Goal: Task Accomplishment & Management: Complete application form

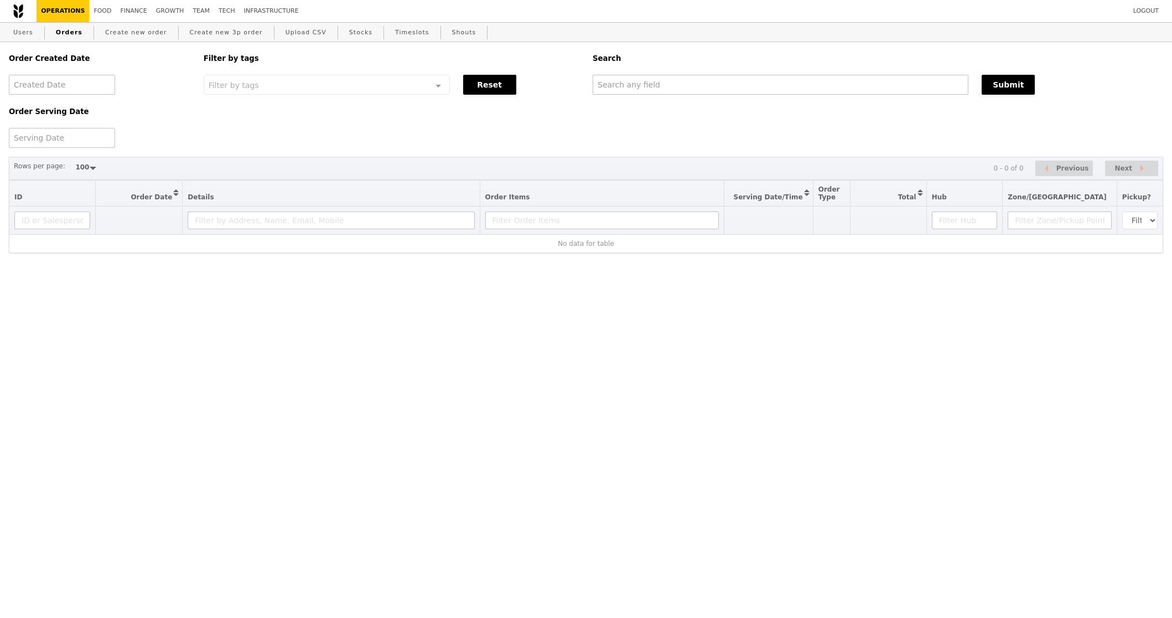
select select "100"
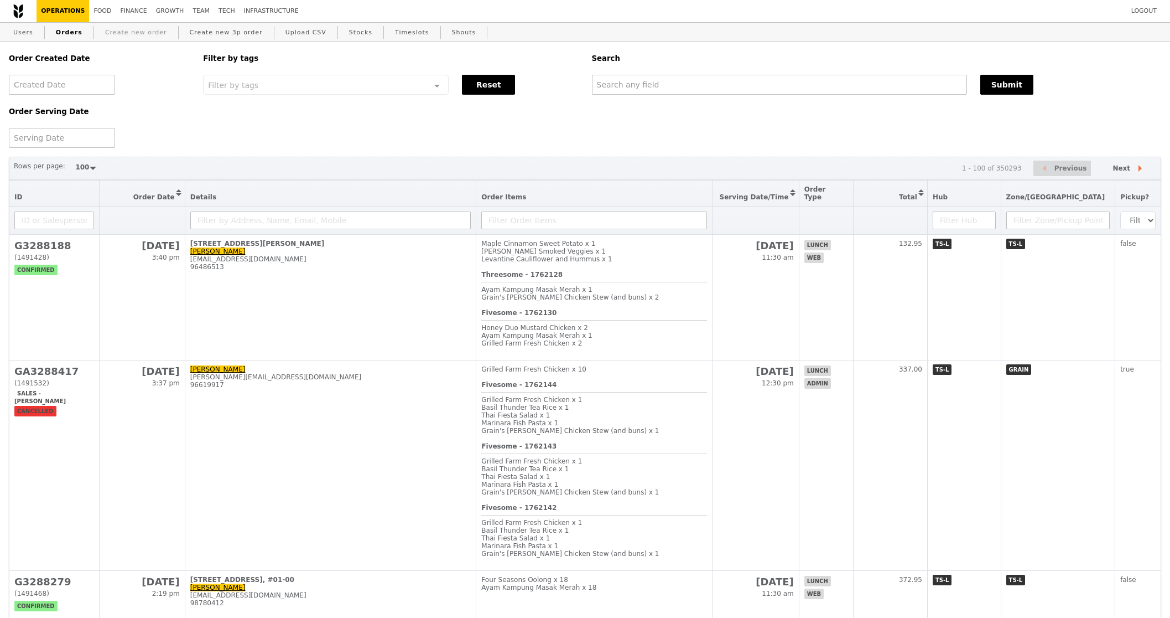
click at [143, 33] on link "Create new order" at bounding box center [136, 33] width 71 height 20
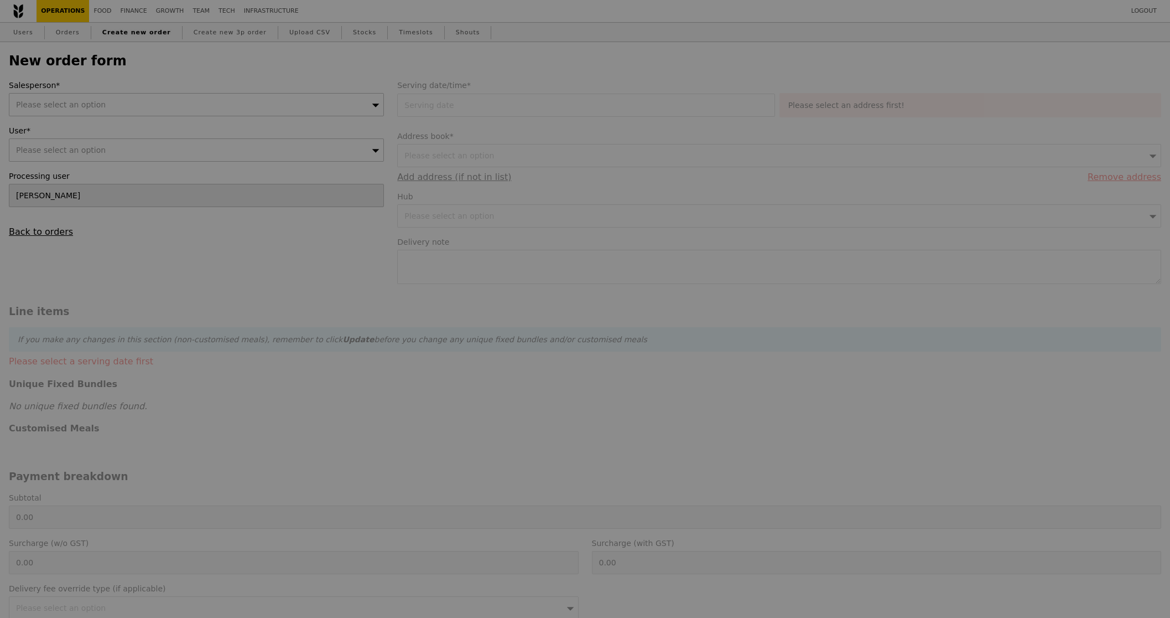
type input "Confirm"
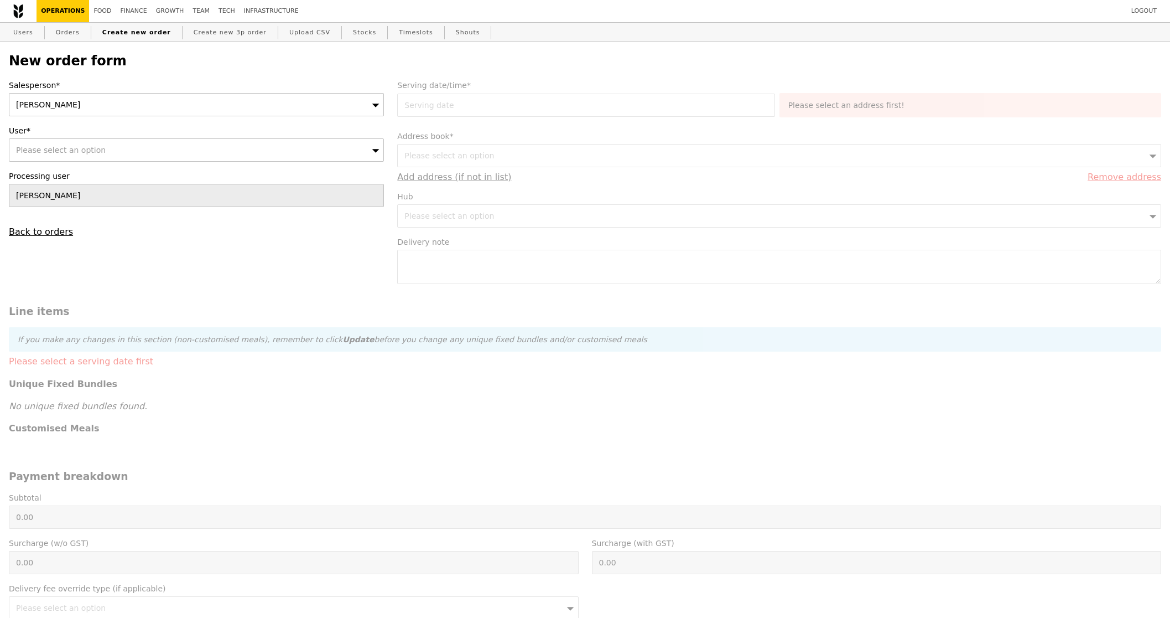
click at [244, 111] on div "[PERSON_NAME]" at bounding box center [196, 104] width 375 height 23
type input "[PERSON_NAME]"
click at [258, 152] on div "Please select an option" at bounding box center [196, 149] width 375 height 23
type input "[EMAIL_ADDRESS][DOMAIN_NAME]"
type input "Confirm"
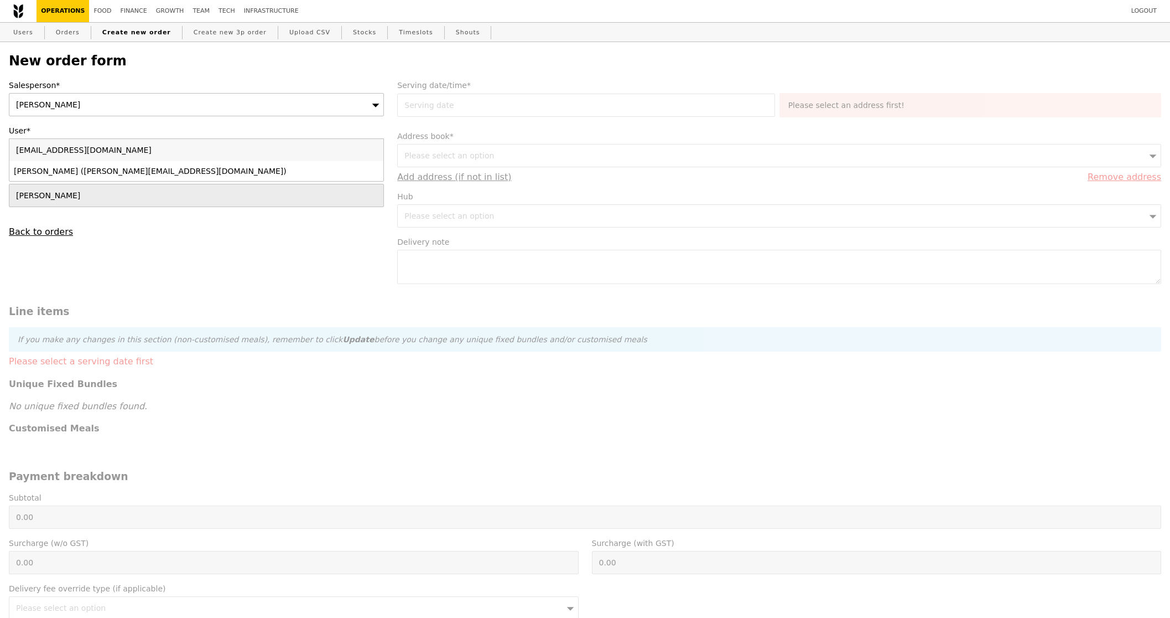
type input "[EMAIL_ADDRESS][DOMAIN_NAME]"
click at [242, 176] on div "[PERSON_NAME] ([PERSON_NAME][EMAIL_ADDRESS][DOMAIN_NAME])" at bounding box center [151, 170] width 274 height 11
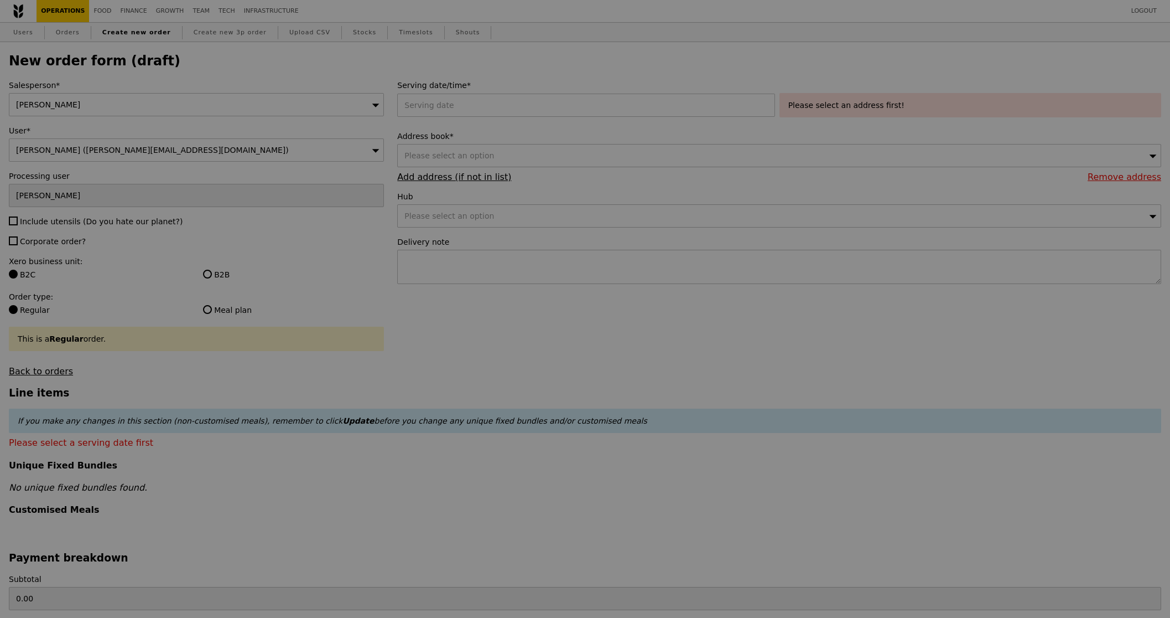
type input "Confirm"
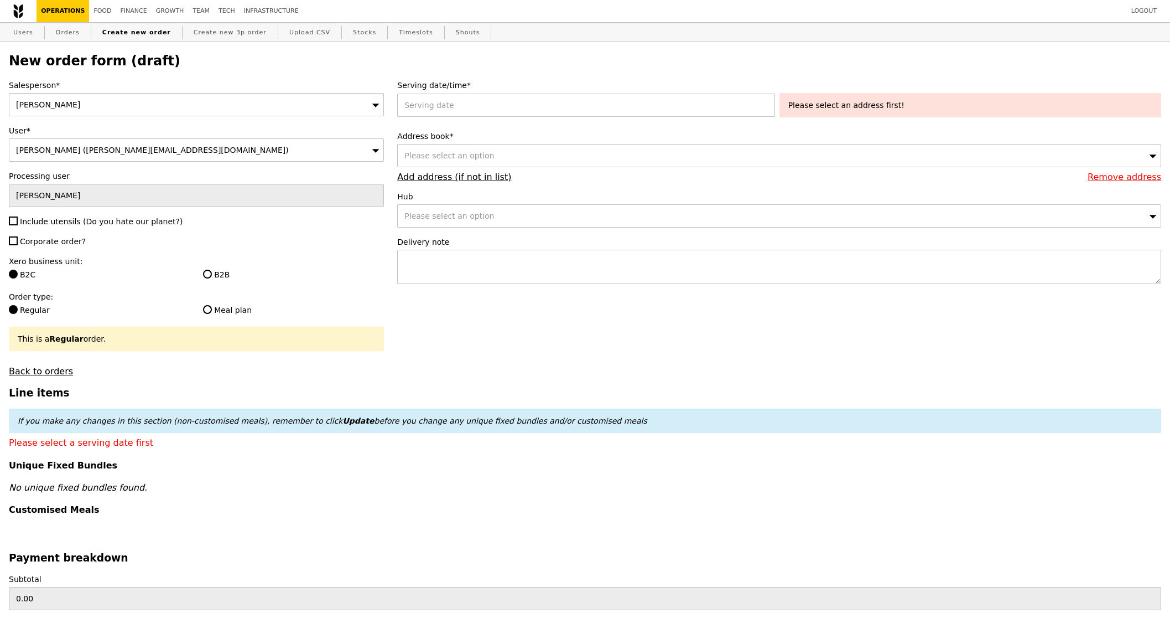
click at [45, 212] on div "Salesperson* Joyce User* Lili Yin (lili.yin@bsigroup.com) Processing user Sandy…" at bounding box center [196, 228] width 388 height 297
click at [46, 228] on div "Salesperson* Joyce User* Lili Yin (lili.yin@bsigroup.com) Processing user Sandy…" at bounding box center [196, 228] width 388 height 297
click at [46, 237] on span "Corporate order?" at bounding box center [53, 241] width 66 height 9
click at [18, 236] on input "Corporate order?" at bounding box center [13, 240] width 9 height 9
checkbox input "true"
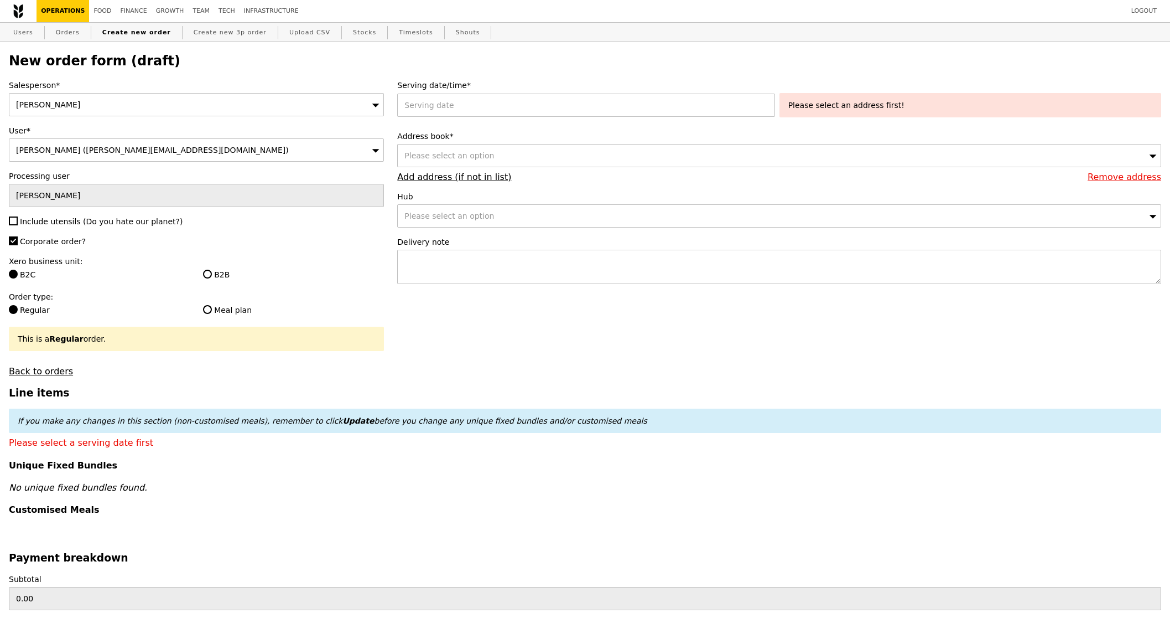
click at [50, 218] on span "Include utensils (Do you hate our planet?)" at bounding box center [101, 221] width 163 height 9
click at [18, 218] on input "Include utensils (Do you hate our planet?)" at bounding box center [13, 220] width 9 height 9
checkbox input "true"
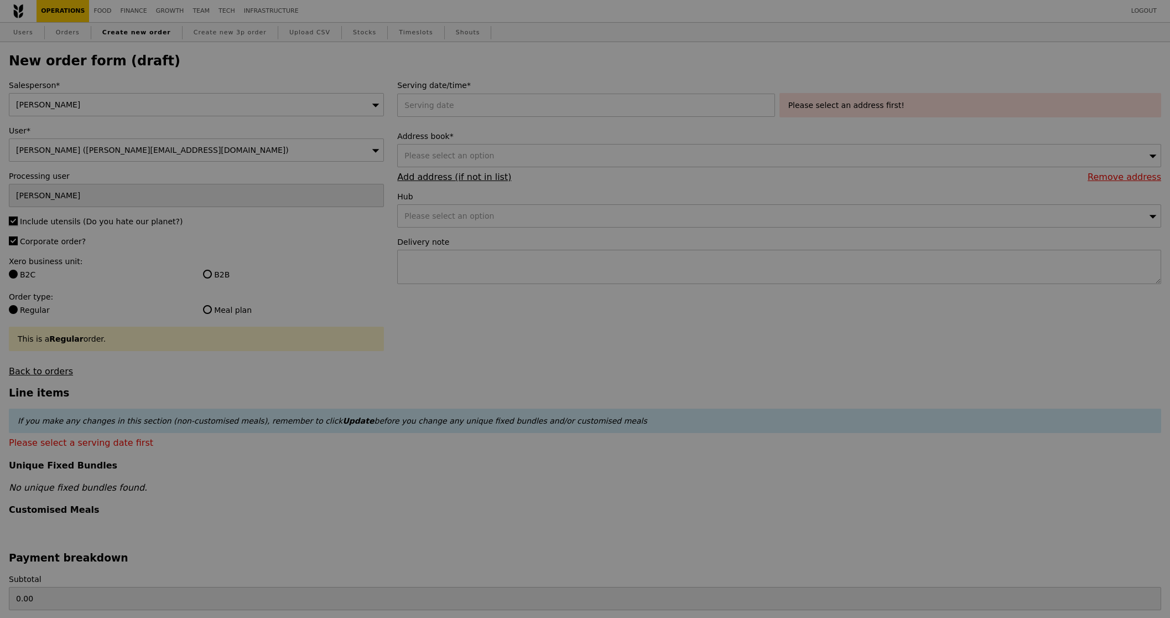
type input "Confirm"
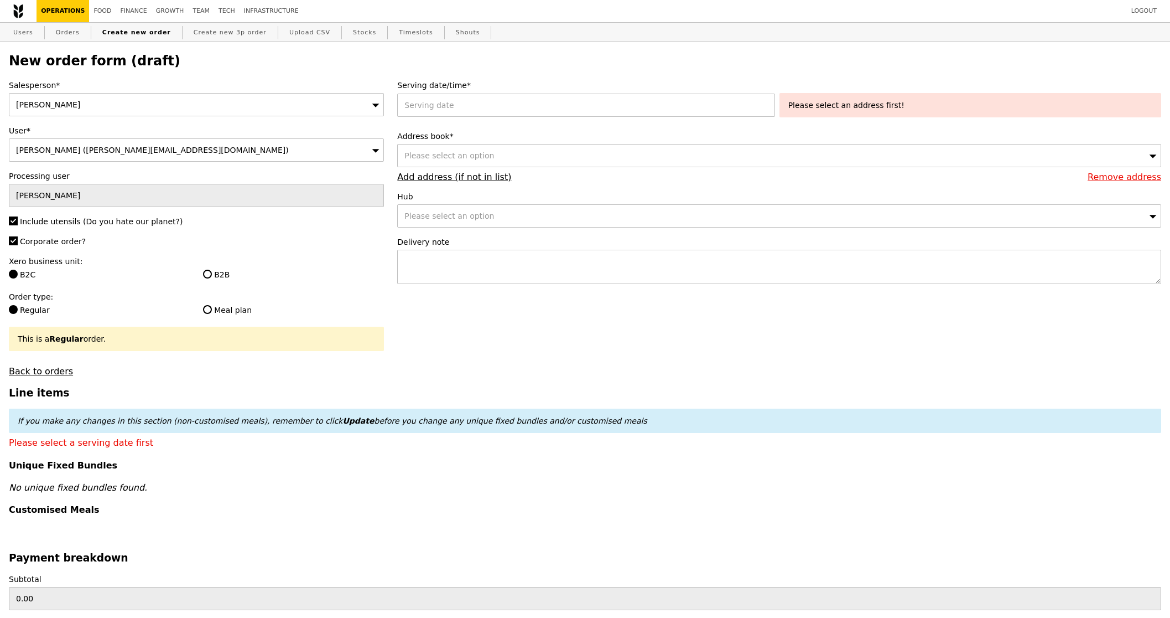
click at [211, 282] on div "B2B" at bounding box center [293, 275] width 194 height 13
click at [218, 271] on label "B2B" at bounding box center [293, 274] width 181 height 11
click at [212, 271] on input "B2B" at bounding box center [207, 274] width 9 height 9
radio input "true"
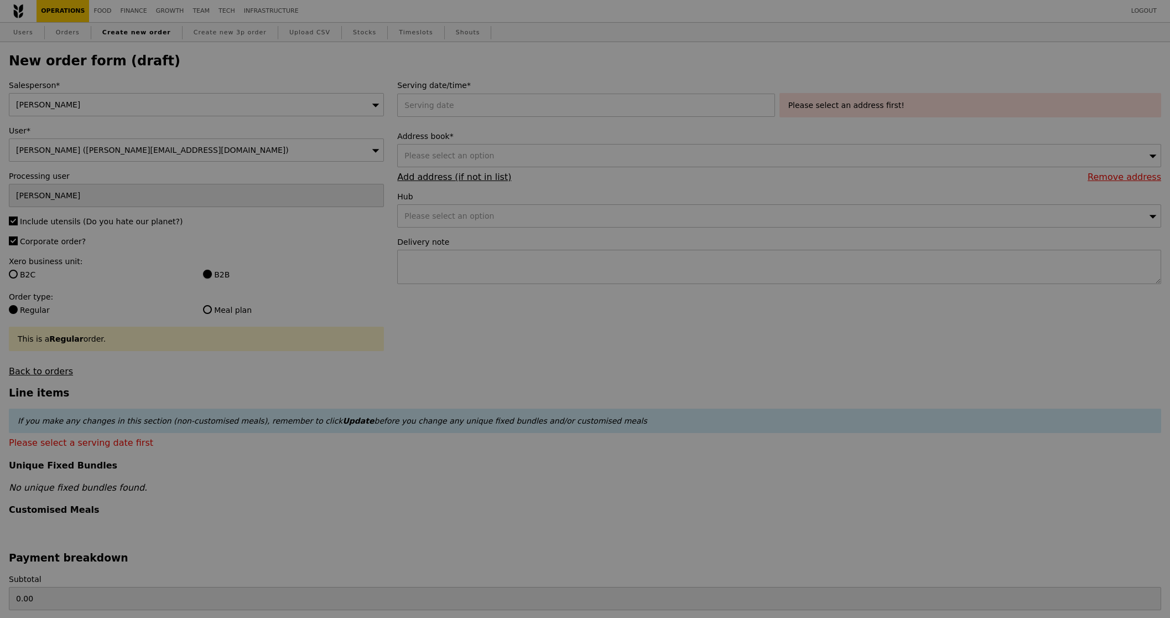
type input "Confirm"
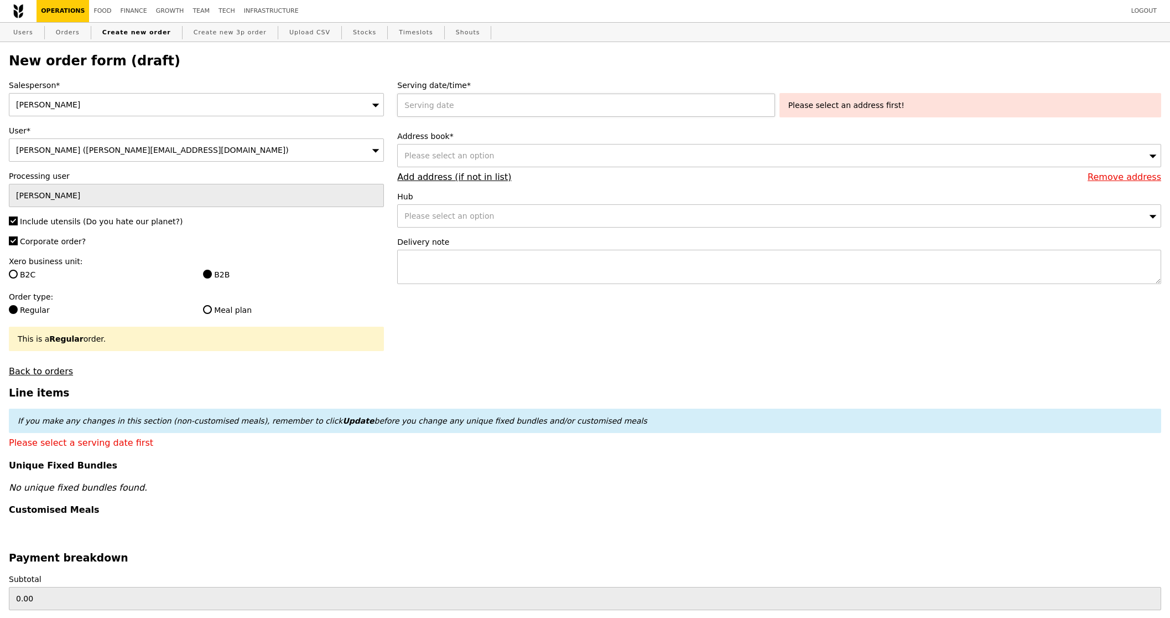
click at [555, 107] on div at bounding box center [588, 105] width 382 height 23
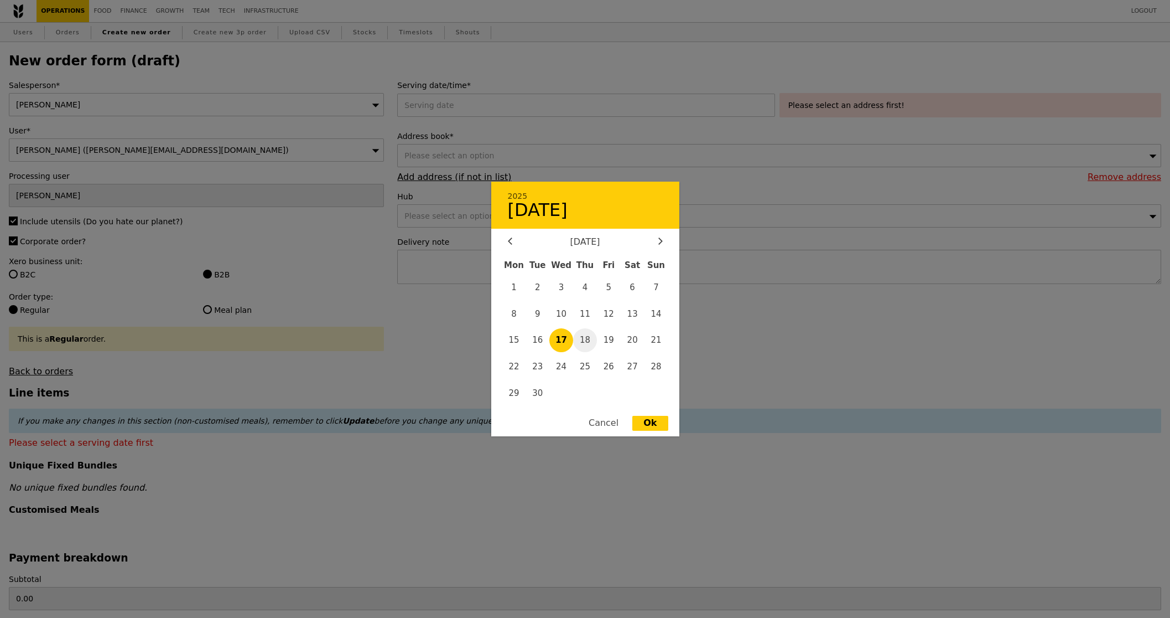
click at [583, 338] on span "18" at bounding box center [585, 340] width 24 height 24
type input "18 Sep 2025"
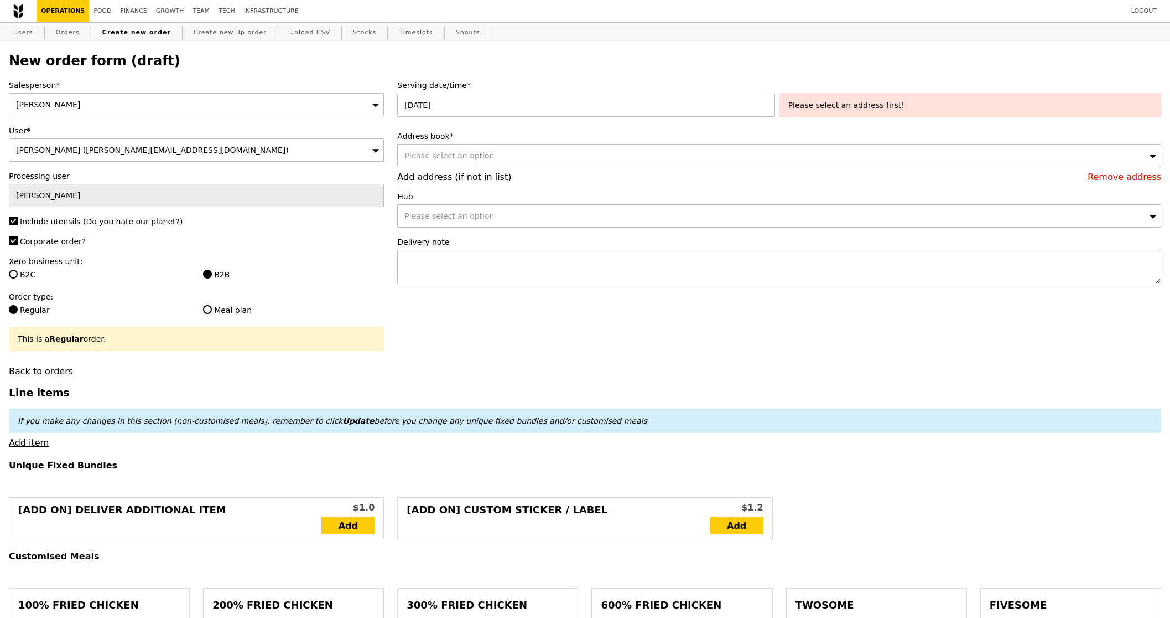
click at [501, 141] on label "Address book*" at bounding box center [779, 136] width 764 height 11
click at [507, 153] on div "Please select an option" at bounding box center [779, 155] width 764 height 23
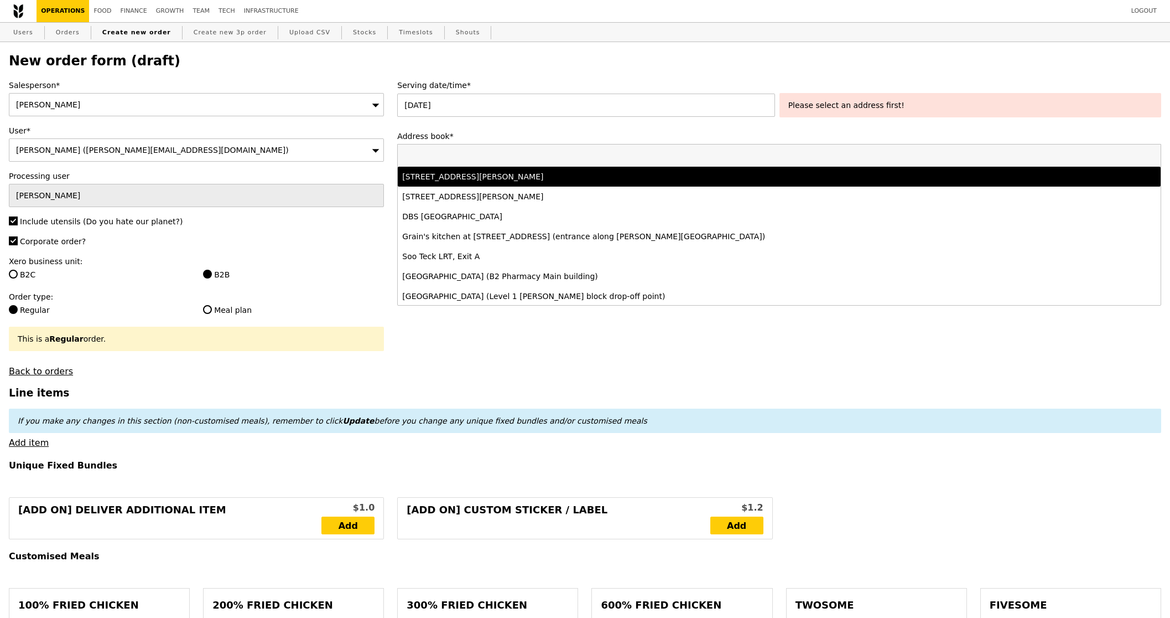
click at [514, 183] on li "77 Robinson Road, #-28-03, Singapore 068896" at bounding box center [779, 177] width 763 height 20
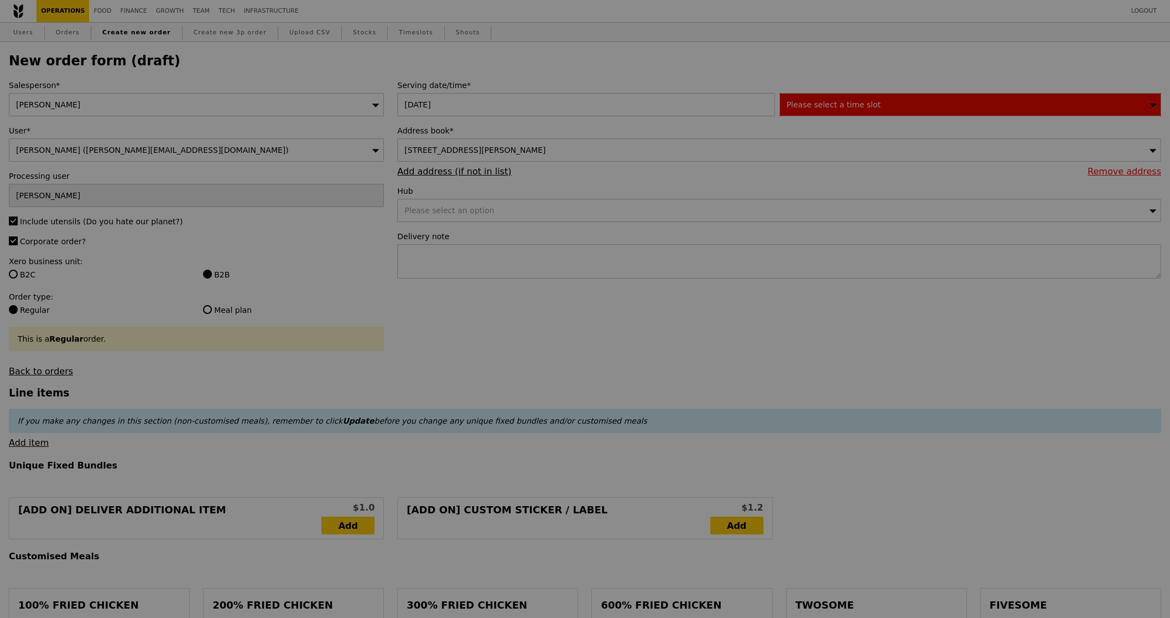
type input "Confirm"
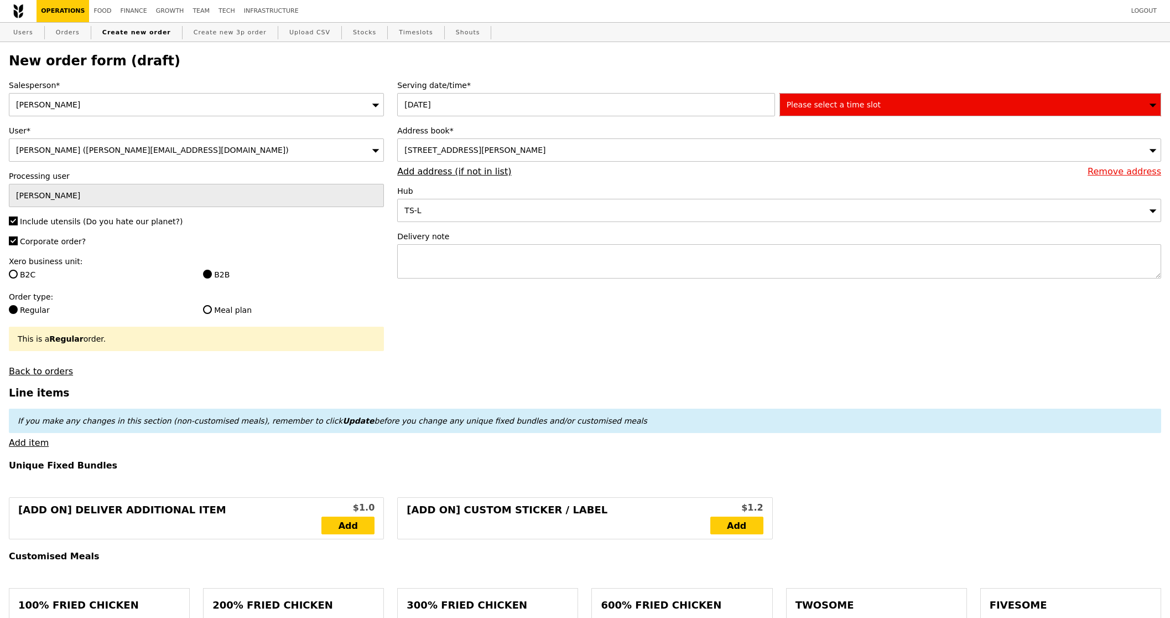
click at [864, 107] on span "Please select a time slot" at bounding box center [834, 104] width 94 height 9
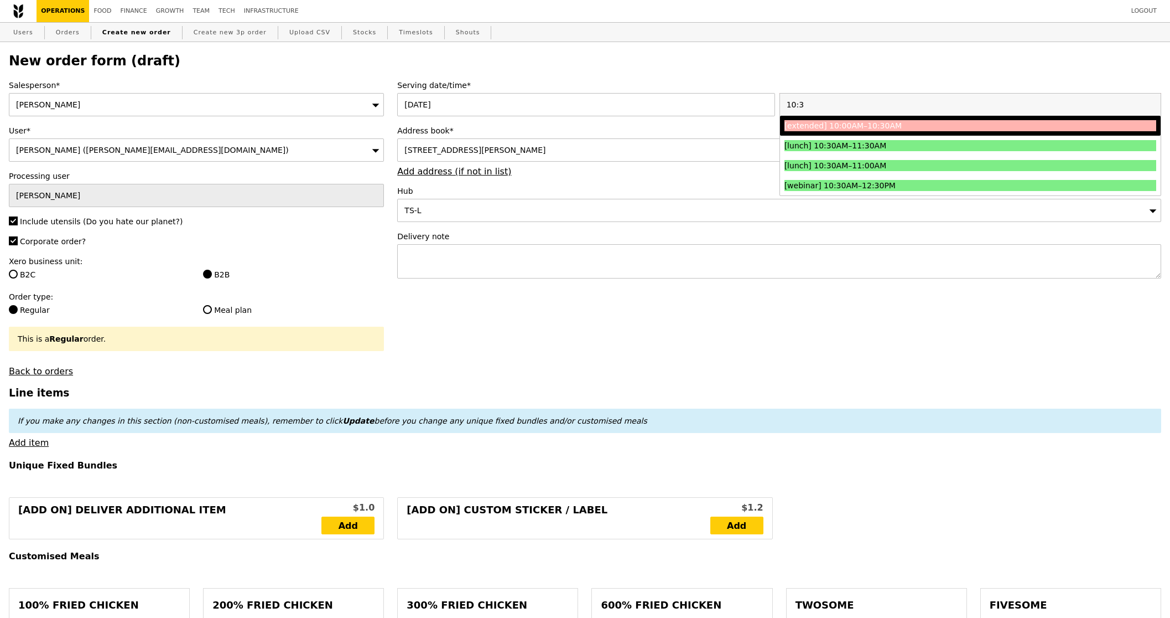
type input "10:30"
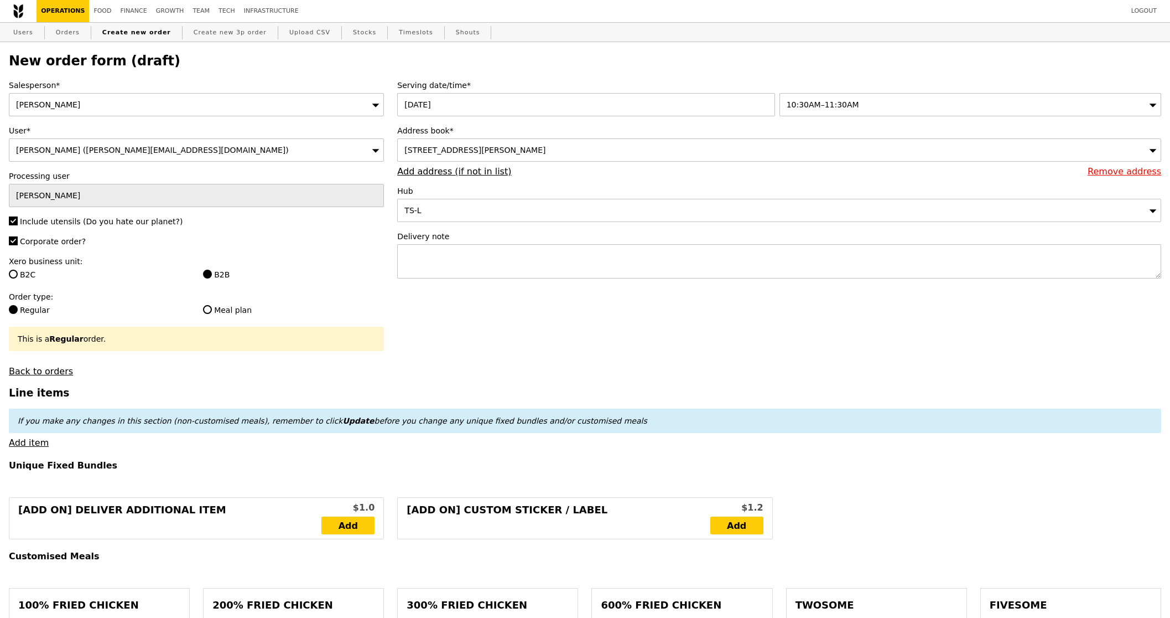
type input "Confirm"
click at [609, 242] on label "Delivery note" at bounding box center [779, 236] width 764 height 11
click at [597, 263] on textarea at bounding box center [779, 261] width 764 height 34
paste textarea "Please call host Lili - 97520080 upon arrival and deliver before 11:30AM! SMO# …"
type textarea "Please call host Lili - 97520080 upon arrival and deliver before 11:30AM! SMO# …"
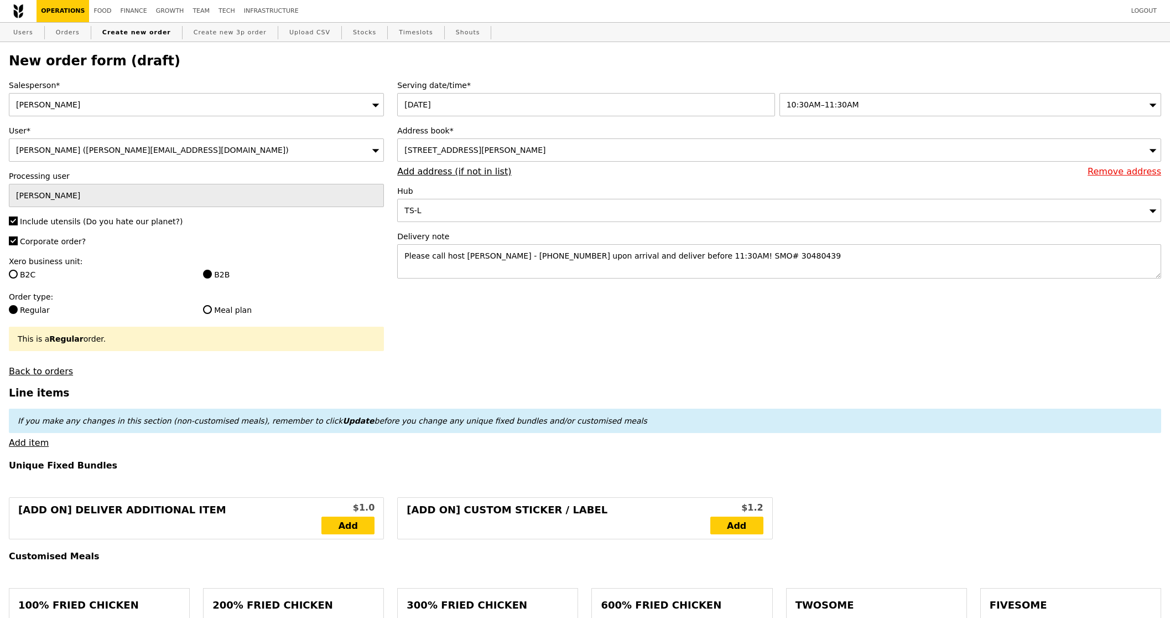
type input "Confirm"
drag, startPoint x: 747, startPoint y: 257, endPoint x: 667, endPoint y: 258, distance: 79.7
click at [667, 258] on textarea "Please call host Lili - 97520080 upon arrival and deliver before 11:30AM! SMO# …" at bounding box center [779, 261] width 764 height 34
paste textarea "519325"
type textarea "Please call host Lili - 97520080 upon arrival and deliver before 11:30AM! SMO# …"
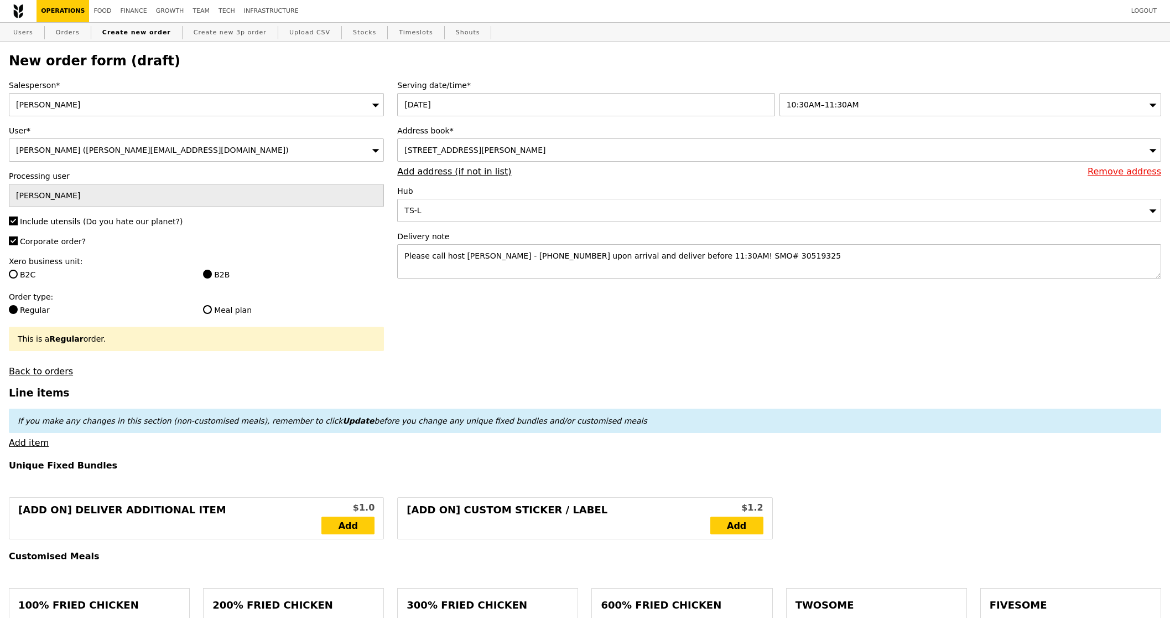
type input "Confirm"
click at [37, 441] on link "Add item" at bounding box center [29, 442] width 40 height 11
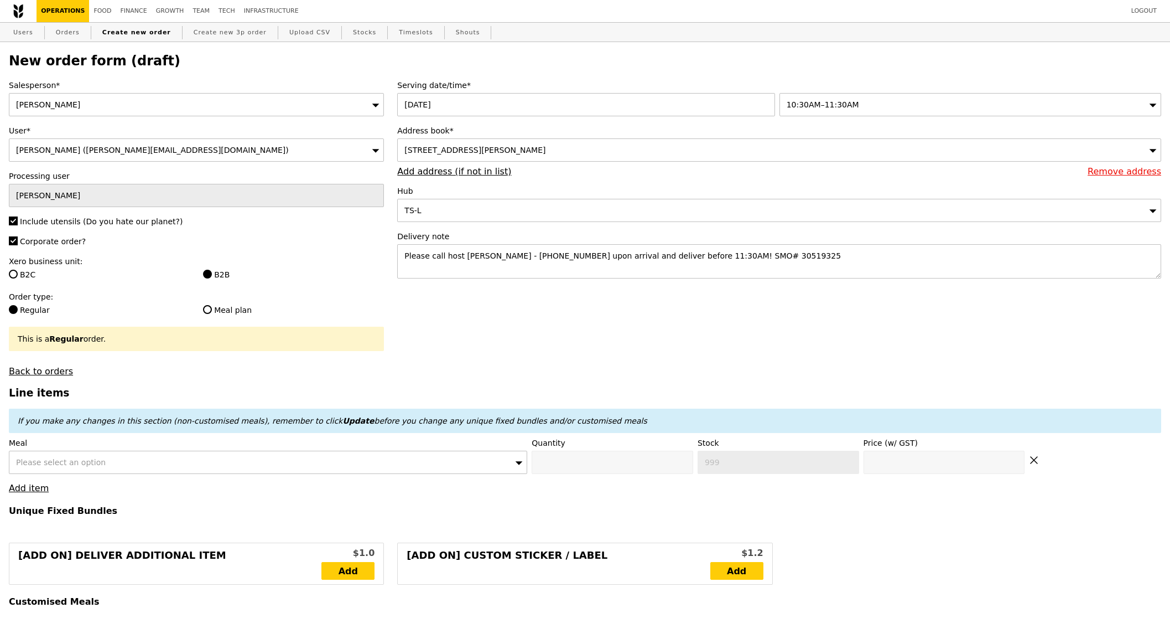
click at [68, 460] on span "Please select an option" at bounding box center [61, 462] width 90 height 9
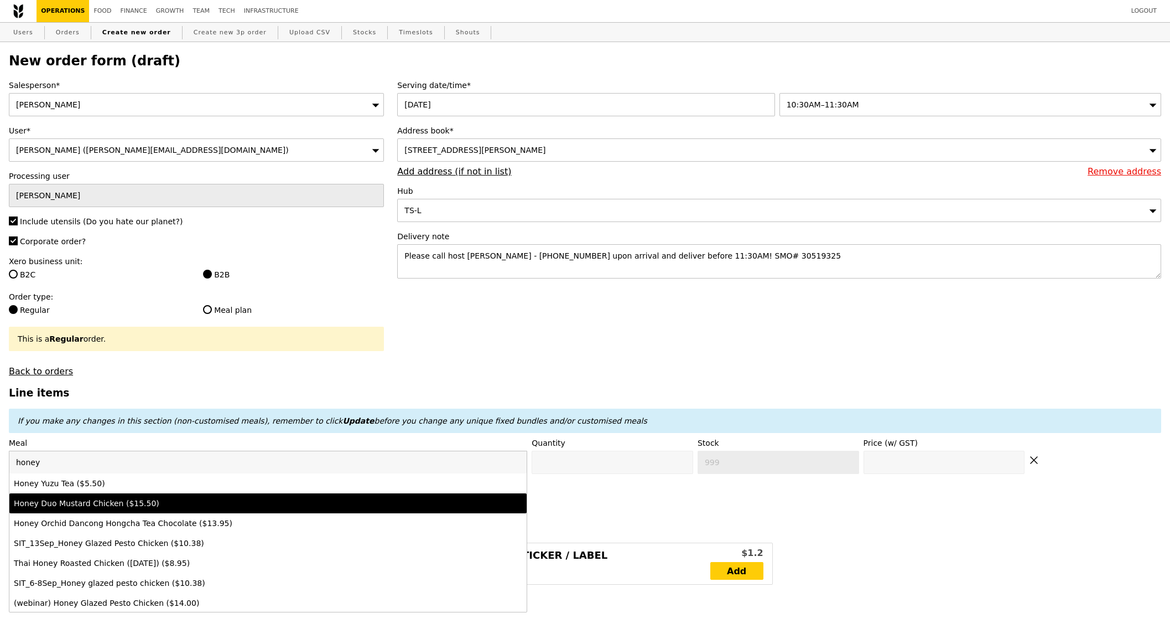
type input "honey"
click at [108, 500] on div "Honey Duo Mustard Chicken ($15.50)" at bounding box center [205, 503] width 382 height 11
type input "Confirm anyway"
type input "0"
type input "457"
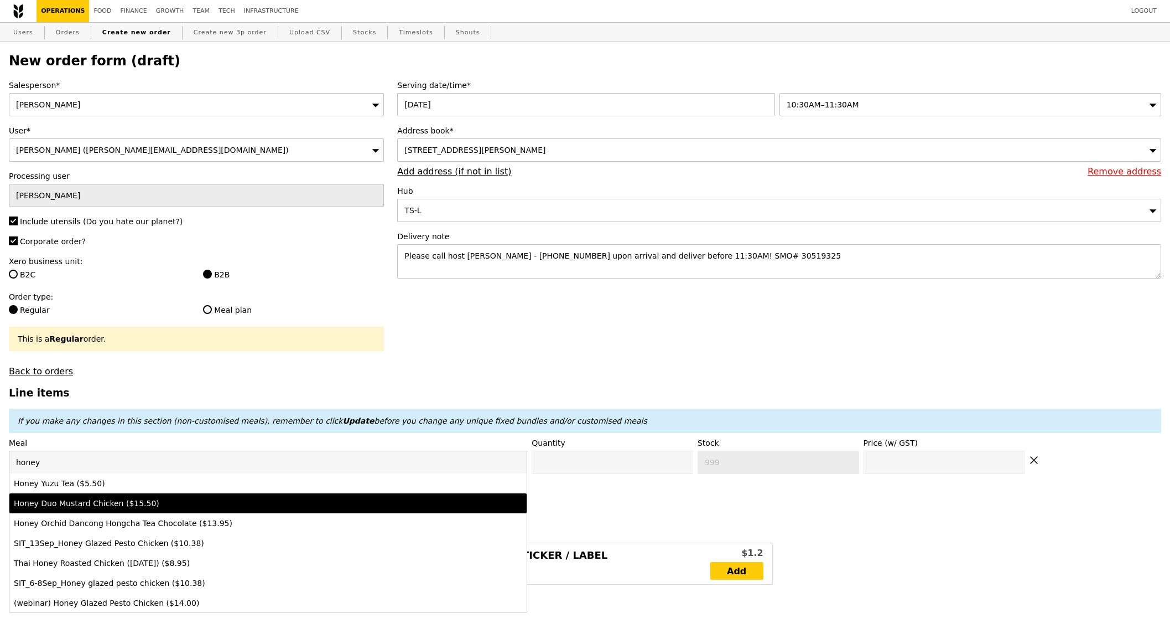
type input "15.5"
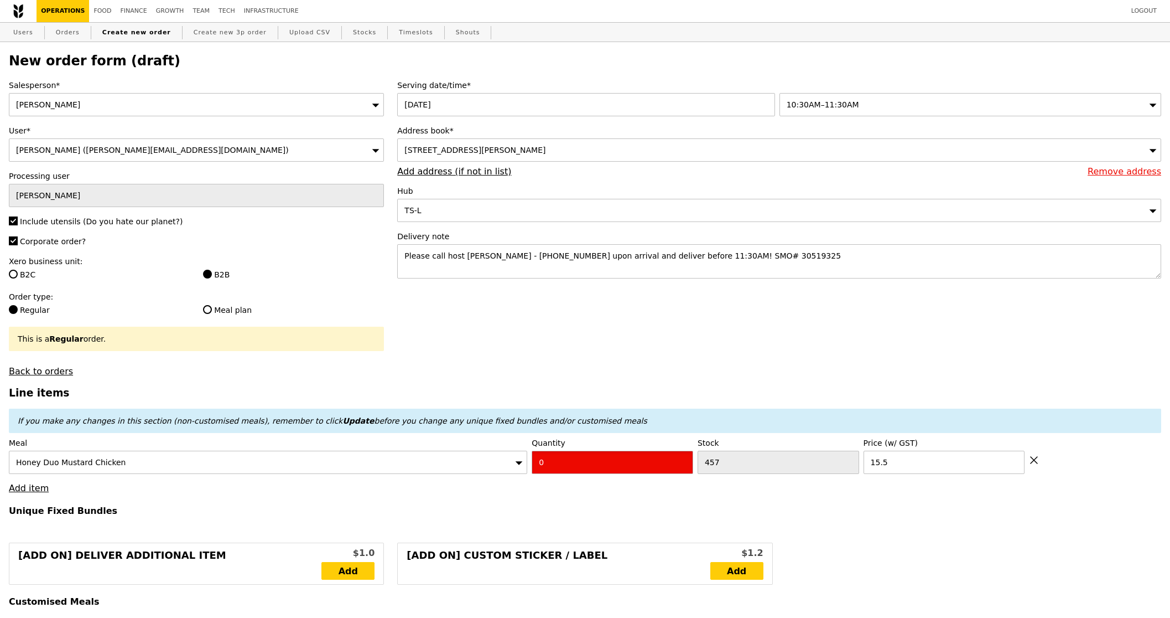
click at [585, 473] on input "0" at bounding box center [613, 461] width 162 height 23
type input "Confirm"
type input "2"
type input "Loading..."
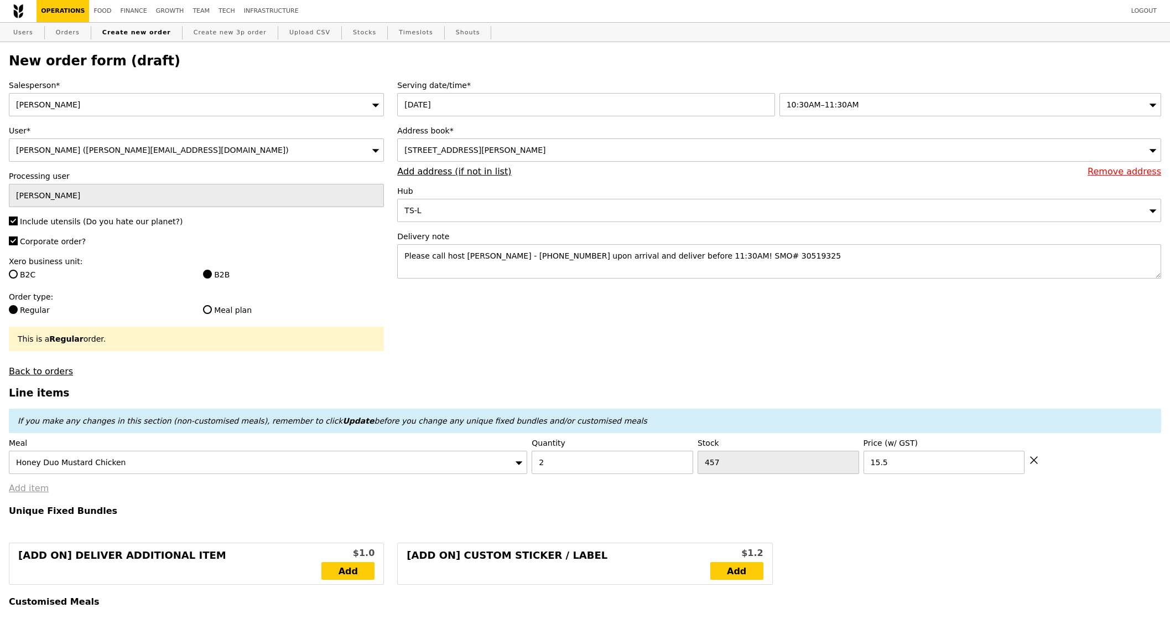
click at [40, 491] on link "Add item" at bounding box center [29, 488] width 40 height 11
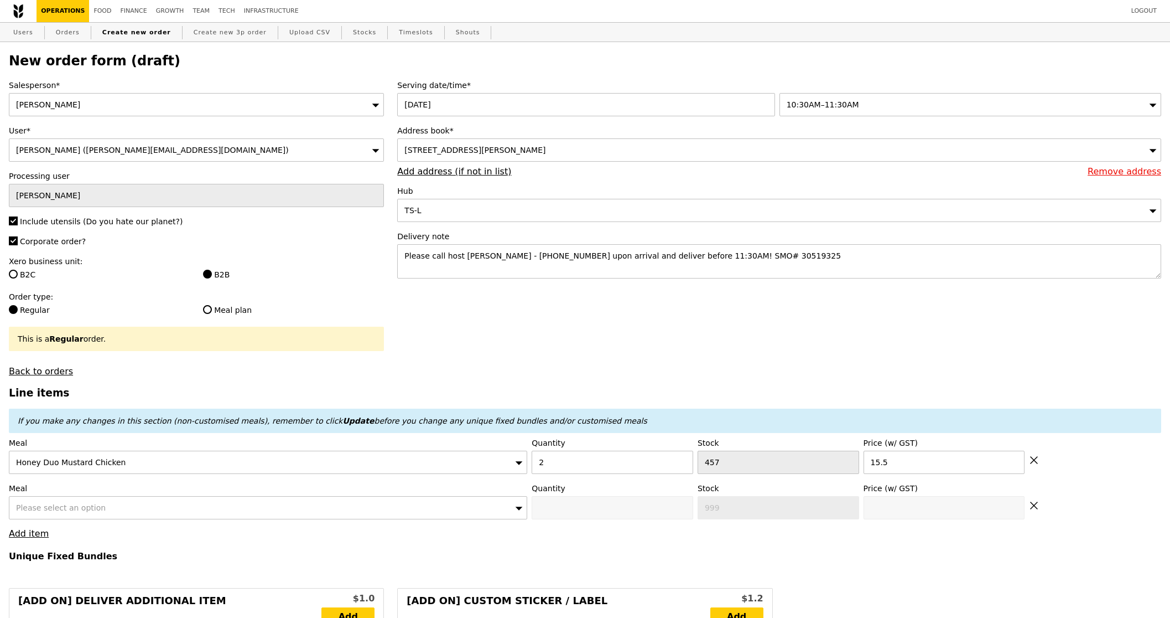
click at [77, 504] on span "Please select an option" at bounding box center [61, 507] width 90 height 9
type input "31.00"
type input "1.79"
type input "1.95"
type input "8.07"
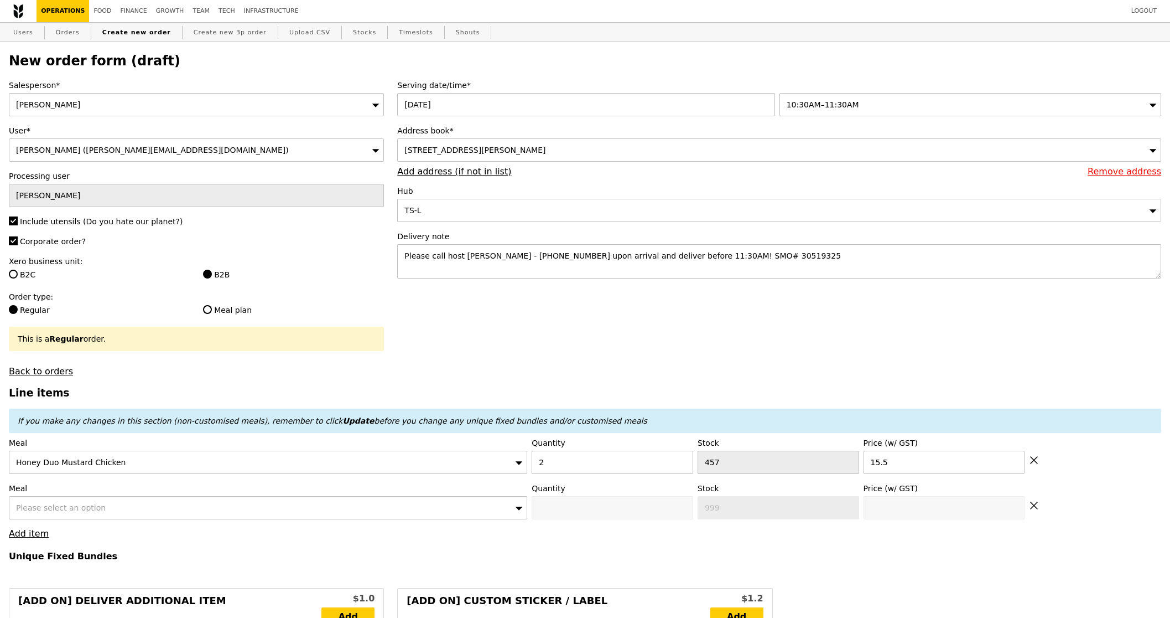
type input "8.80"
type input "41.75"
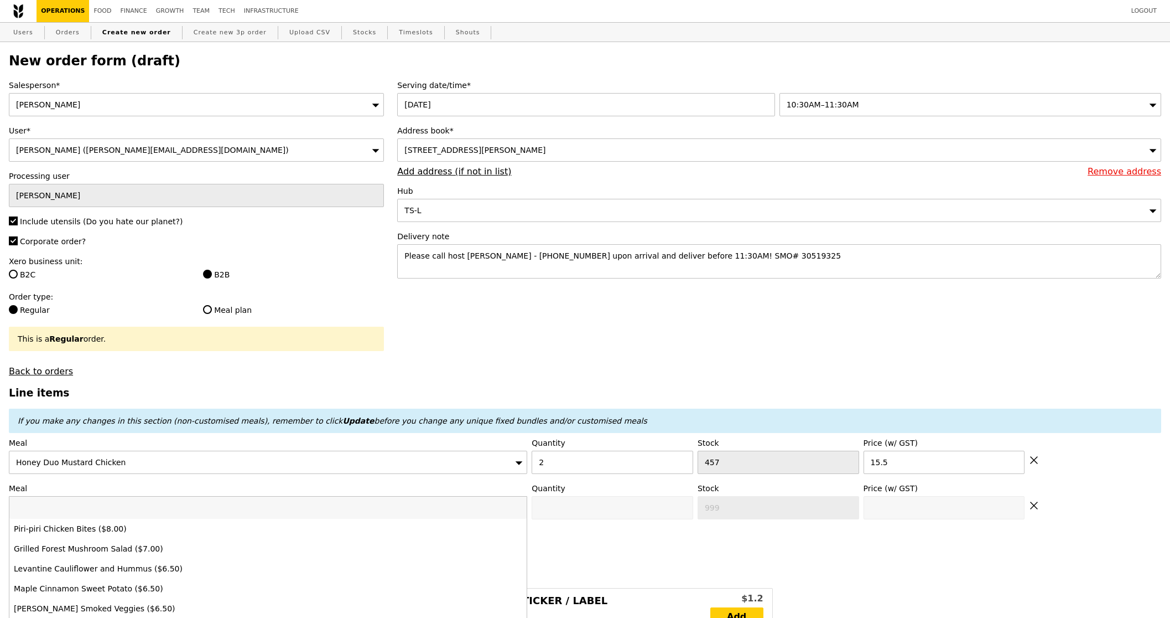
type input "Confirm"
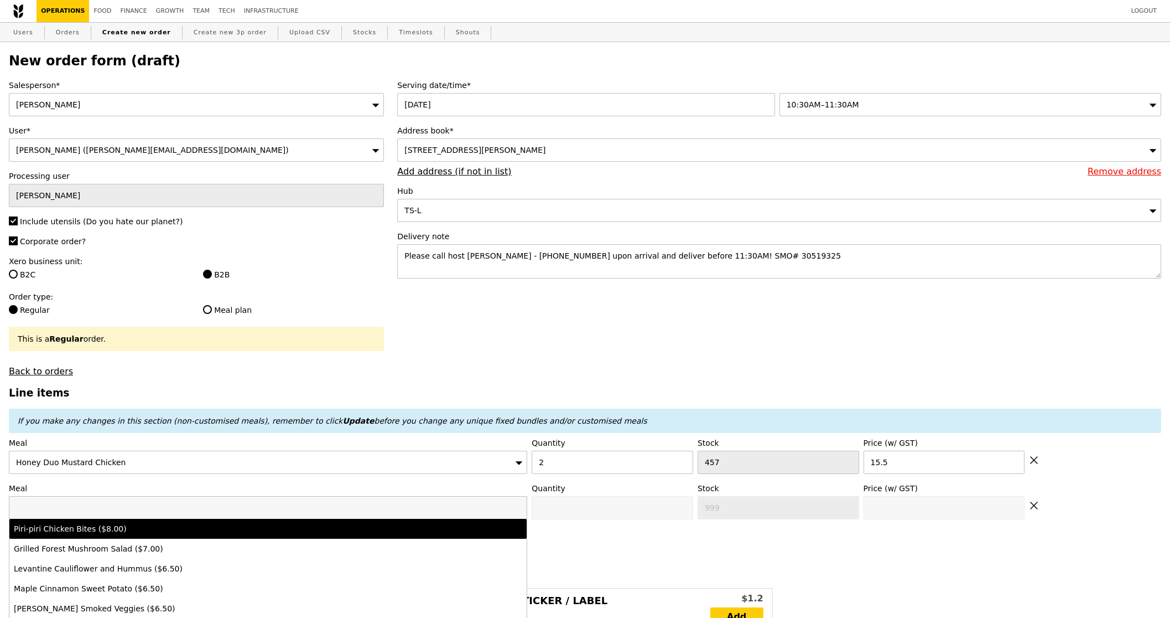
click at [676, 555] on h4 "Unique Fixed Bundles" at bounding box center [585, 556] width 1153 height 11
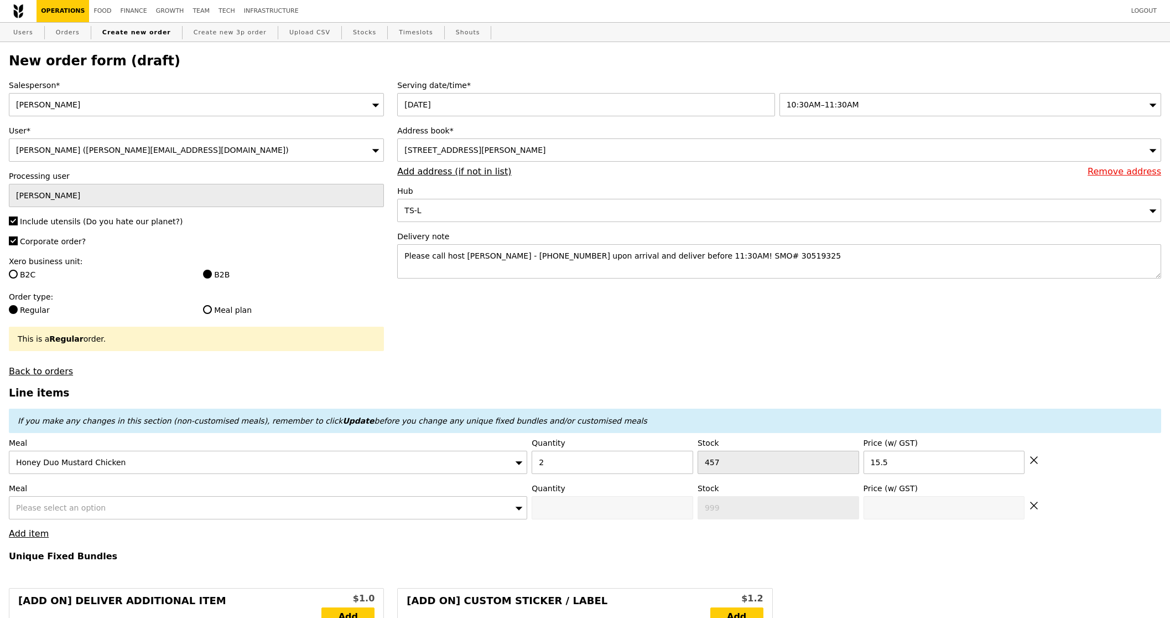
click at [1040, 509] on div "Meal Please select an option Quantity Stock 999 Price (w/ GST)" at bounding box center [585, 501] width 1153 height 37
click at [1029, 507] on icon at bounding box center [1034, 505] width 10 height 10
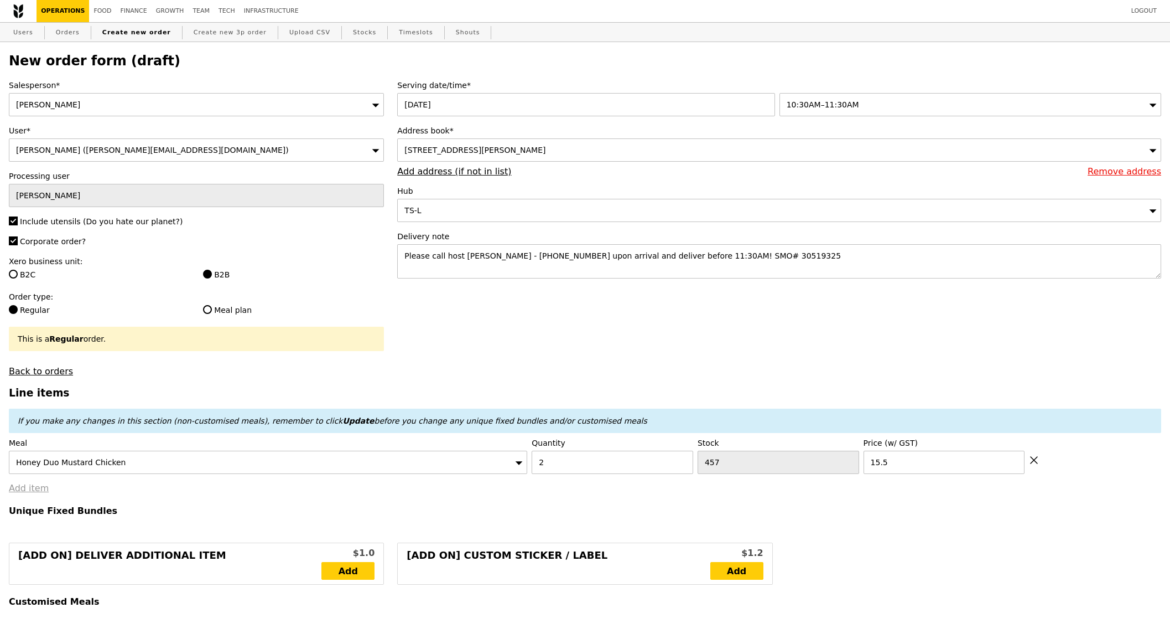
click at [16, 493] on link "Add item" at bounding box center [29, 488] width 40 height 11
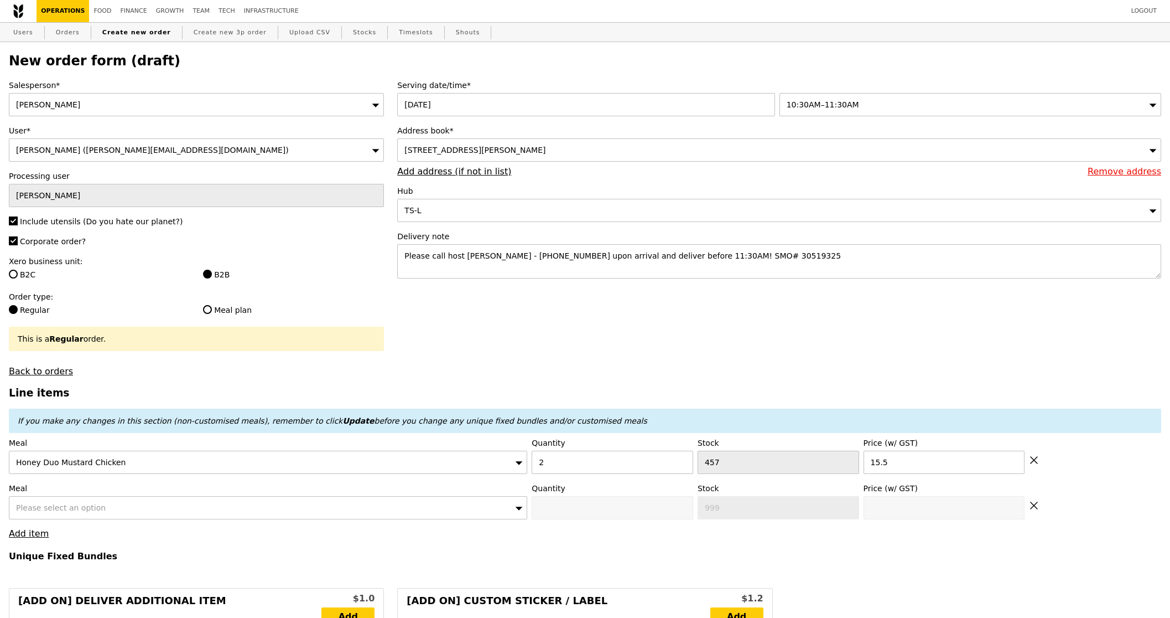
click at [136, 502] on div "Please select an option" at bounding box center [268, 507] width 519 height 23
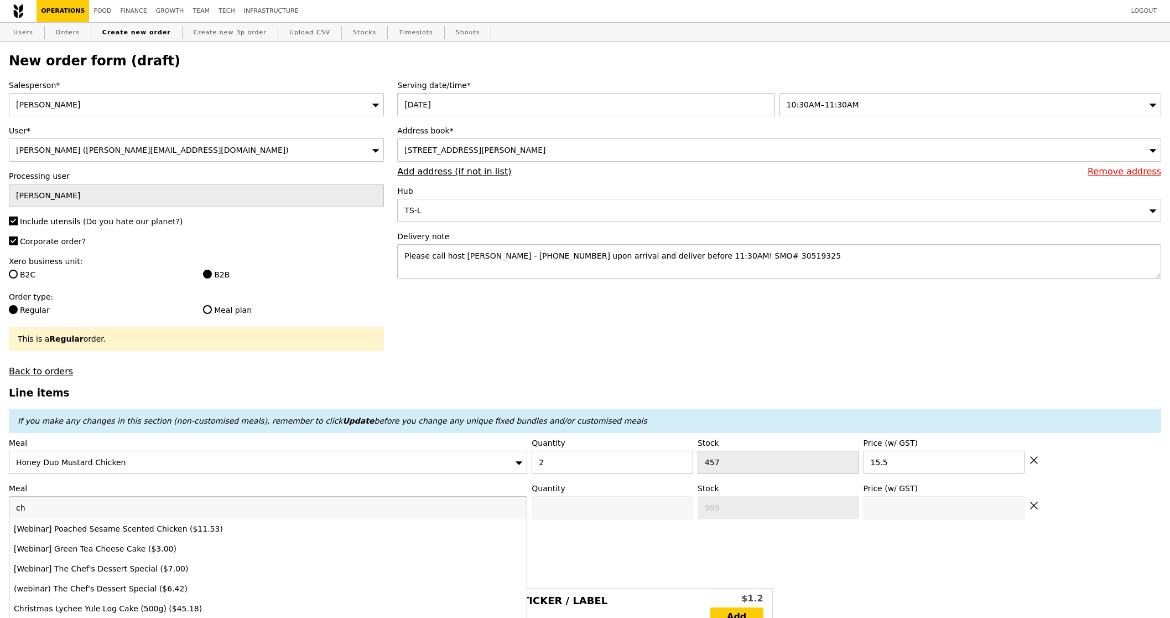
type input "c"
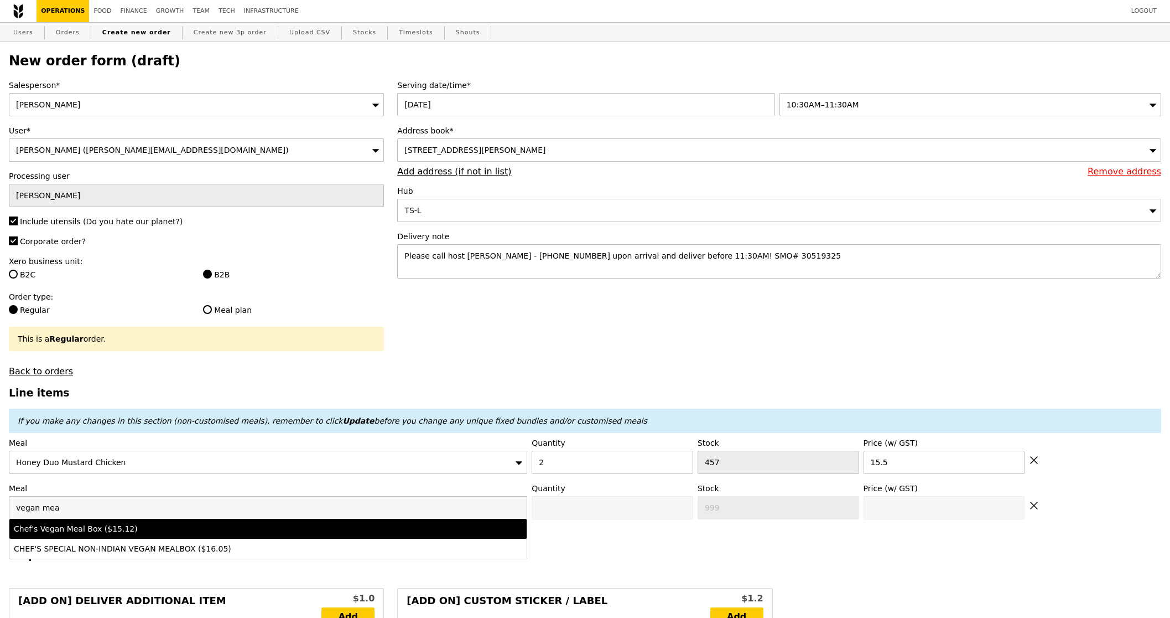
type input "vegan mea"
click at [157, 537] on li "Chef's Vegan Meal Box ($15.12)" at bounding box center [267, 529] width 517 height 20
type input "Confirm anyway"
type input "0"
type input "15.12"
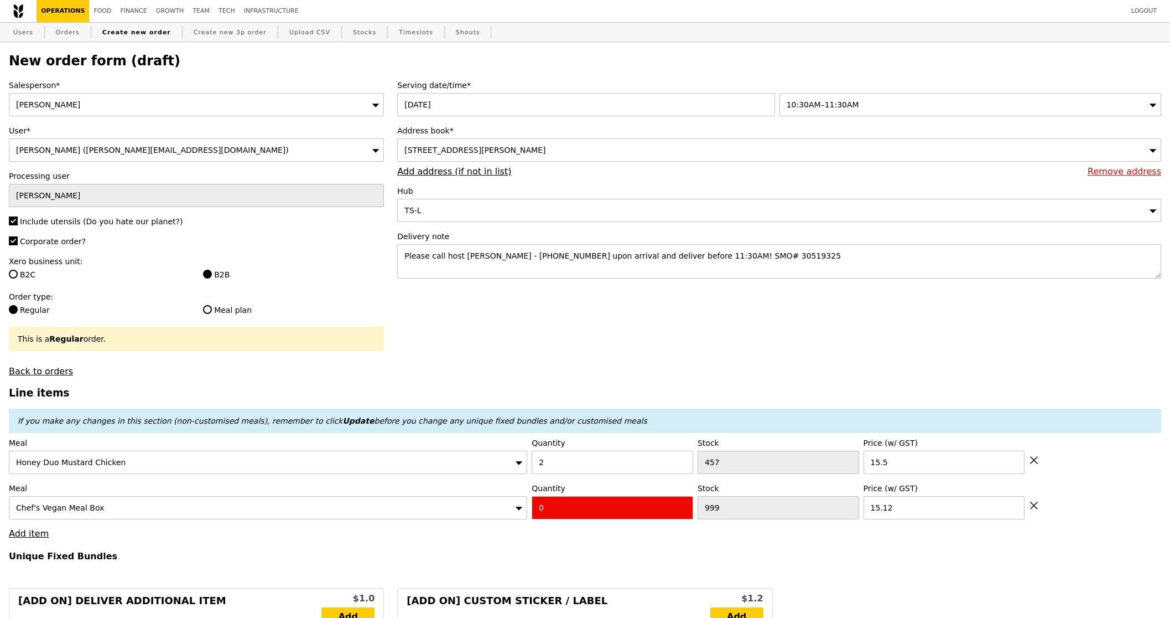
click at [1035, 510] on icon at bounding box center [1034, 505] width 10 height 10
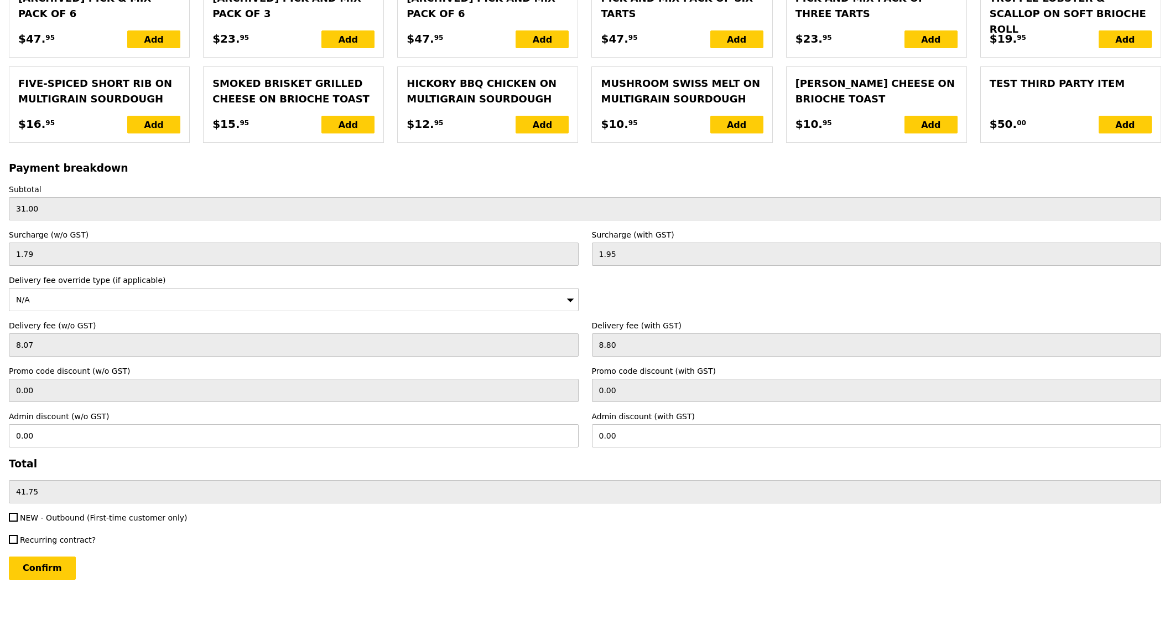
scroll to position [2287, 0]
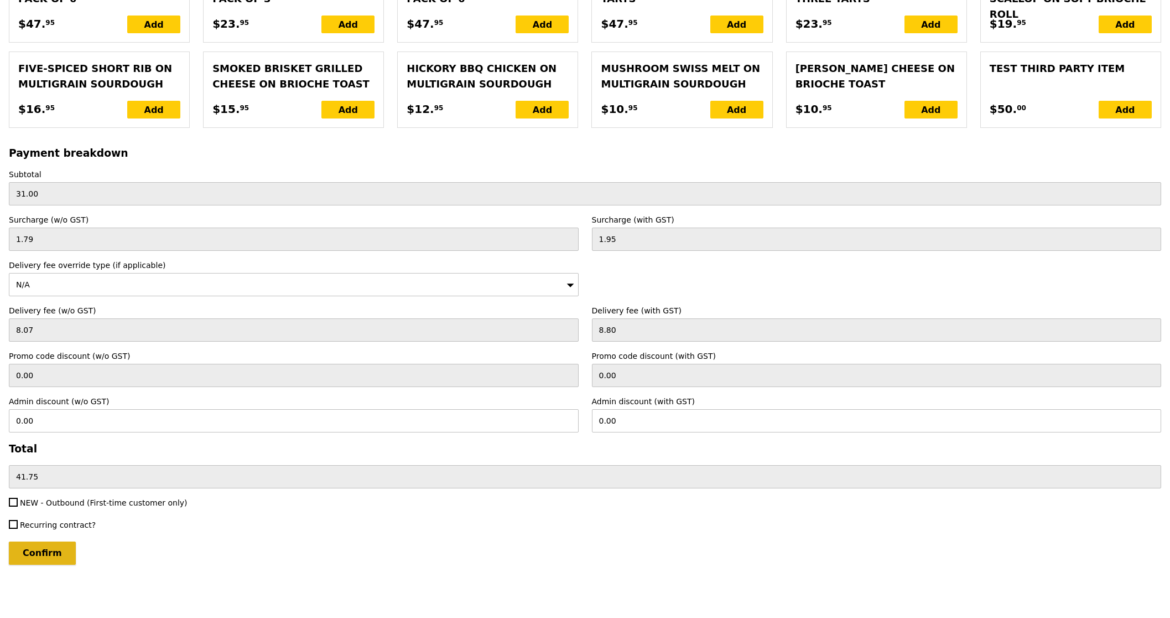
click at [44, 557] on input "Confirm" at bounding box center [42, 552] width 67 height 23
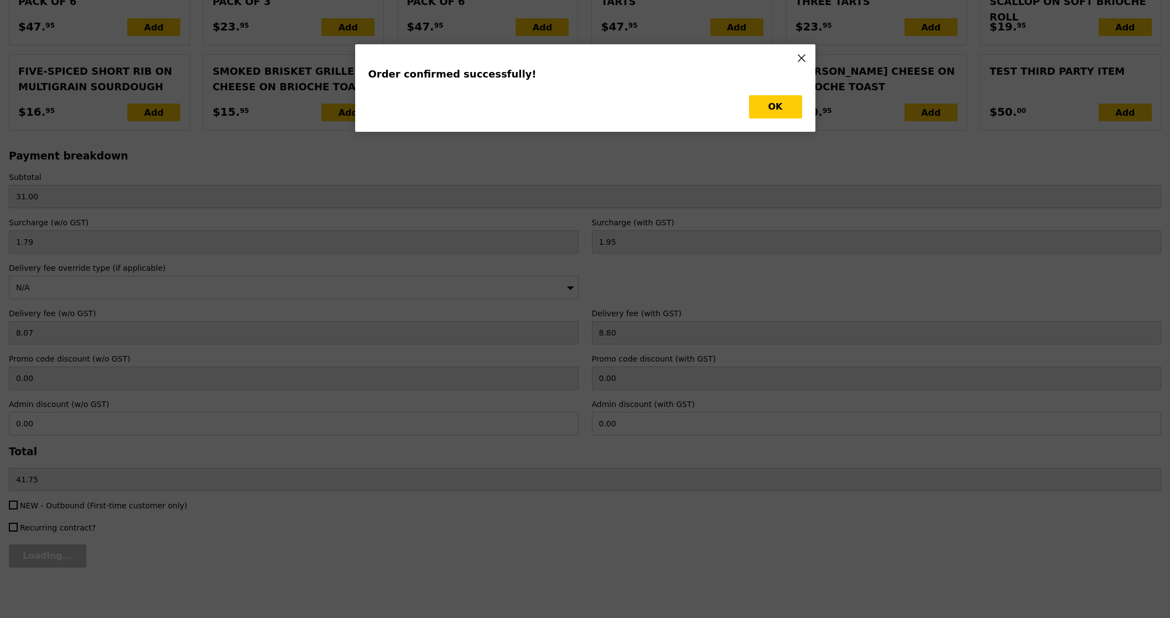
type input "Update"
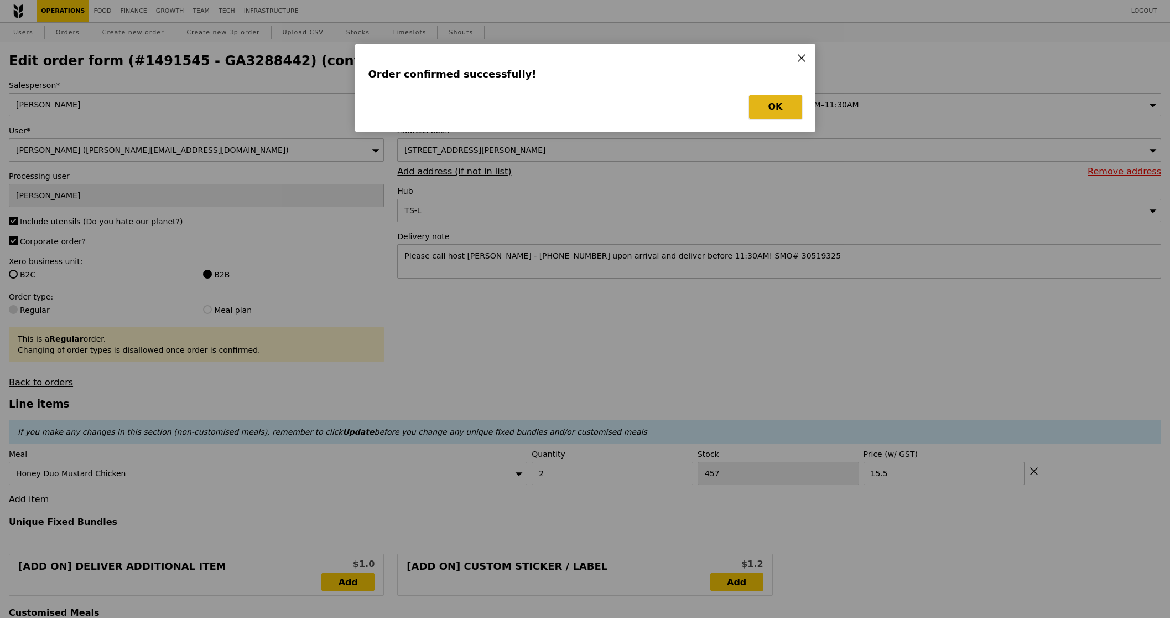
click at [779, 110] on button "OK" at bounding box center [775, 106] width 53 height 23
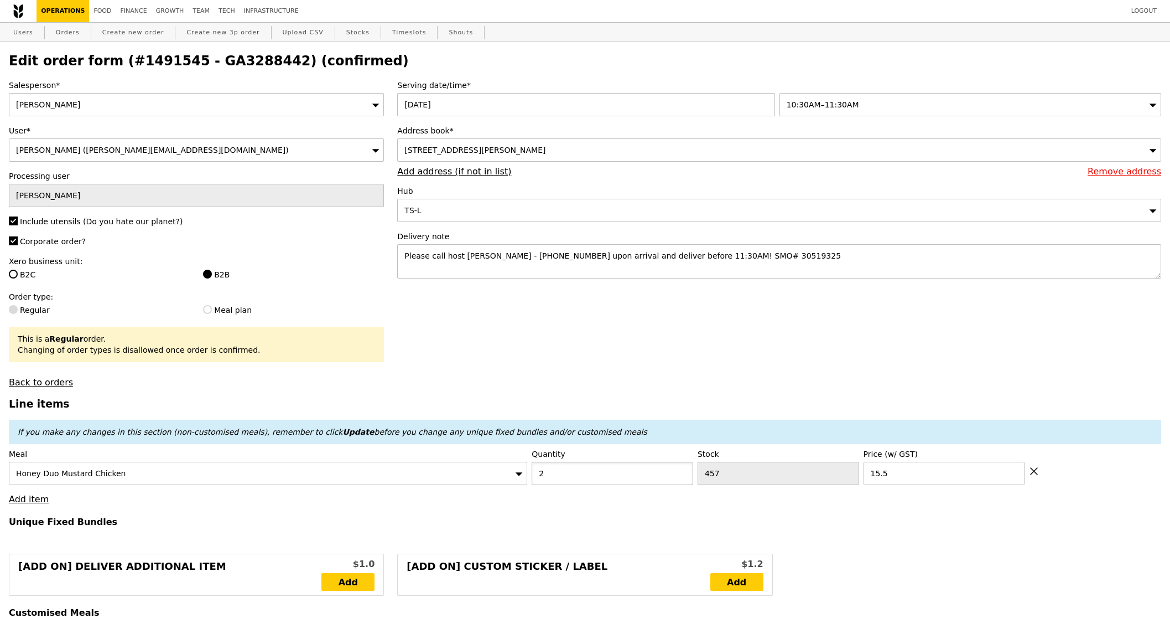
click at [620, 472] on input "2" at bounding box center [613, 473] width 162 height 23
type input "1"
click at [623, 400] on h3 "Line items" at bounding box center [585, 404] width 1153 height 12
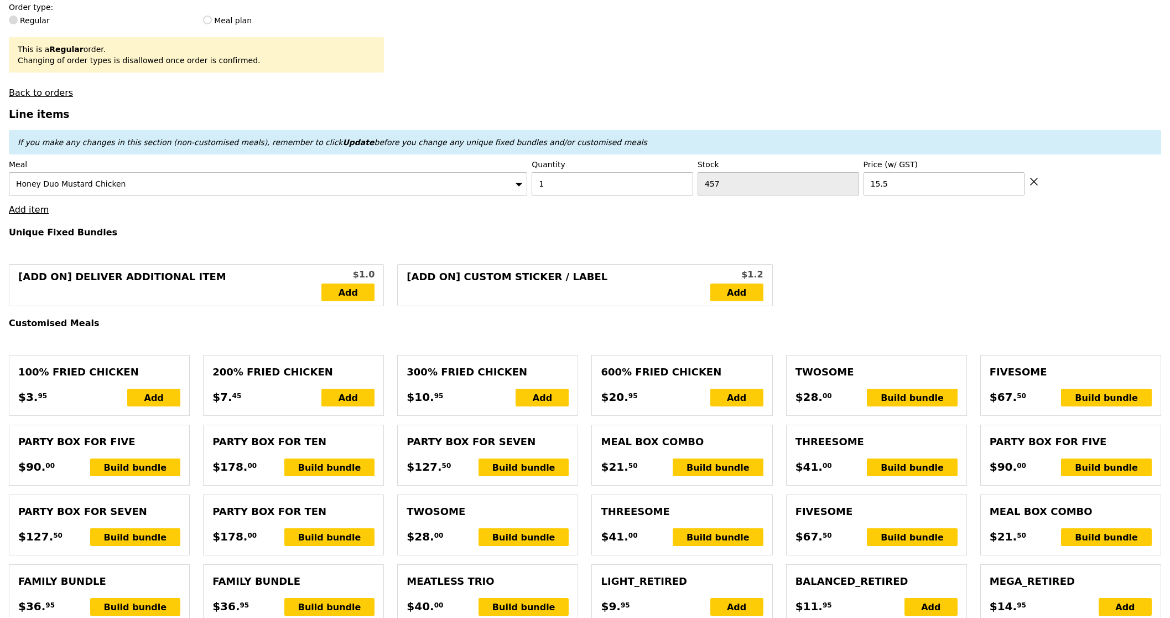
type input "Loading..."
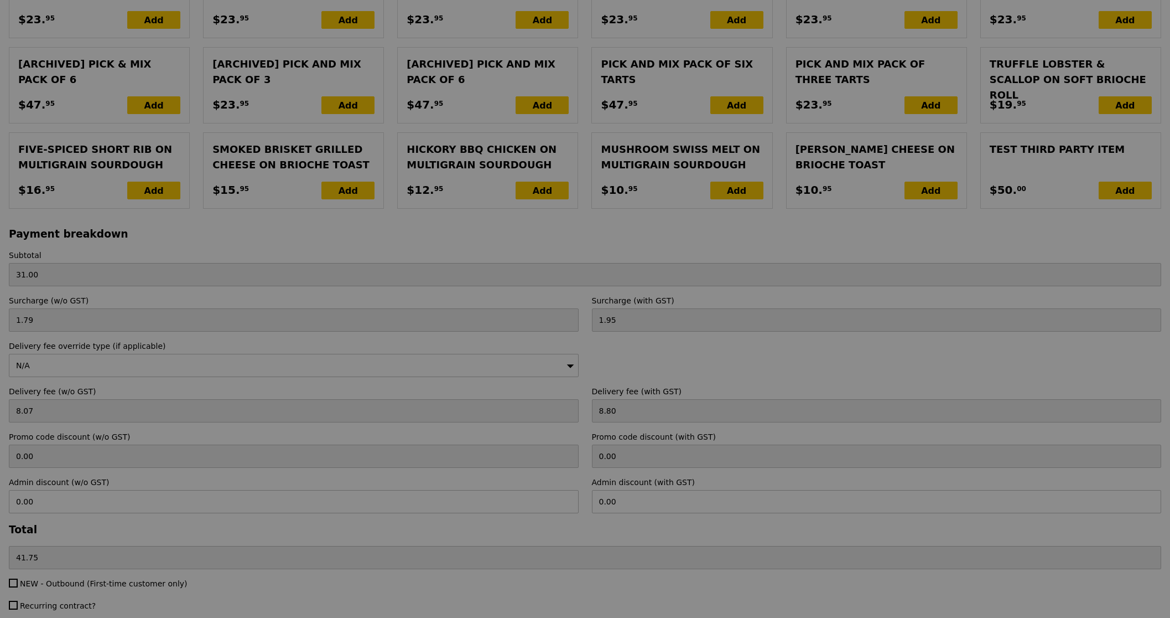
type input "0.00"
type input "9.50"
type input "10.35"
type input "12.30"
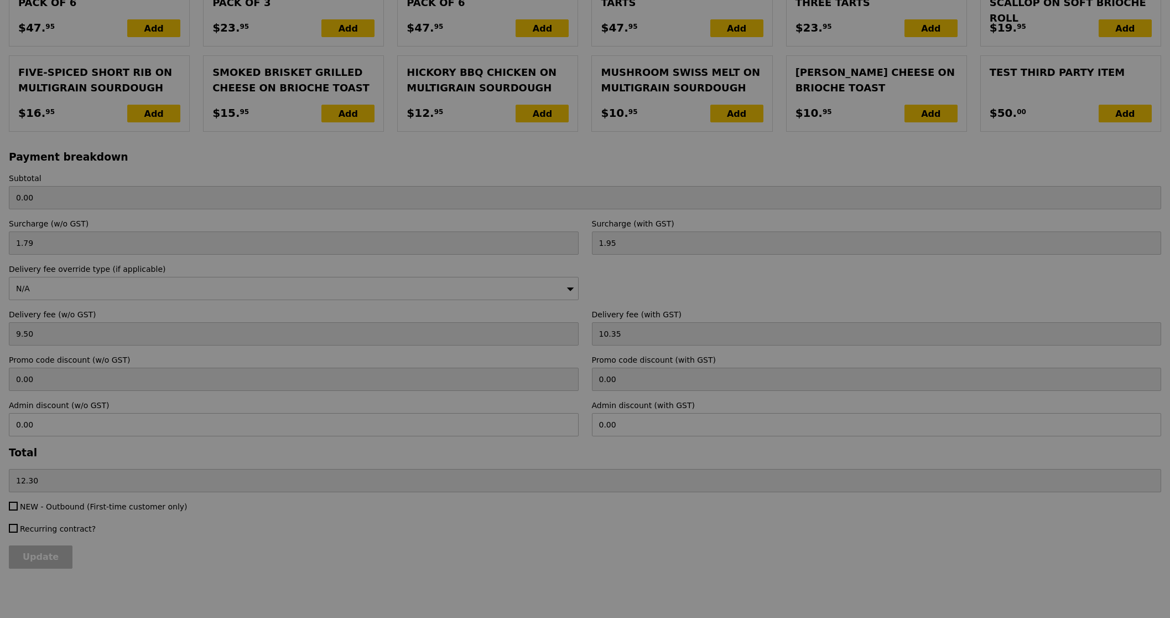
scroll to position [2298, 0]
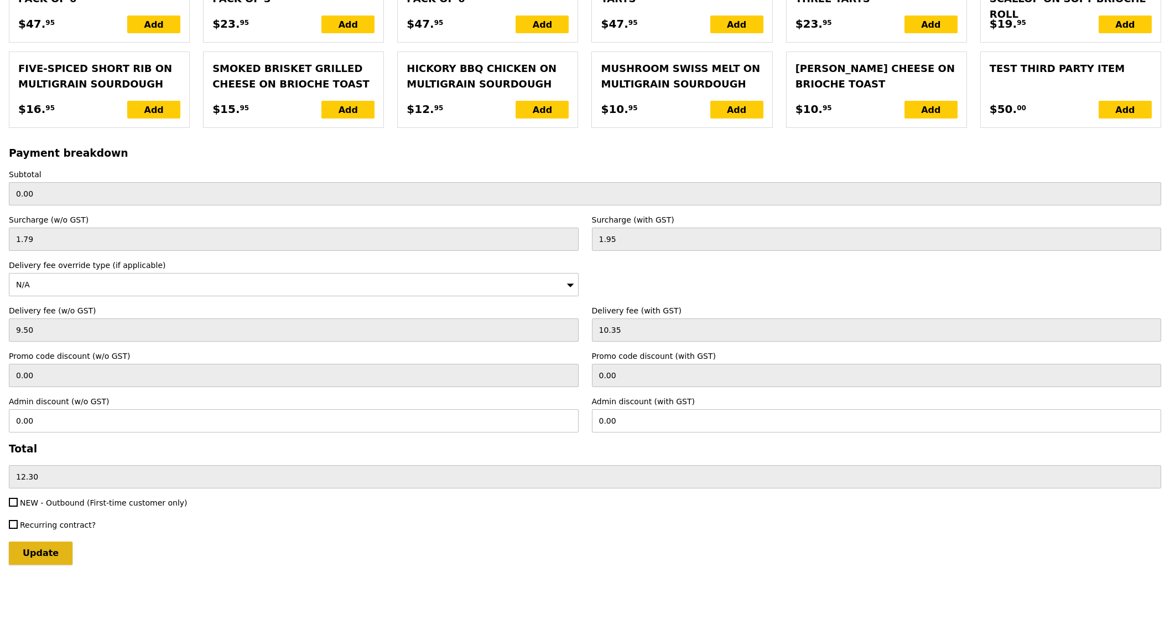
click at [57, 546] on input "Update" at bounding box center [41, 552] width 64 height 23
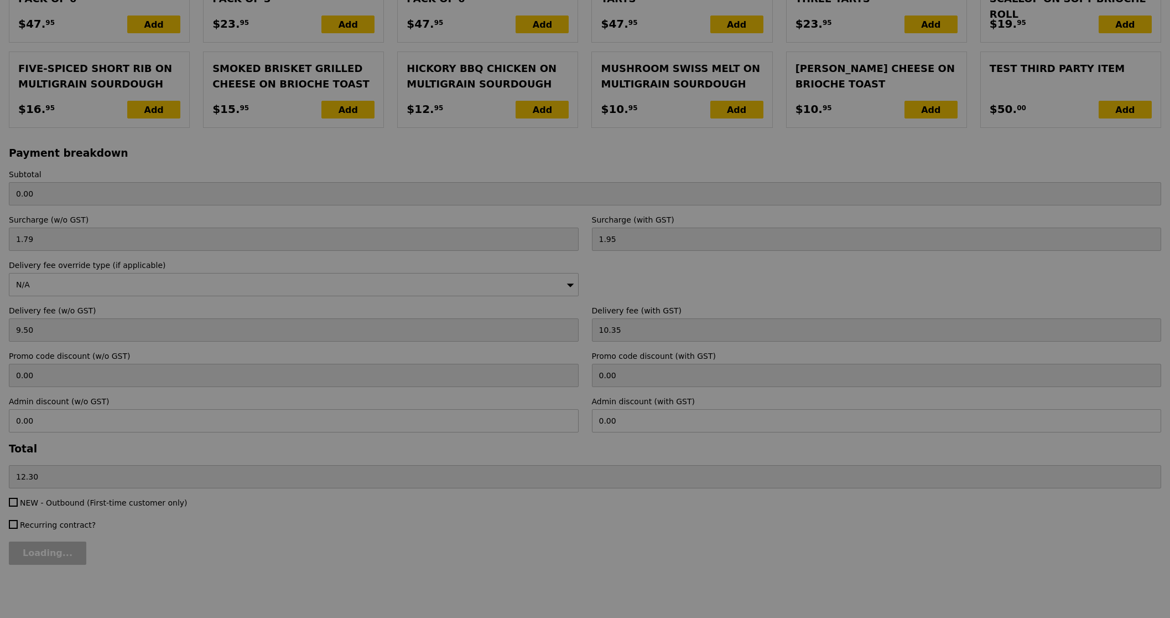
type input "Loading..."
type input "15.50"
type input "27.80"
type input "Update"
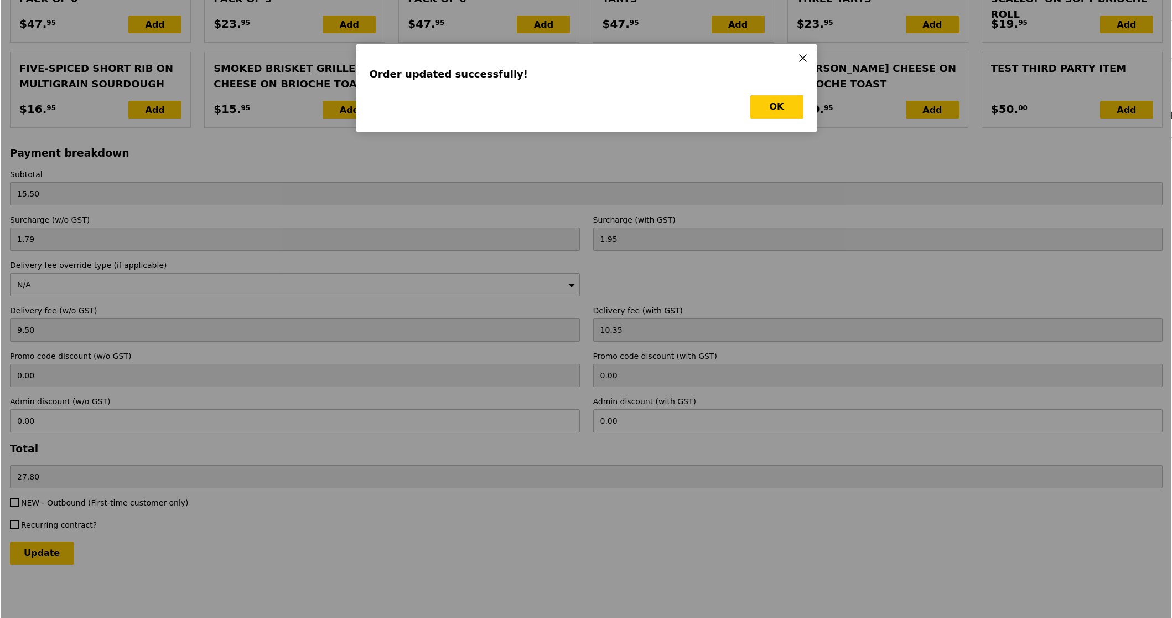
scroll to position [0, 0]
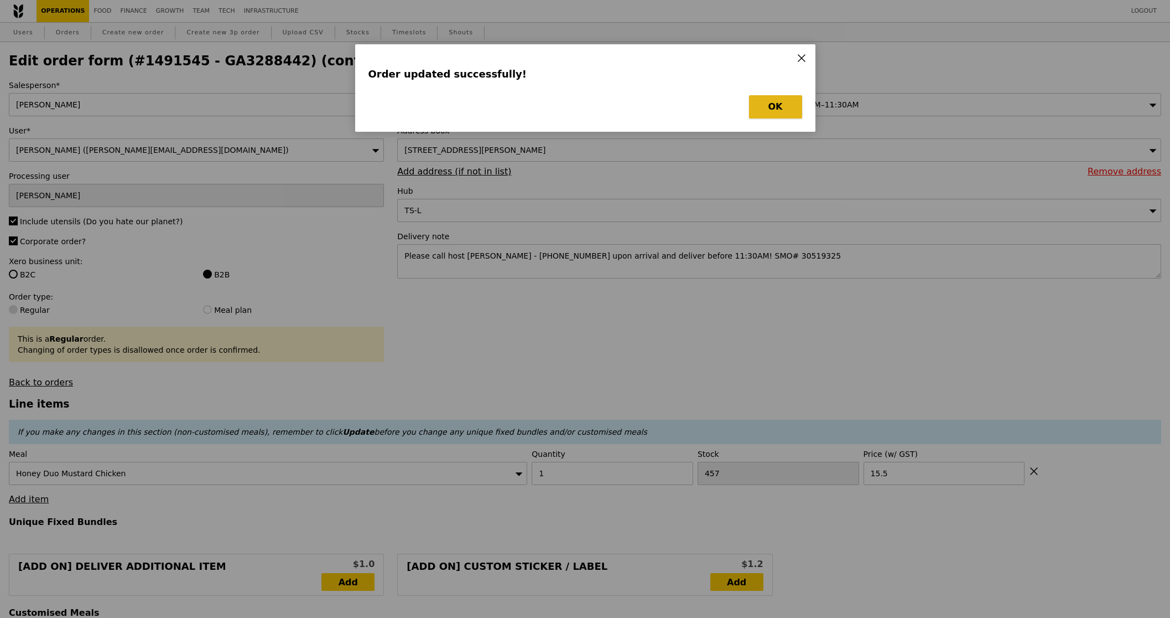
click at [779, 105] on button "OK" at bounding box center [775, 106] width 53 height 23
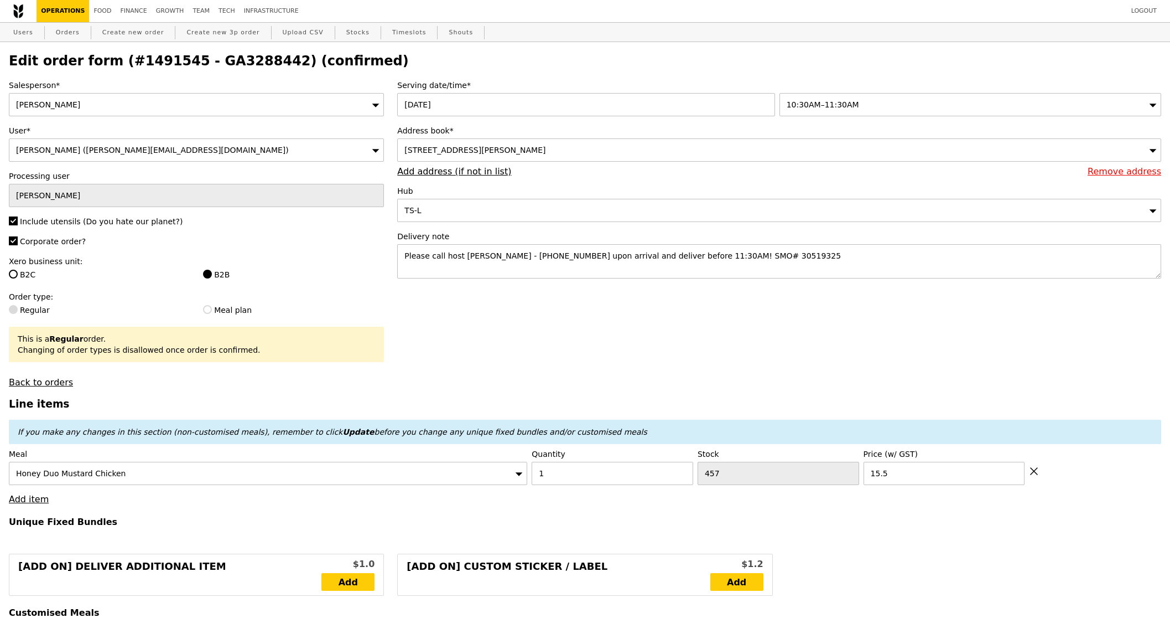
click at [237, 56] on h2 "Edit order form (#1491545 - GA3288442) (confirmed)" at bounding box center [585, 60] width 1153 height 15
click at [243, 68] on h2 "Edit order form (#1491545 - GA3288442) (confirmed)" at bounding box center [585, 60] width 1153 height 15
click at [245, 62] on h2 "Edit order form (#1491545 - GA3288442) (confirmed)" at bounding box center [585, 60] width 1153 height 15
copy h2 "GA3288442"
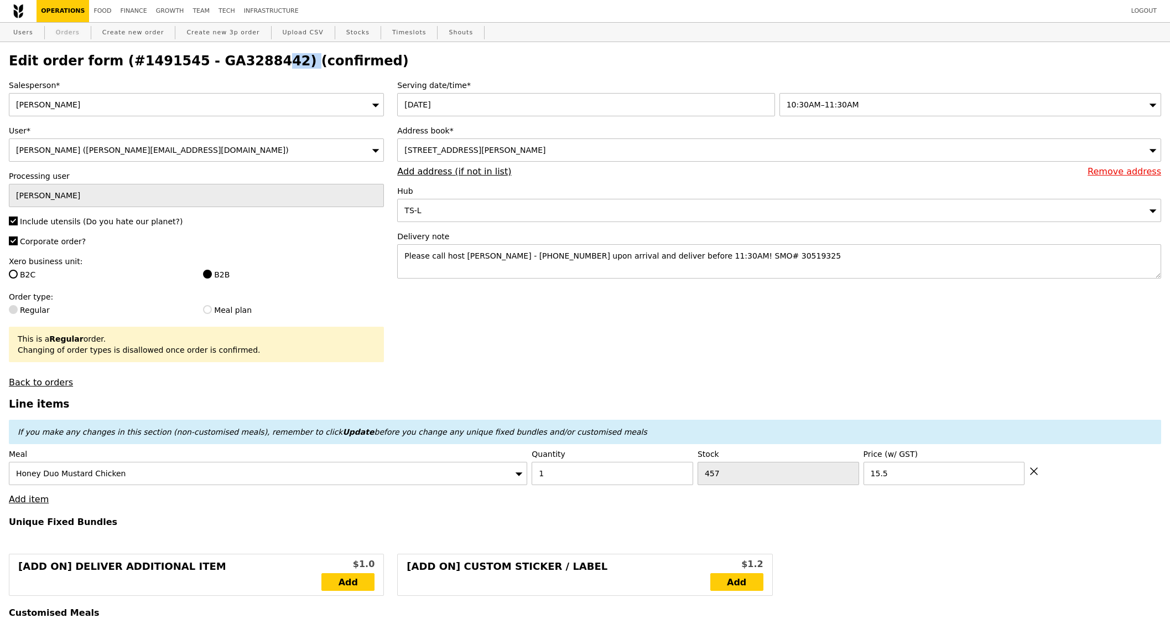
click at [66, 33] on link "Orders" at bounding box center [67, 33] width 33 height 20
select select "100"
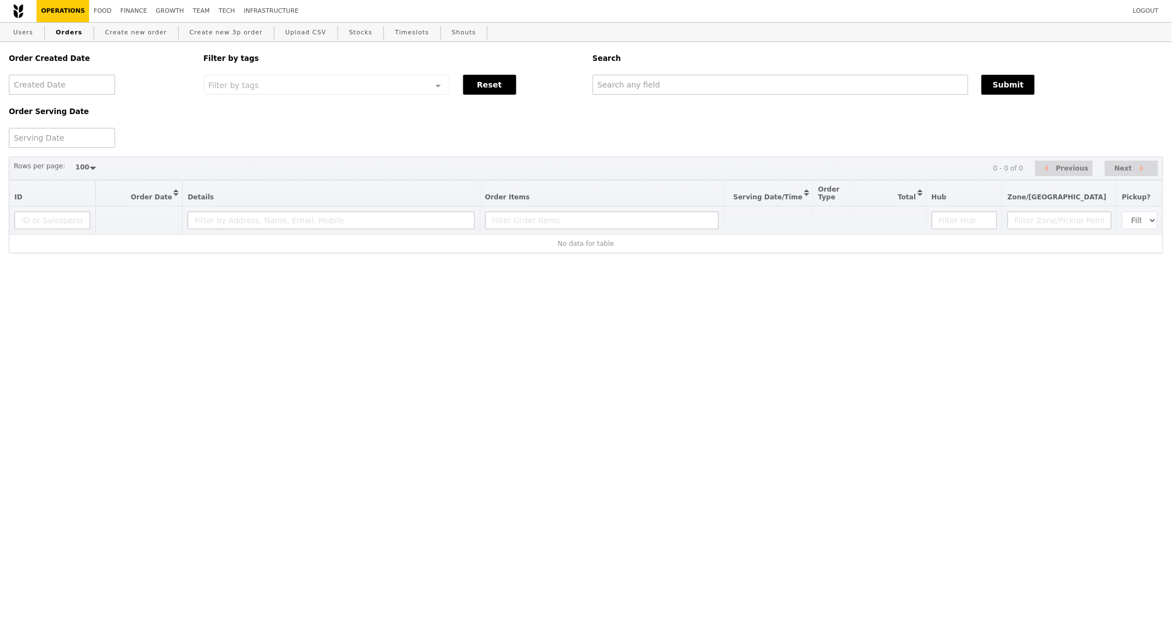
click at [794, 96] on div "Order Created Date Order Serving Date Filter by tags Filter by tags Meal_Plan W…" at bounding box center [586, 95] width 1168 height 106
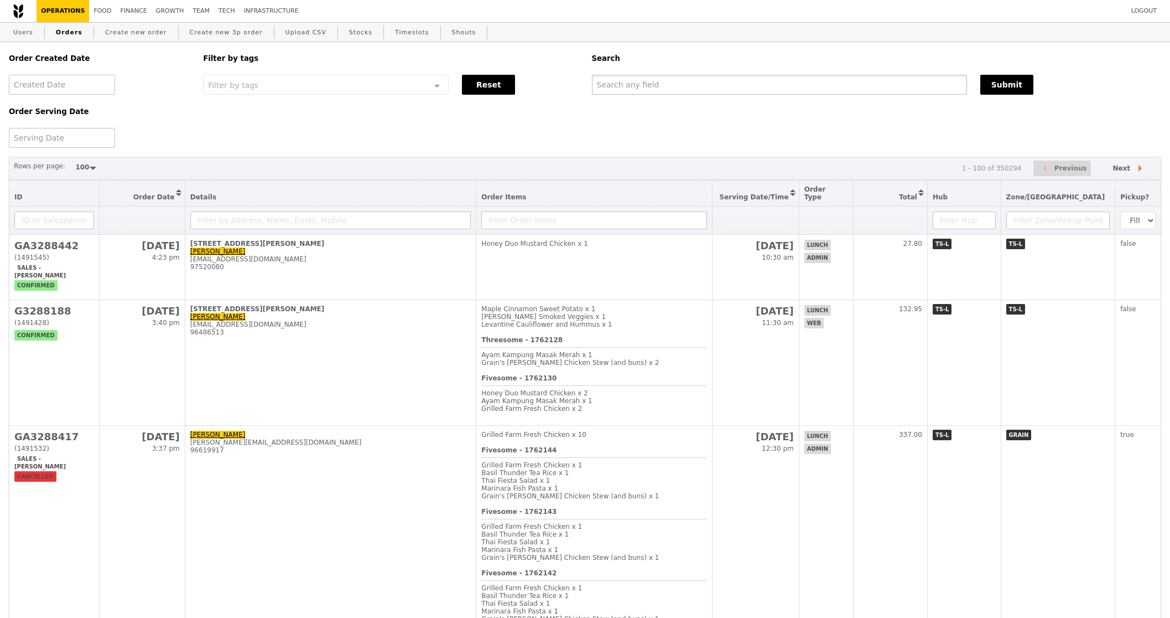
click at [793, 93] on input "text" at bounding box center [779, 85] width 375 height 20
paste input "GA3288442"
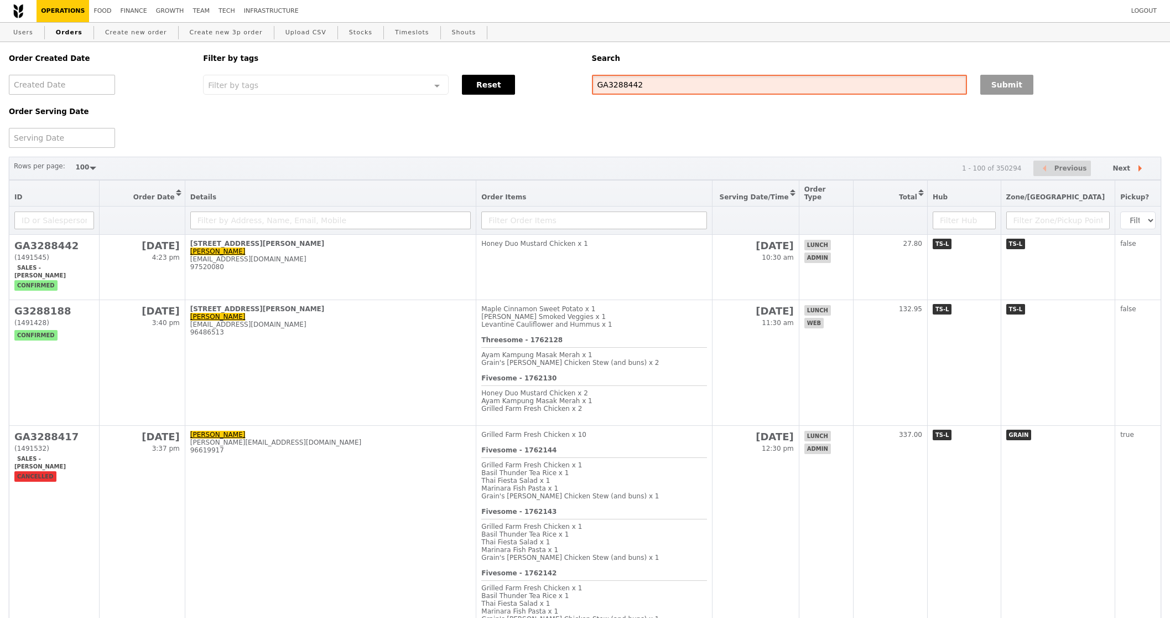
type input "GA3288442"
click at [992, 82] on button "Submit" at bounding box center [1007, 85] width 53 height 20
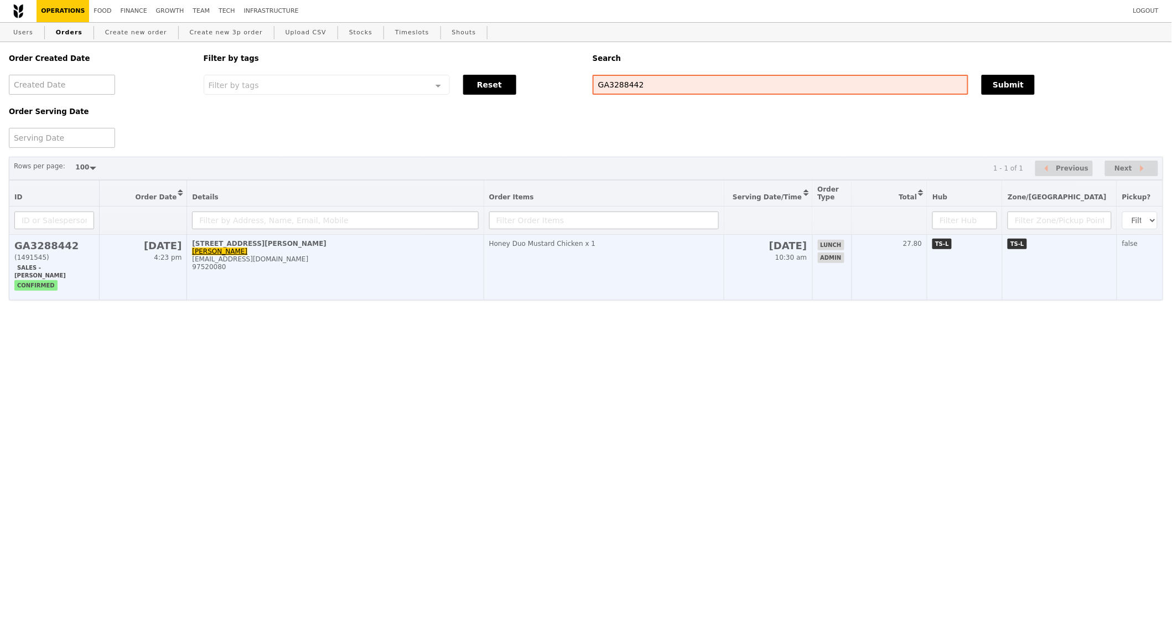
click at [666, 263] on td "Honey Duo Mustard Chicken x 1" at bounding box center [604, 267] width 240 height 65
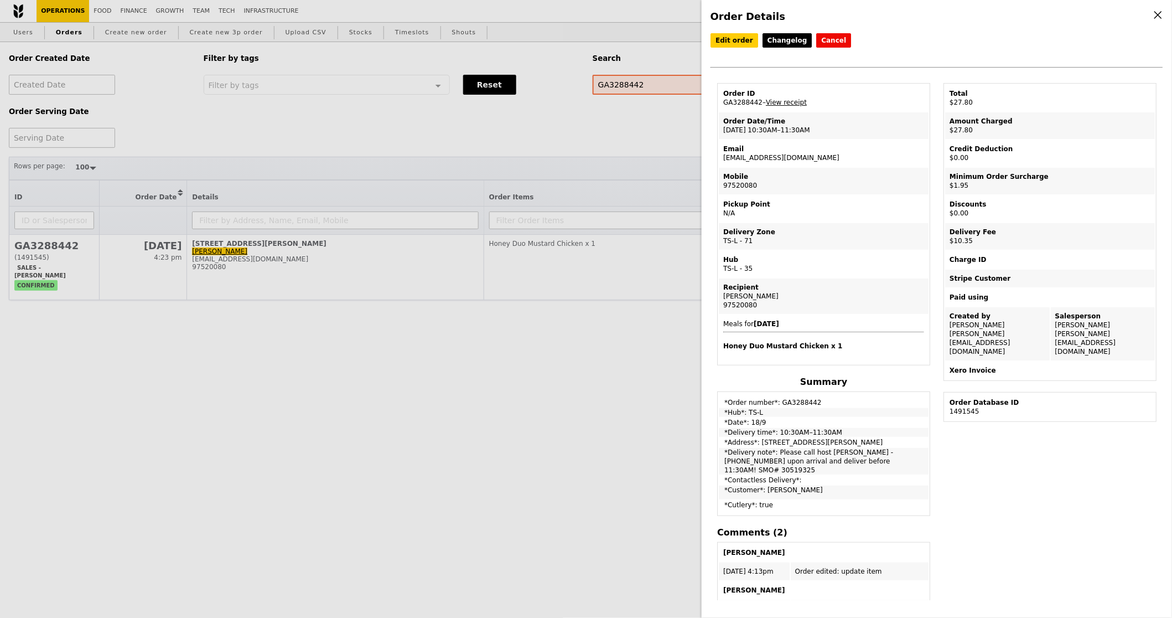
drag, startPoint x: 870, startPoint y: 452, endPoint x: 816, endPoint y: 455, distance: 54.3
click at [816, 455] on td "*Delivery note*: Please call host Lili - 97520080 upon arrival and deliver befo…" at bounding box center [824, 461] width 210 height 27
click at [862, 454] on td "*Delivery note*: Please call host Lili - 97520080 upon arrival and deliver befo…" at bounding box center [824, 461] width 210 height 27
drag, startPoint x: 873, startPoint y: 452, endPoint x: 787, endPoint y: 452, distance: 86.3
click at [787, 452] on td "*Delivery note*: Please call host Lili - 97520080 upon arrival and deliver befo…" at bounding box center [824, 461] width 210 height 27
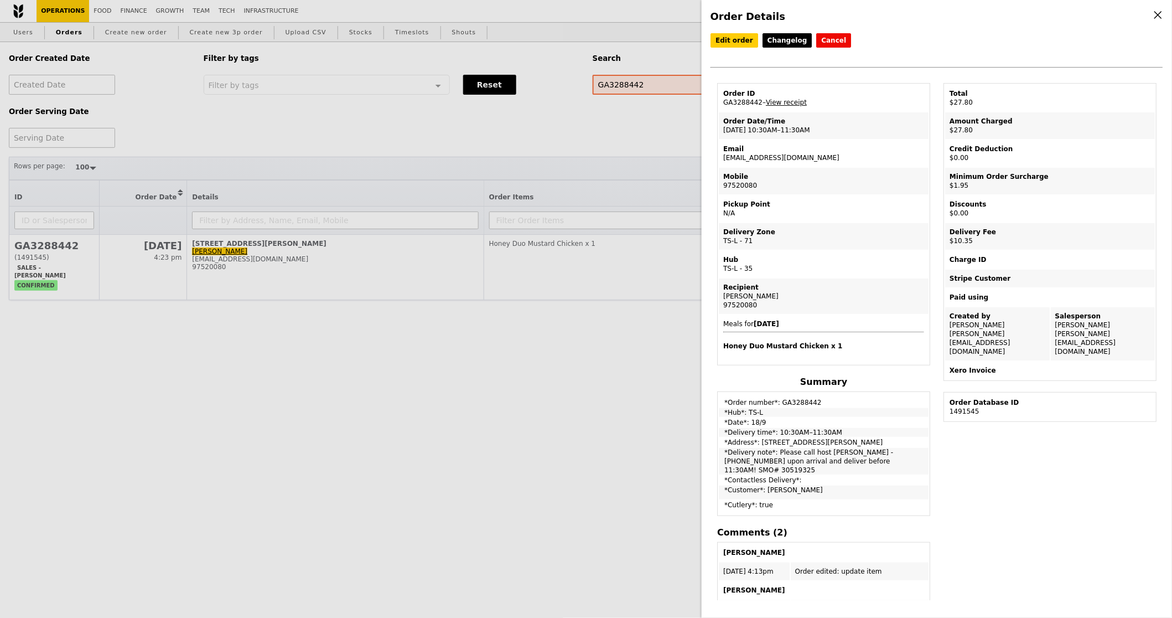
click at [880, 454] on td "*Delivery note*: Please call host Lili - 97520080 upon arrival and deliver befo…" at bounding box center [824, 461] width 210 height 27
drag, startPoint x: 877, startPoint y: 454, endPoint x: 776, endPoint y: 447, distance: 101.0
click at [776, 448] on td "*Delivery note*: Please call host Lili - 97520080 upon arrival and deliver befo…" at bounding box center [824, 461] width 210 height 27
copy td "Please call host Lili - 97520080 upon arrival and deliver before 11:30AM! SMO# …"
click at [667, 319] on div "Order Details Edit order Changelog Cancel Order ID GA3288442 – View receipt Ord…" at bounding box center [586, 309] width 1172 height 618
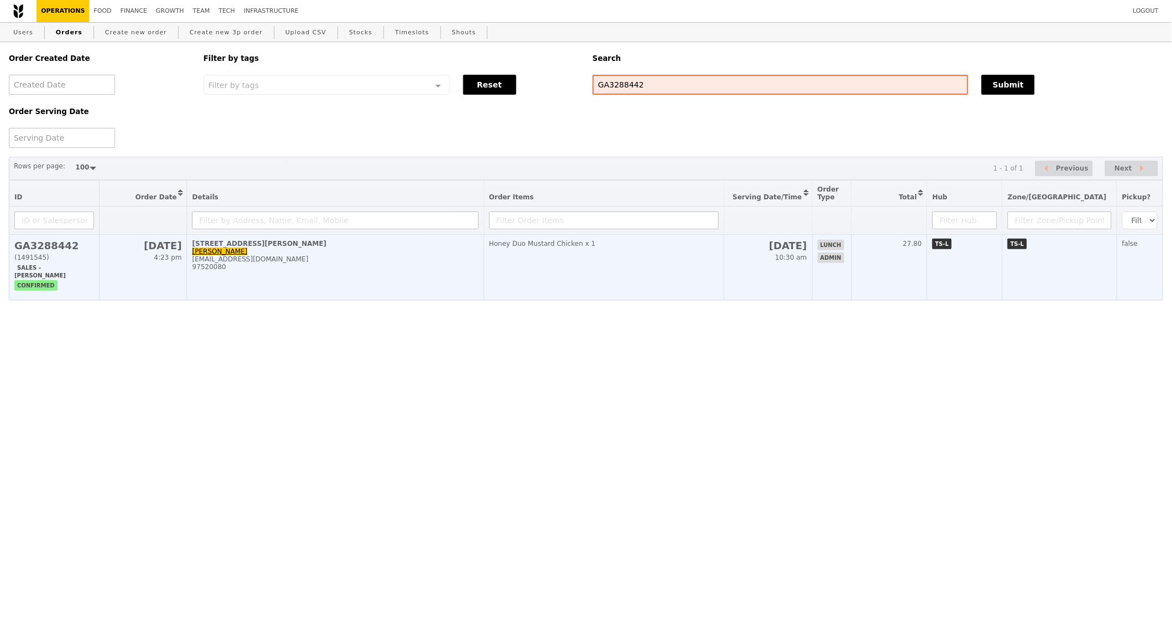
click at [783, 266] on td "18 Sep 10:30 am" at bounding box center [768, 267] width 88 height 65
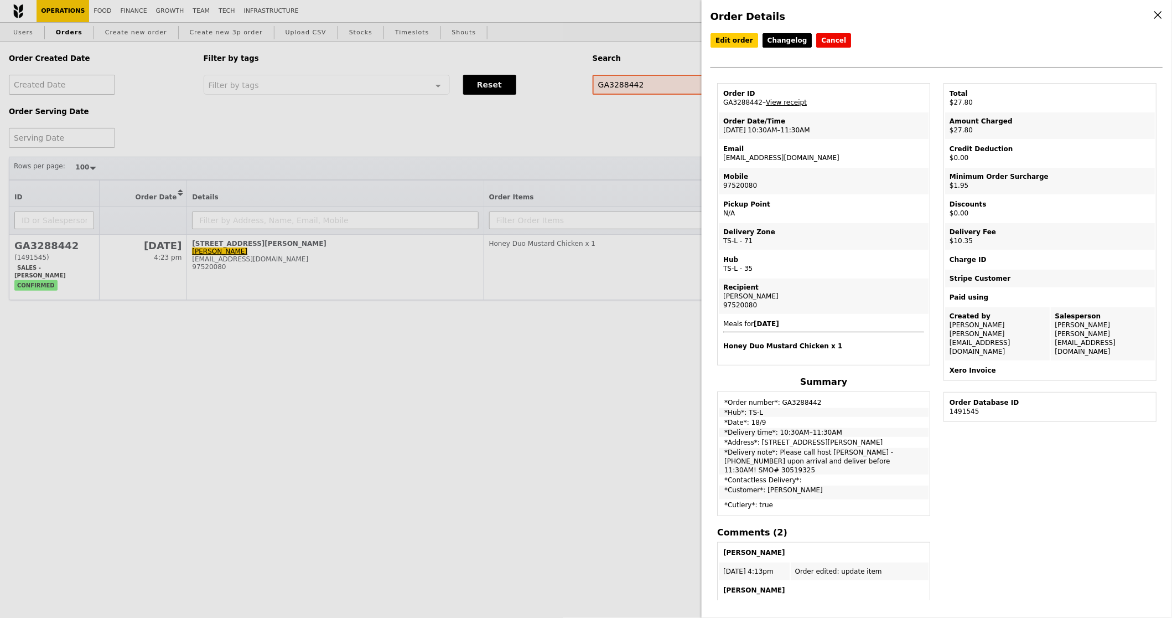
click at [738, 104] on td "Order ID GA3288442 – View receipt" at bounding box center [824, 98] width 210 height 27
copy td "GA3288442"
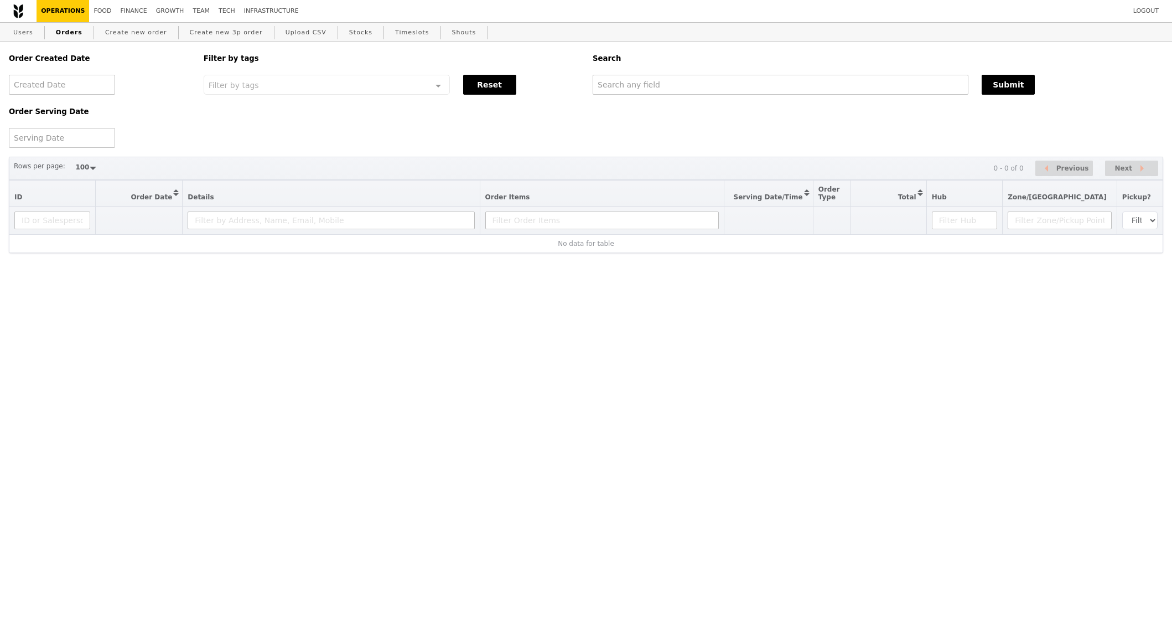
select select "100"
click at [762, 99] on div "Order Created Date Order Serving Date Filter by tags Filter by tags Meal_Plan W…" at bounding box center [586, 95] width 1168 height 106
click at [760, 91] on input "text" at bounding box center [781, 85] width 376 height 20
paste input "[EMAIL_ADDRESS][DOMAIN_NAME]"
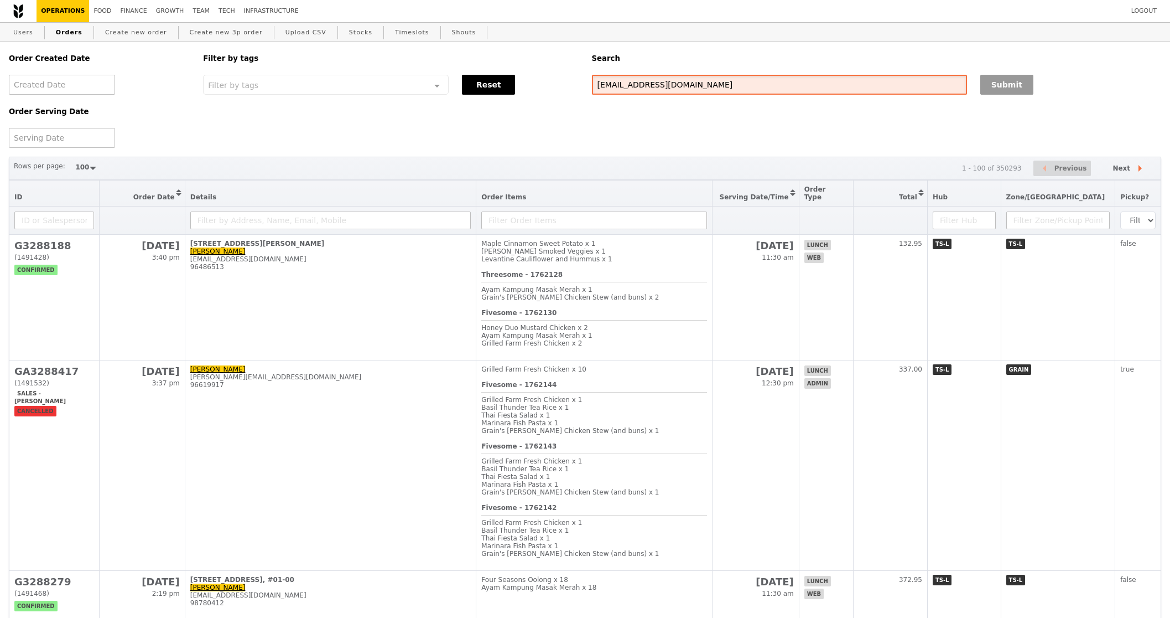
type input "[EMAIL_ADDRESS][DOMAIN_NAME]"
click at [1025, 86] on button "Submit" at bounding box center [1007, 85] width 53 height 20
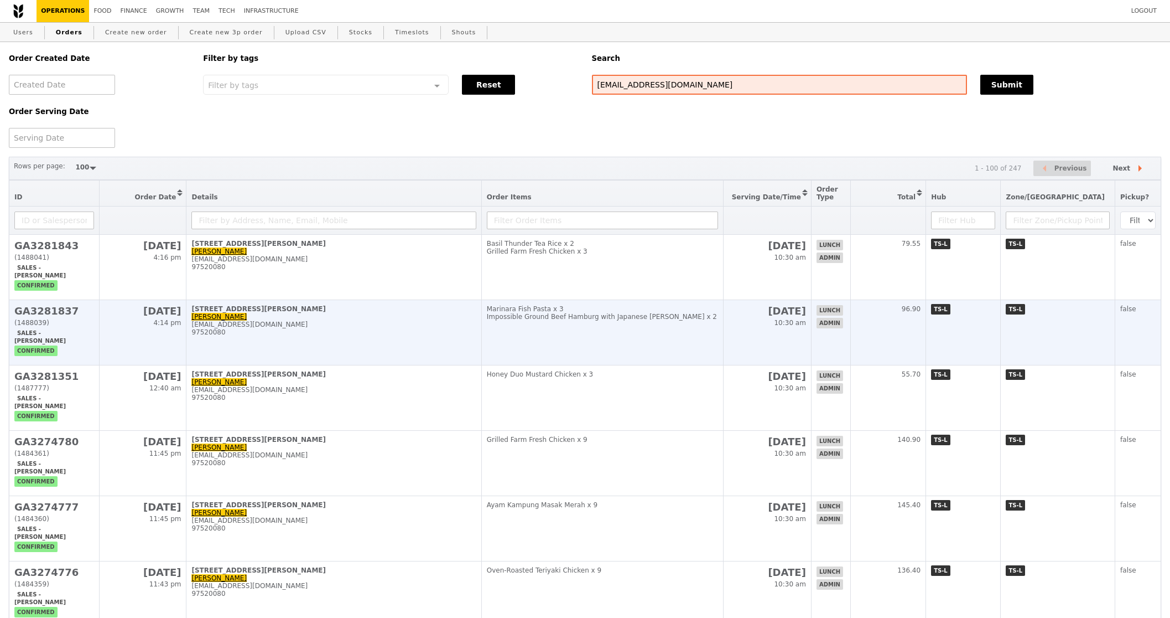
click at [654, 300] on td "Marinara Fish Pasta x 3 Impossible Ground Beef Hamburg with Japanese Curry x 2" at bounding box center [602, 332] width 242 height 65
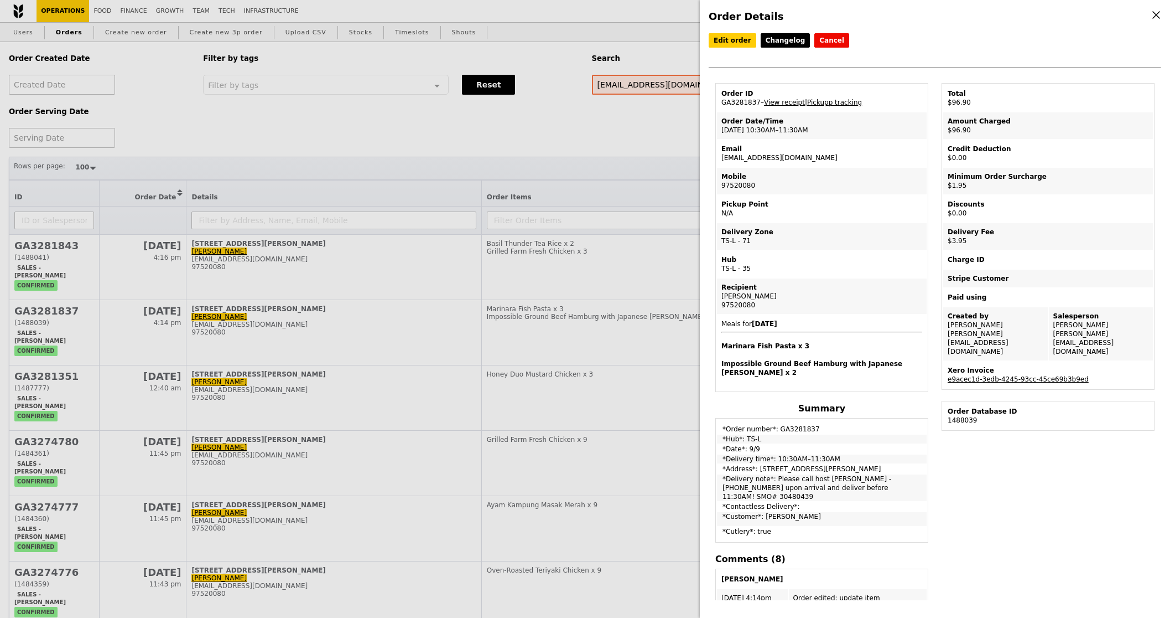
click at [795, 502] on td "*Contactless Delivery*:" at bounding box center [822, 506] width 210 height 9
drag, startPoint x: 775, startPoint y: 463, endPoint x: 878, endPoint y: 471, distance: 103.3
click at [878, 474] on td "*Delivery note*: Please call host Lili - 97520080 upon arrival and deliver befo…" at bounding box center [822, 487] width 210 height 27
copy td "Please call host Lili - 97520080 upon arrival and deliver before 11:30AM! SMO# …"
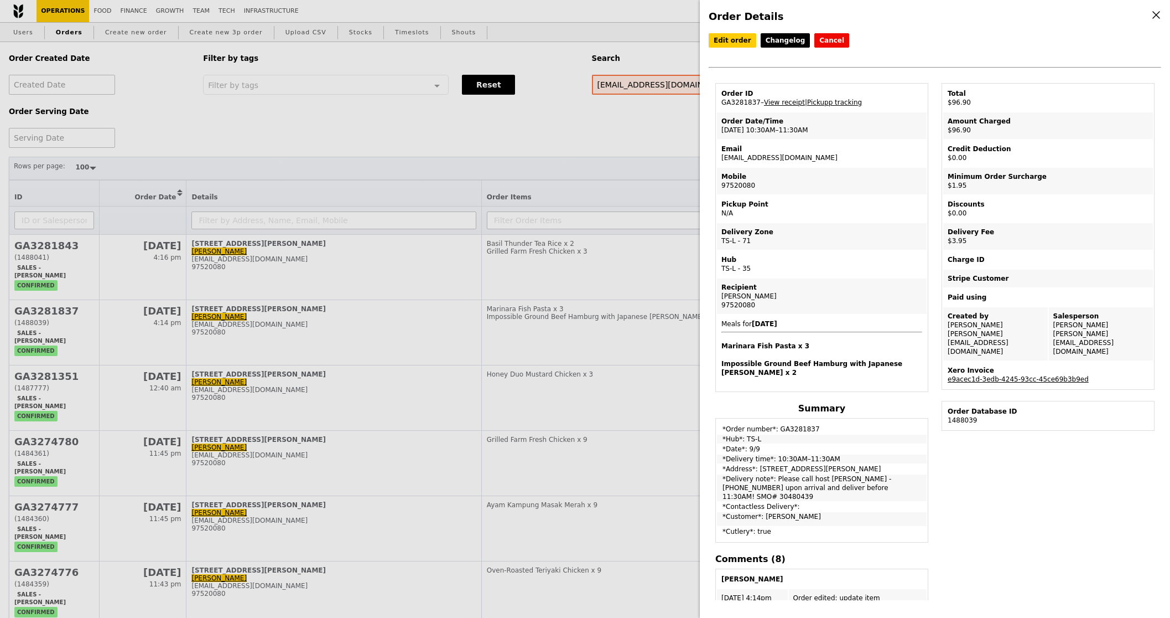
click at [768, 152] on td "Email lili.yin@bsigroup.com" at bounding box center [822, 153] width 210 height 27
copy td "[EMAIL_ADDRESS][DOMAIN_NAME]"
click at [578, 154] on div "Order Details Edit order Changelog Cancel Order ID GA3281837 – View receipt | P…" at bounding box center [585, 309] width 1170 height 618
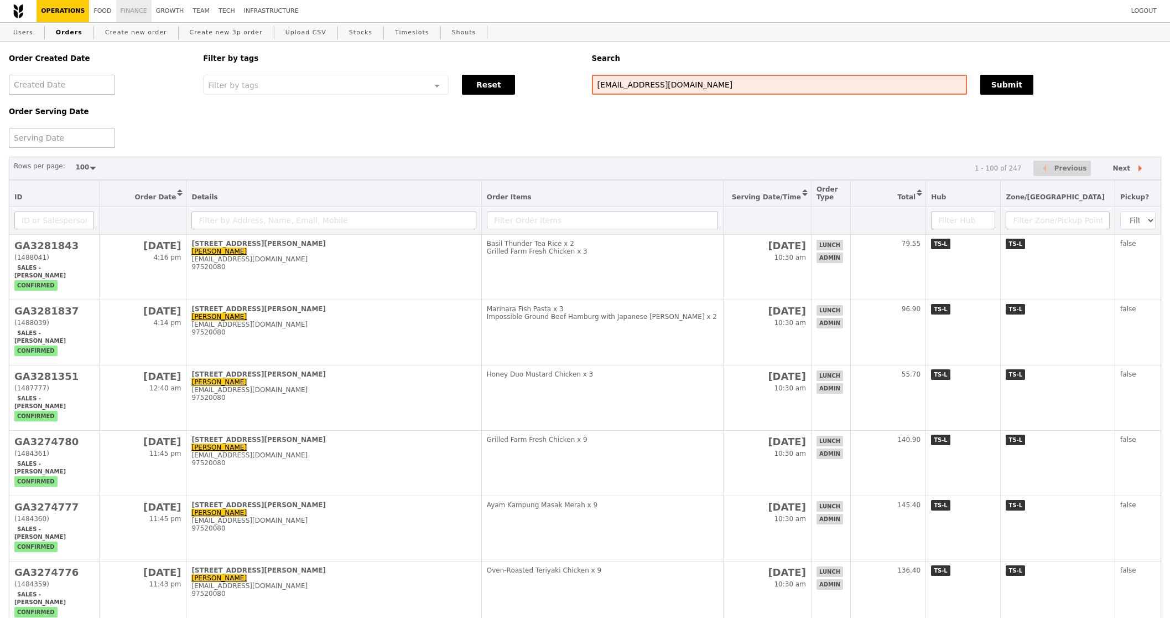
click at [127, 18] on link "Finance" at bounding box center [133, 11] width 35 height 22
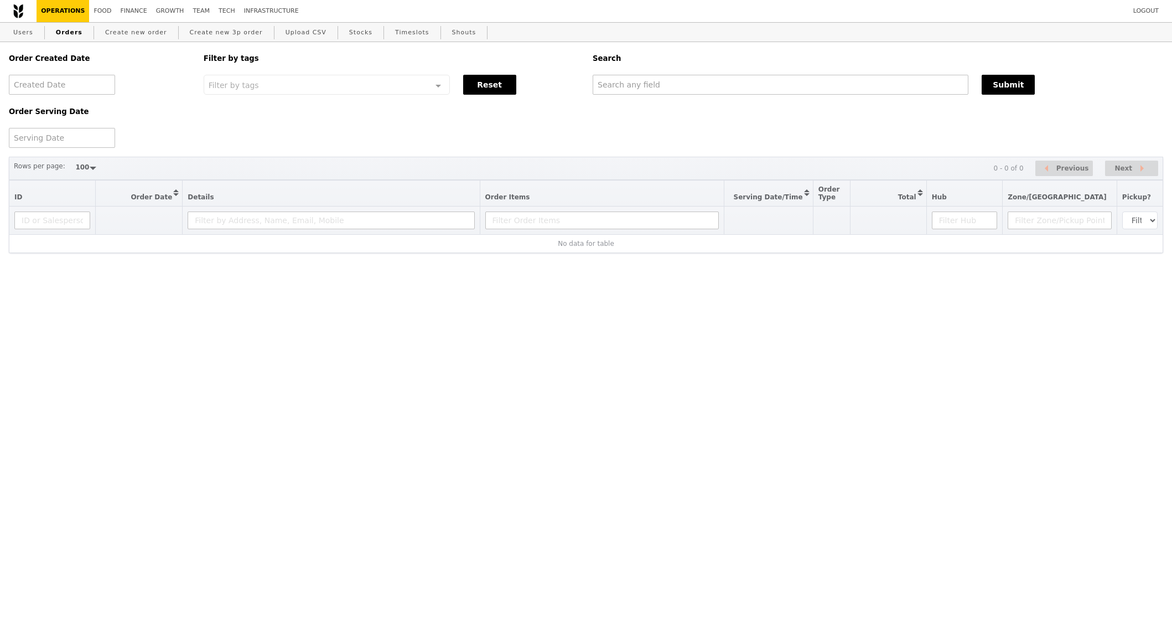
select select "100"
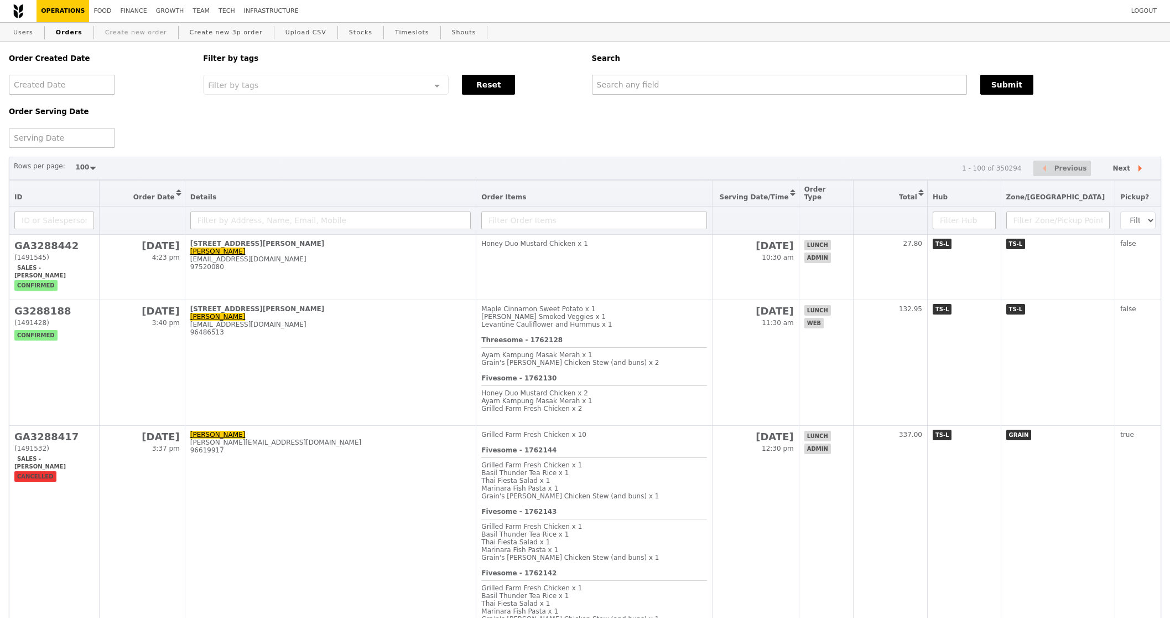
click at [154, 33] on link "Create new order" at bounding box center [136, 33] width 71 height 20
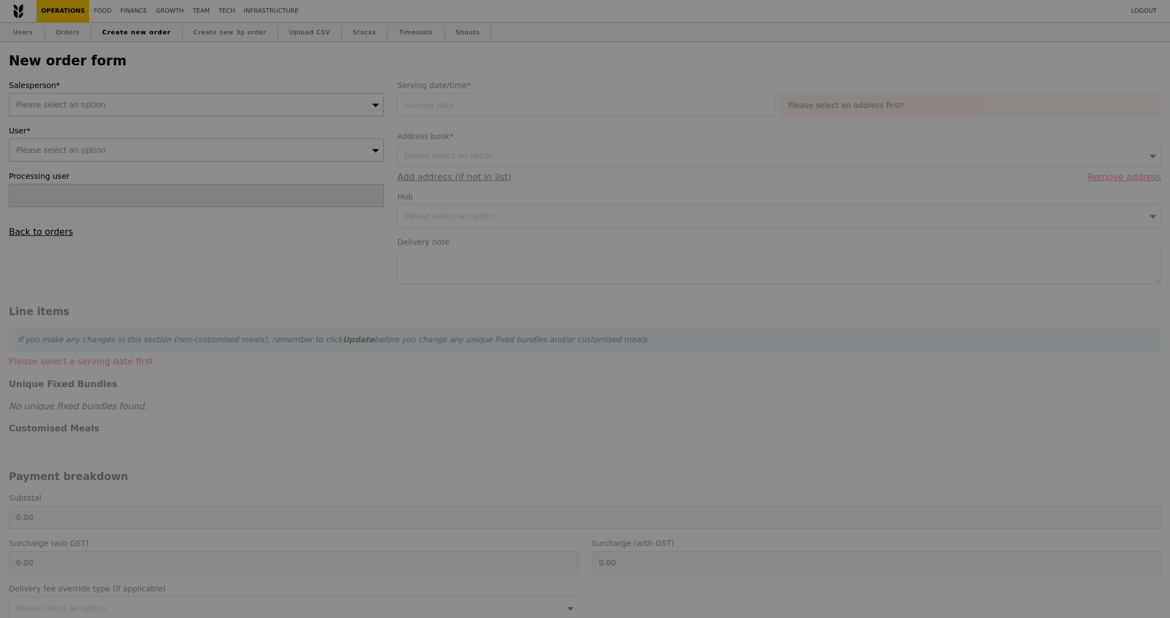
type input "Confirm"
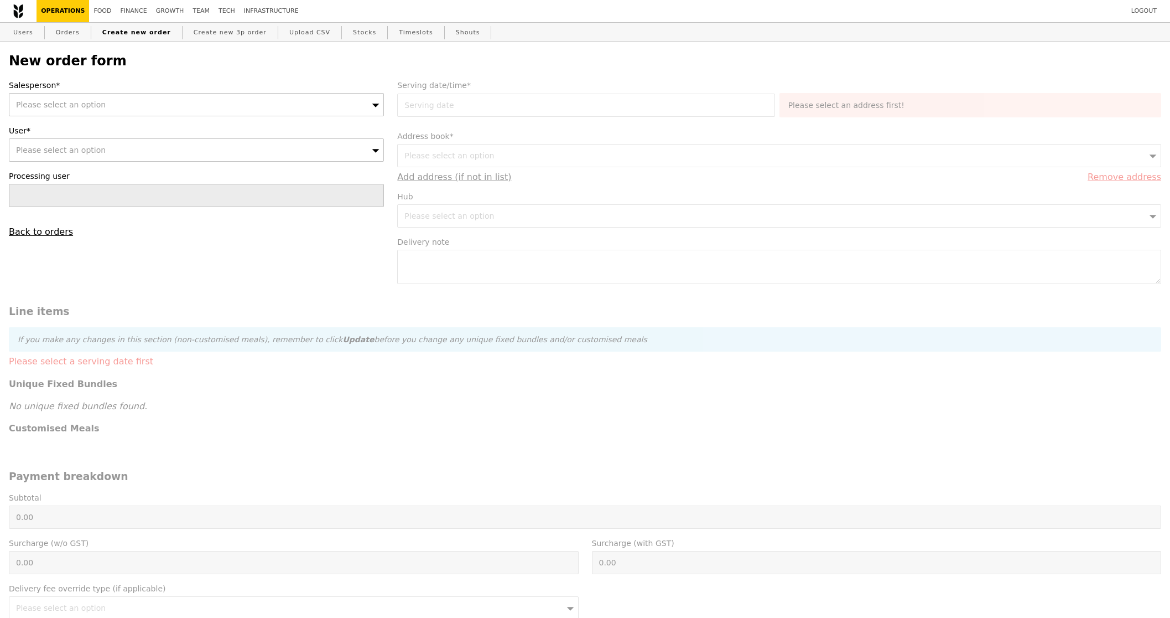
click at [180, 105] on div "Please select an option" at bounding box center [196, 104] width 375 height 23
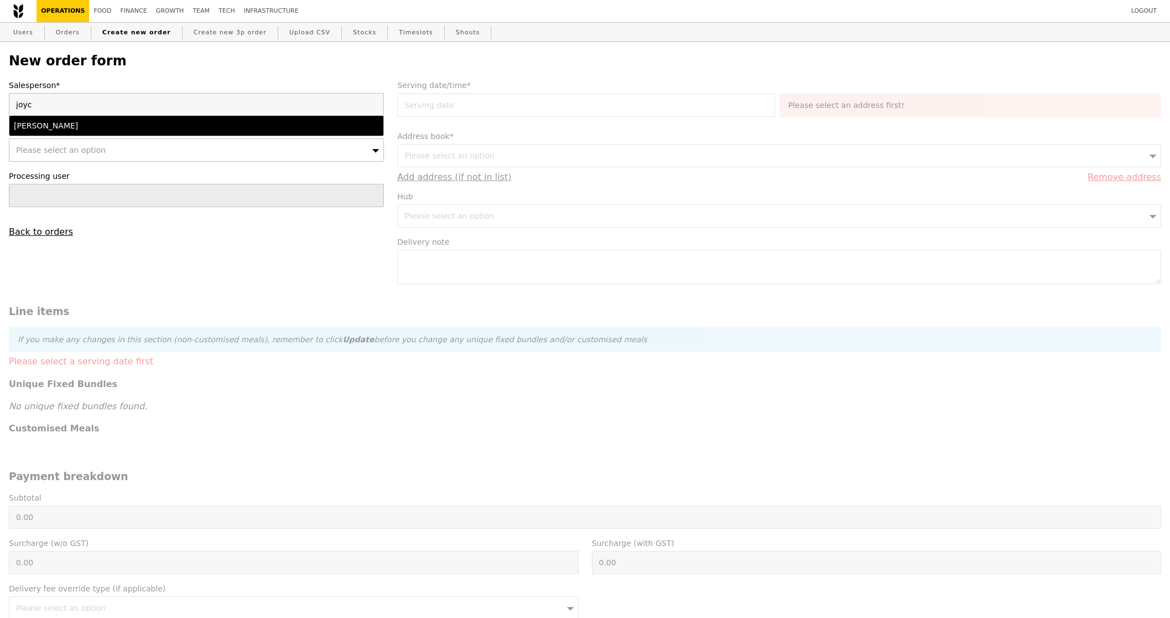
type input "[PERSON_NAME]"
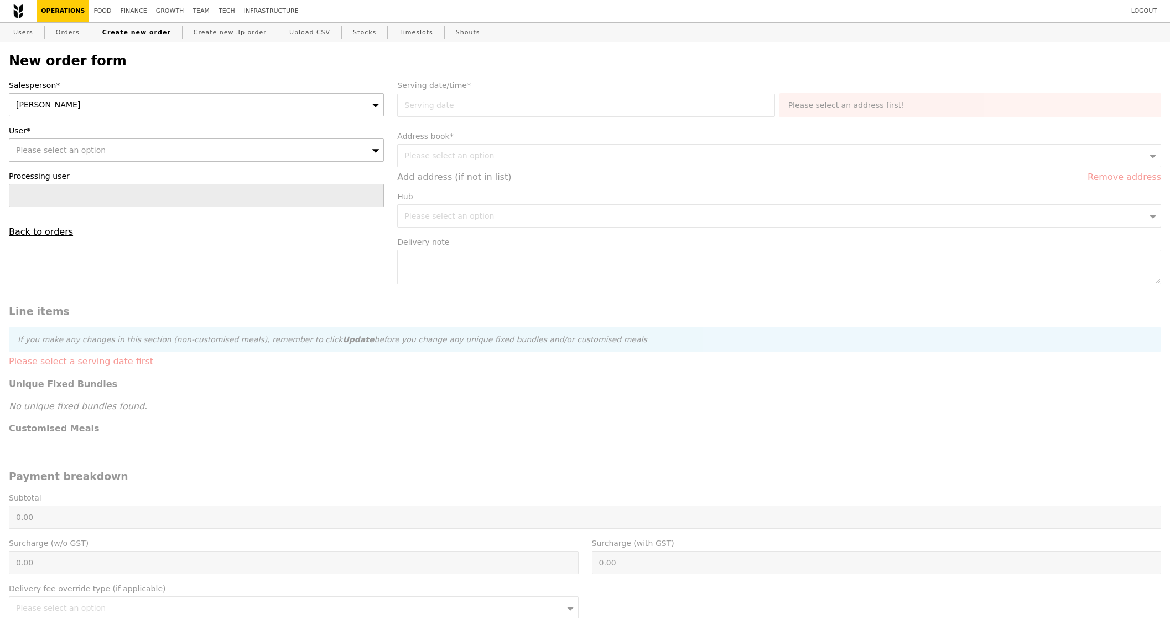
click at [213, 157] on div "Please select an option" at bounding box center [196, 149] width 375 height 23
type input "[EMAIL_ADDRESS][DOMAIN_NAME]"
type input "Confirm"
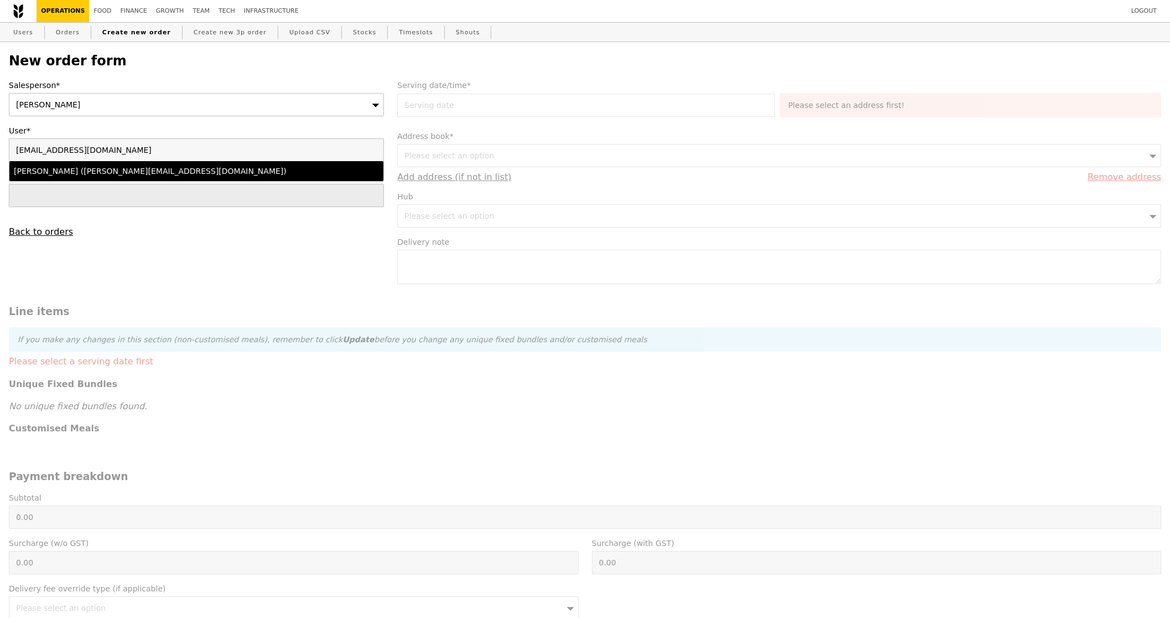
type input "[EMAIL_ADDRESS][DOMAIN_NAME]"
click at [189, 175] on div "[PERSON_NAME] ([PERSON_NAME][EMAIL_ADDRESS][DOMAIN_NAME])" at bounding box center [151, 170] width 274 height 11
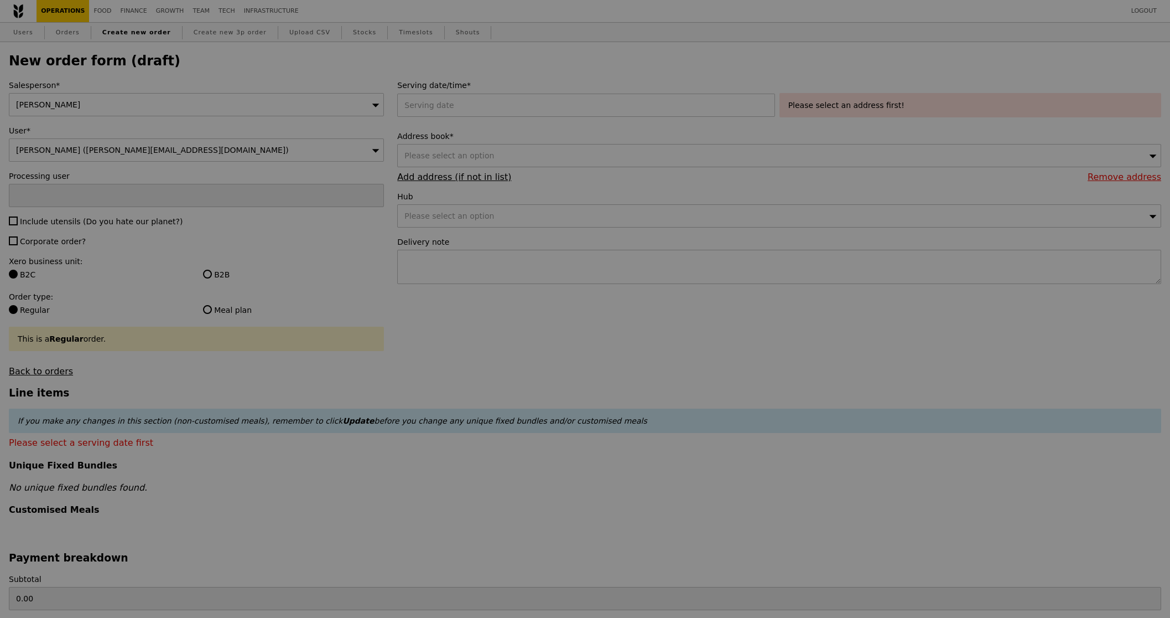
type input "Confirm"
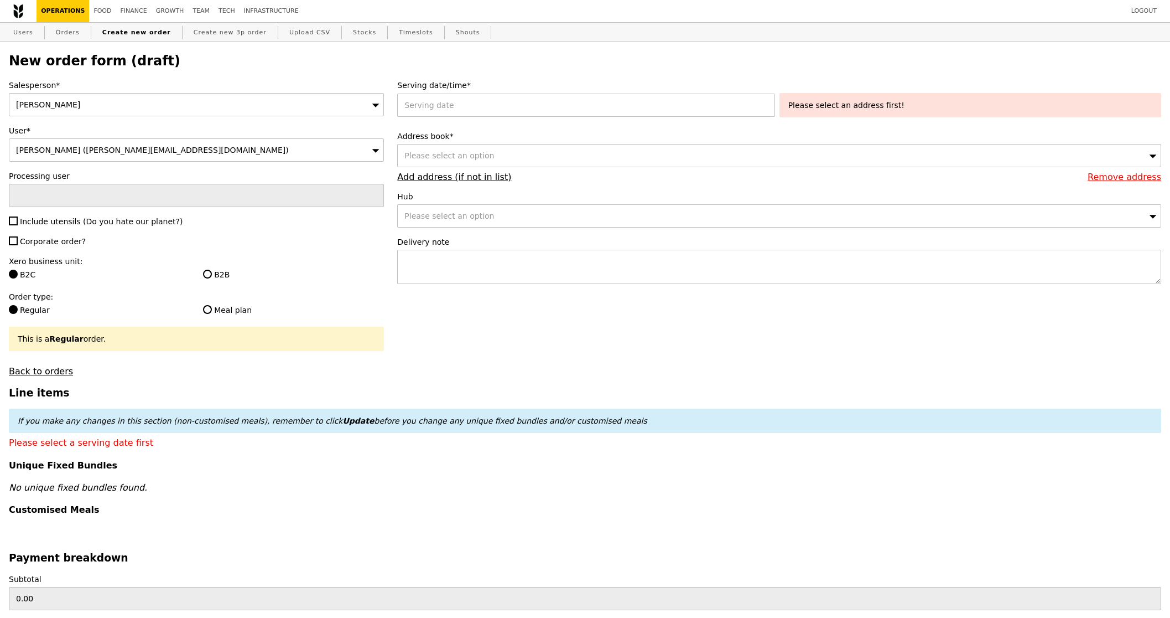
click at [50, 226] on span "Include utensils (Do you hate our planet?)" at bounding box center [101, 221] width 163 height 9
click at [18, 225] on input "Include utensils (Do you hate our planet?)" at bounding box center [13, 220] width 9 height 9
checkbox input "true"
type input "Confirm"
click at [51, 248] on div "Salesperson* Joyce User* Lili Yin (lili.yin@bsigroup.com) Processing user Inclu…" at bounding box center [196, 228] width 388 height 297
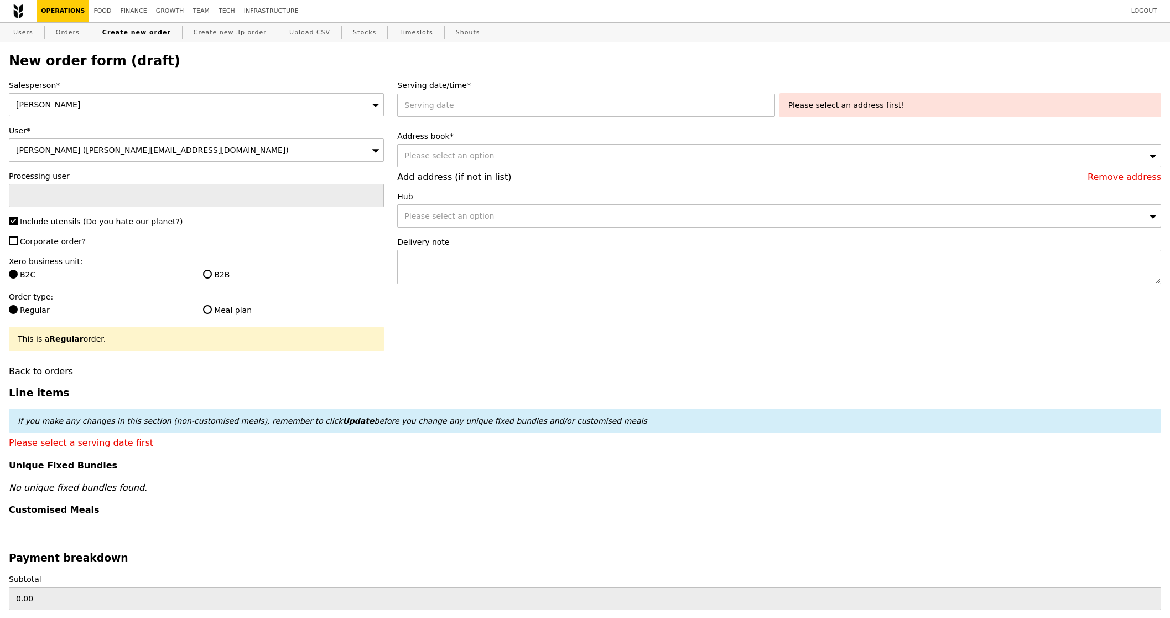
click at [54, 236] on div "Salesperson* Joyce User* Lili Yin (lili.yin@bsigroup.com) Processing user Inclu…" at bounding box center [196, 228] width 388 height 297
click at [61, 243] on span "Corporate order?" at bounding box center [53, 241] width 66 height 9
click at [18, 243] on input "Corporate order?" at bounding box center [13, 240] width 9 height 9
checkbox input "true"
click at [226, 275] on label "B2B" at bounding box center [293, 274] width 181 height 11
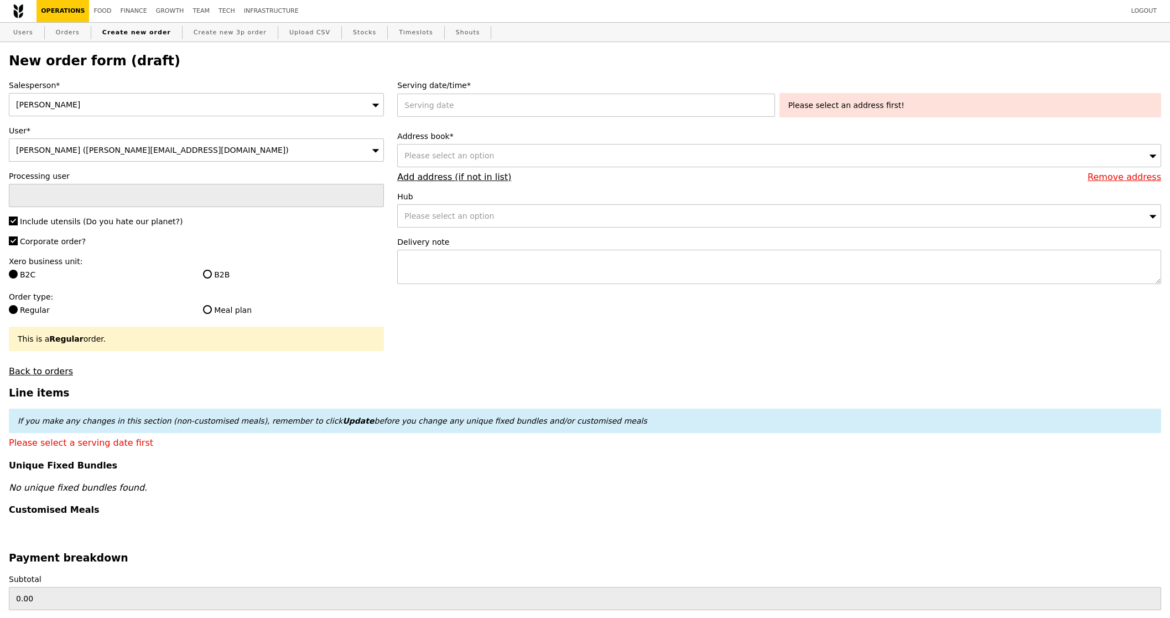
click at [212, 275] on input "B2B" at bounding box center [207, 274] width 9 height 9
radio input "true"
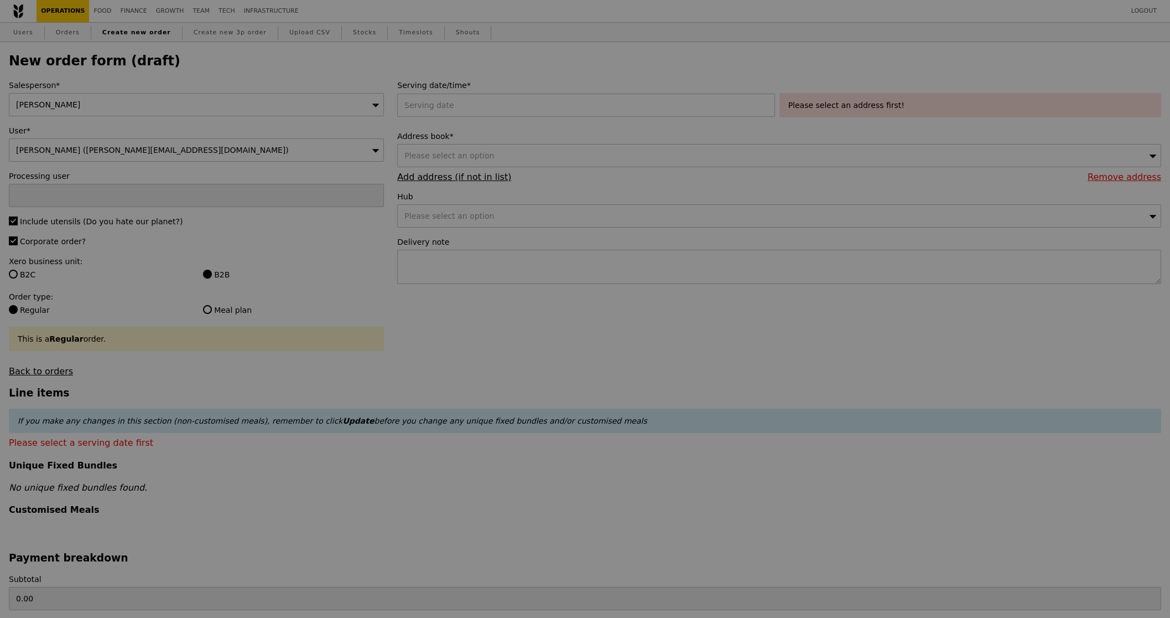
type input "Confirm"
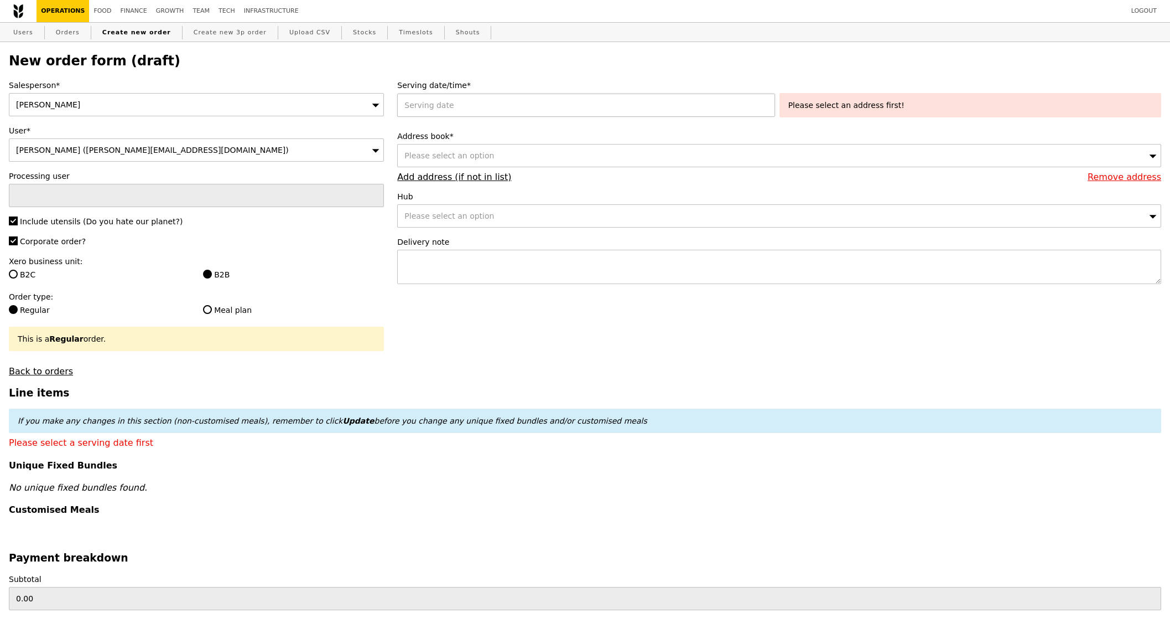
click at [472, 114] on div at bounding box center [588, 105] width 382 height 23
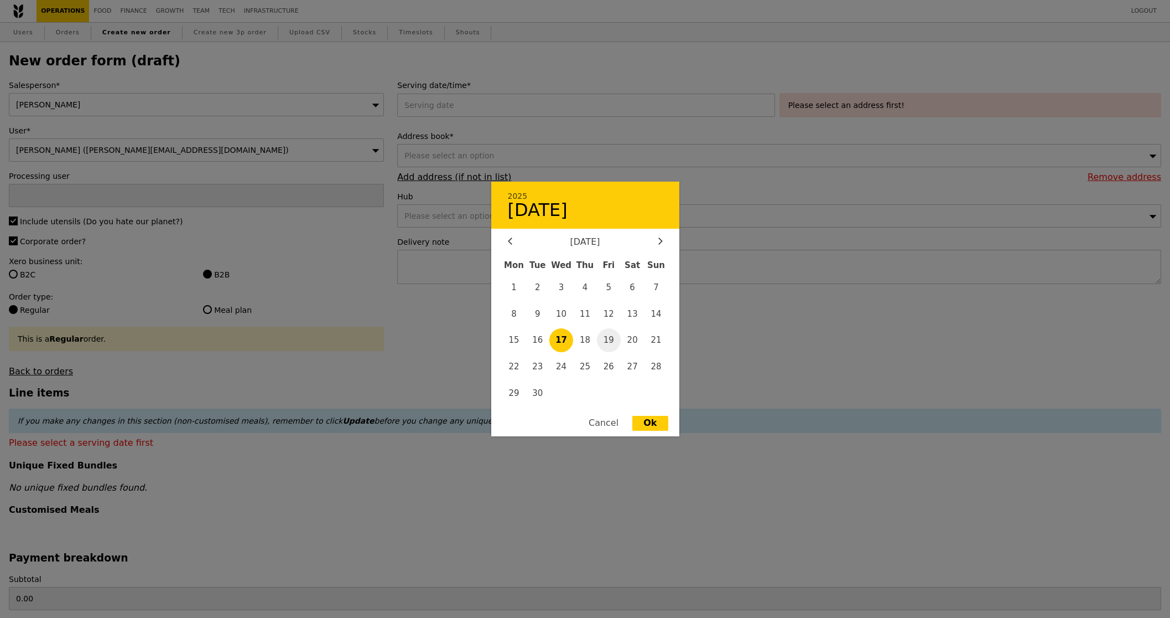
click at [609, 341] on span "19" at bounding box center [609, 340] width 24 height 24
type input "19 Sep 2025"
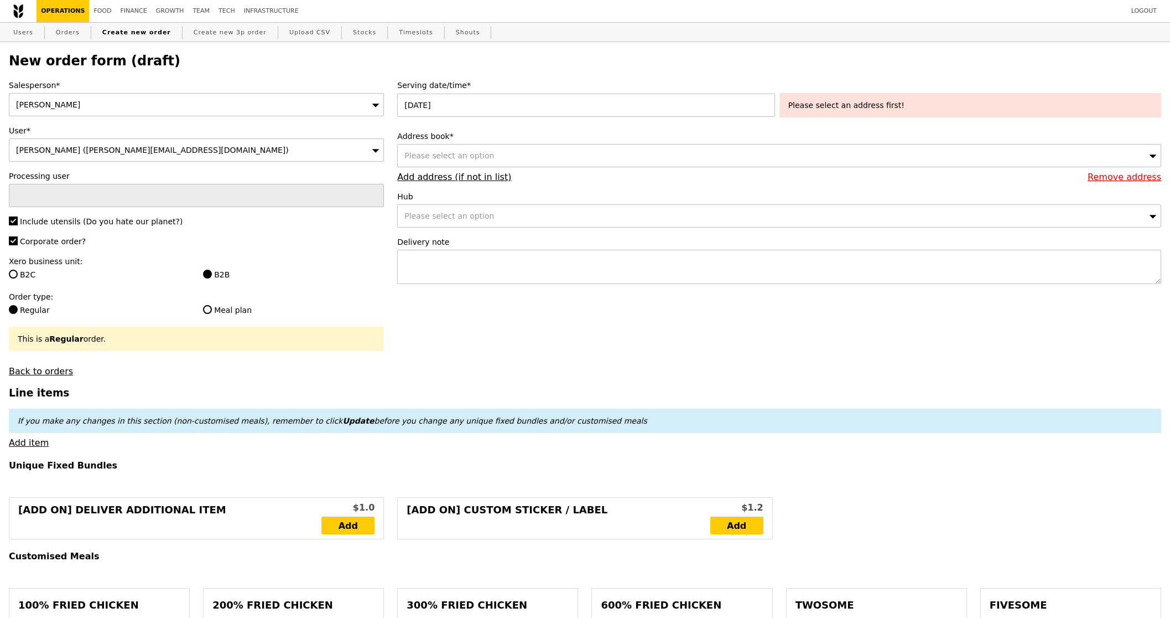
click at [536, 158] on div "Please select an option" at bounding box center [779, 155] width 764 height 23
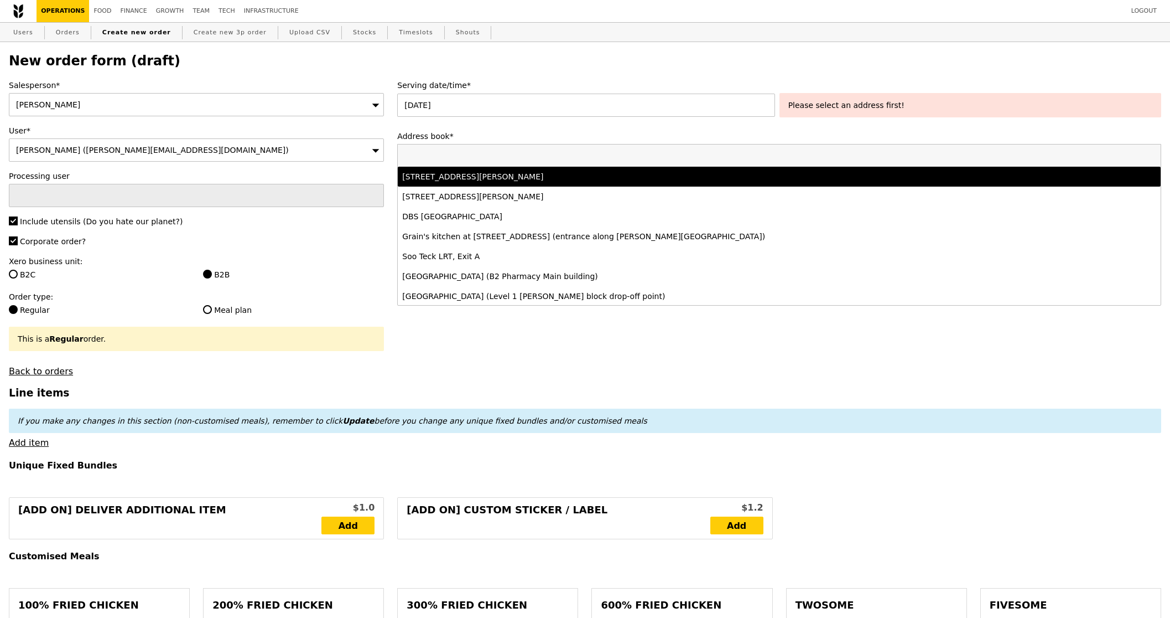
click at [537, 177] on div "77 Robinson Road, #-28-03, Singapore 068896" at bounding box center [685, 176] width 566 height 11
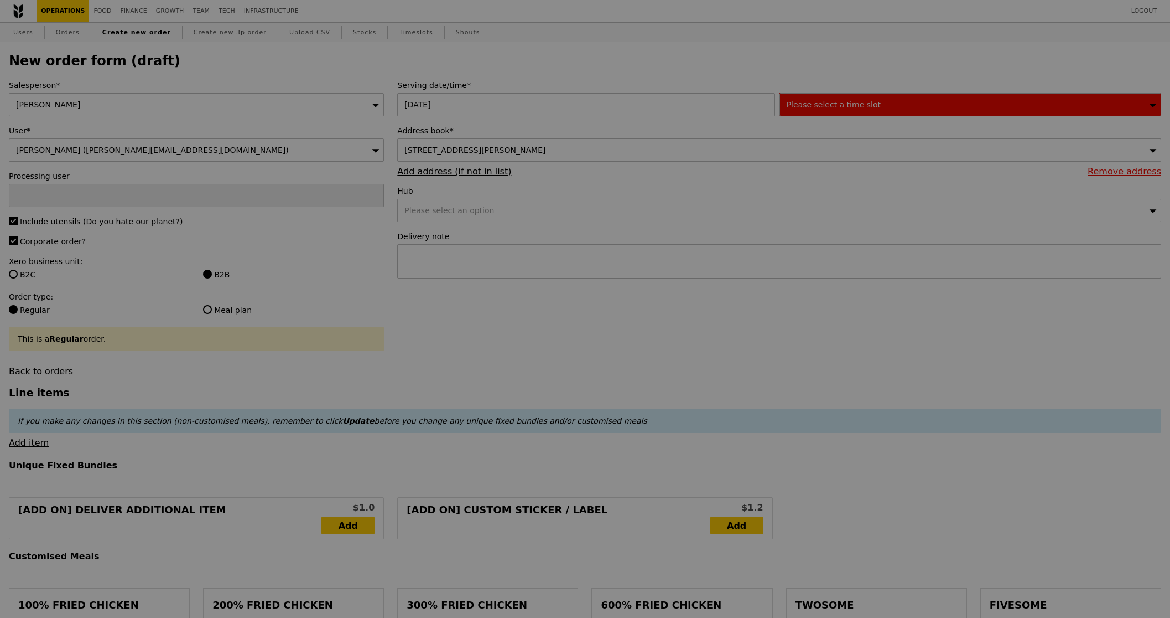
type input "Confirm"
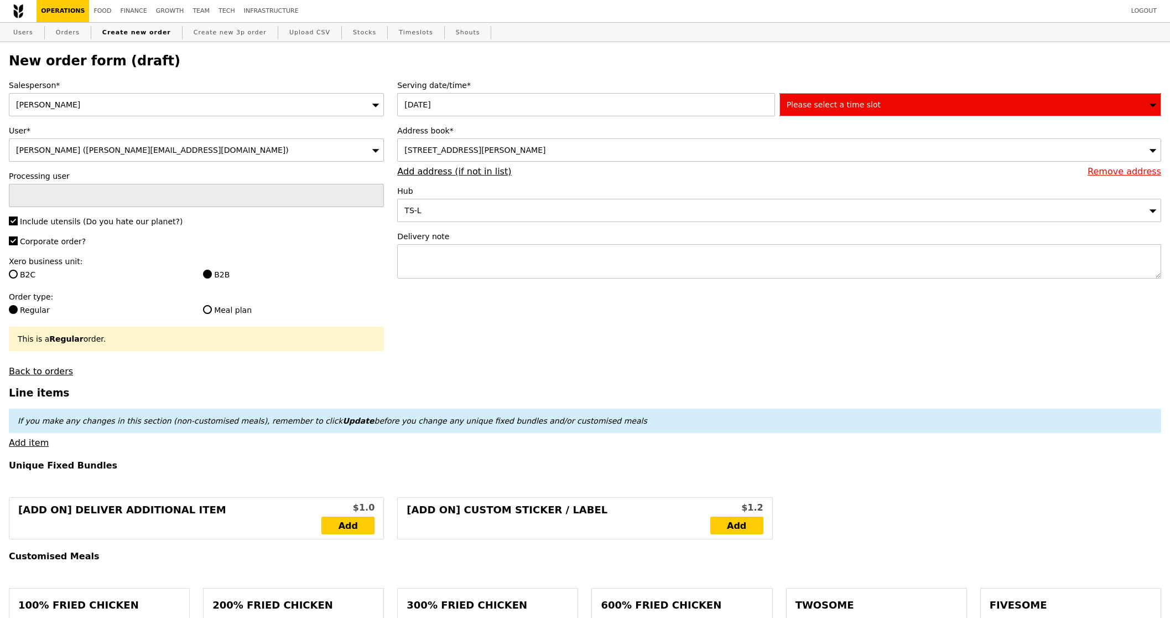
click at [991, 106] on div "Please select a time slot" at bounding box center [971, 104] width 382 height 23
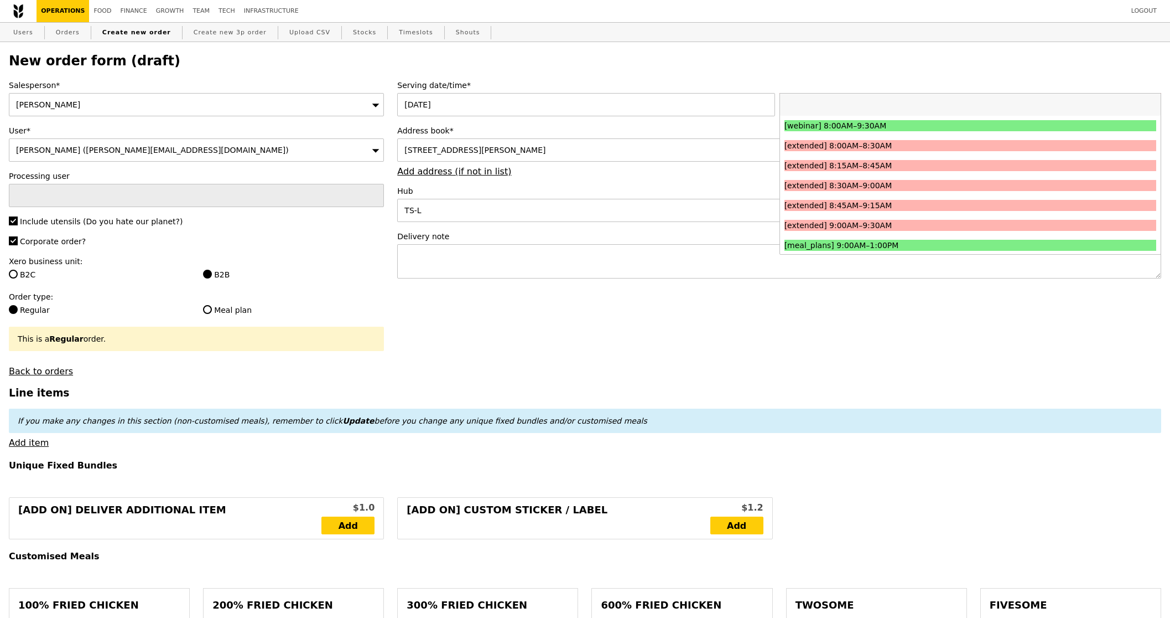
type input "1"
type input "10:30"
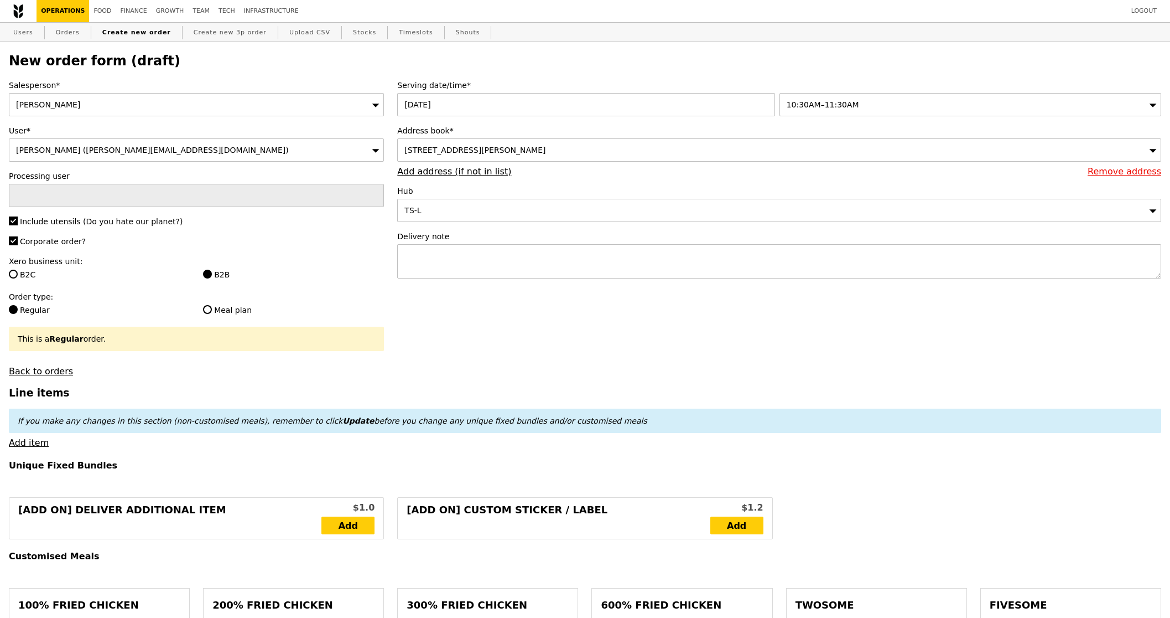
type input "Confirm"
click at [527, 282] on div "Serving date/time* 19 Sep 2025 10:30AM–11:30AM Address book* 77 Robinson Road, …" at bounding box center [780, 185] width 778 height 210
click at [529, 274] on textarea at bounding box center [779, 261] width 764 height 34
paste textarea "Please call host Lili - 97520080 upon arrival and deliver before 11:30AM! SMO# …"
type textarea "Please call host Lili - 97520080 upon arrival and deliver before 11:30AM! SMO# …"
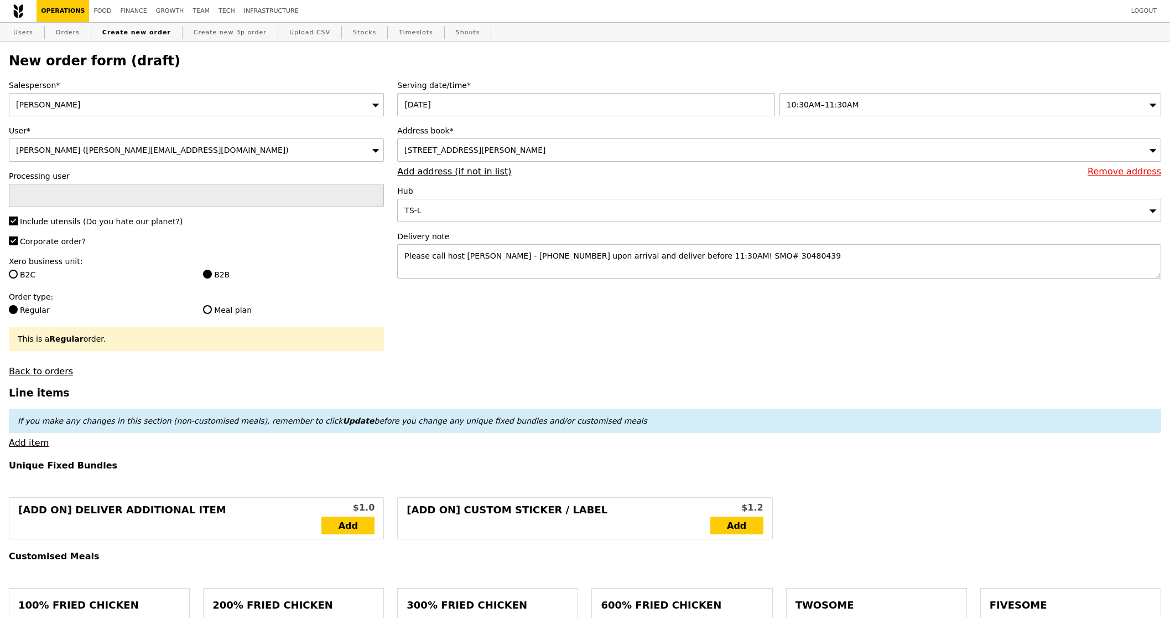
type input "Confirm"
click at [641, 262] on textarea "Please call host Lili - 97520080 upon arrival and deliver before 11:30AM! SMO# …" at bounding box center [779, 261] width 764 height 34
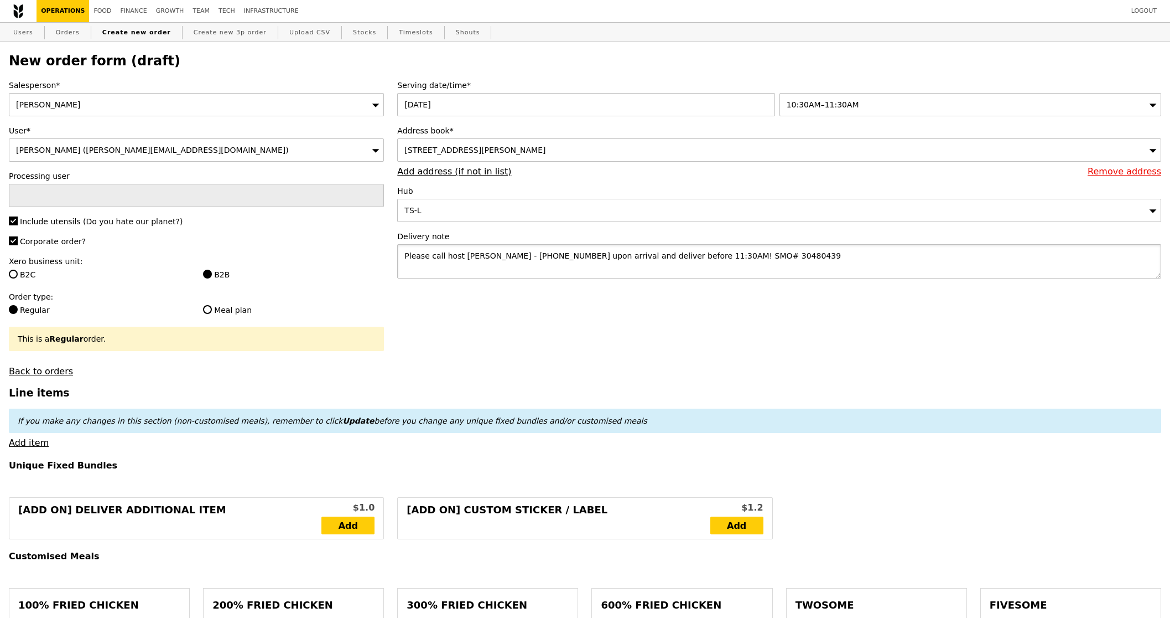
paste textarea "519325"
type textarea "Please call host Lili - 97520080 upon arrival and deliver before 11:30AM! SMO# …"
type input "Confirm"
click at [36, 443] on link "Add item" at bounding box center [29, 442] width 40 height 11
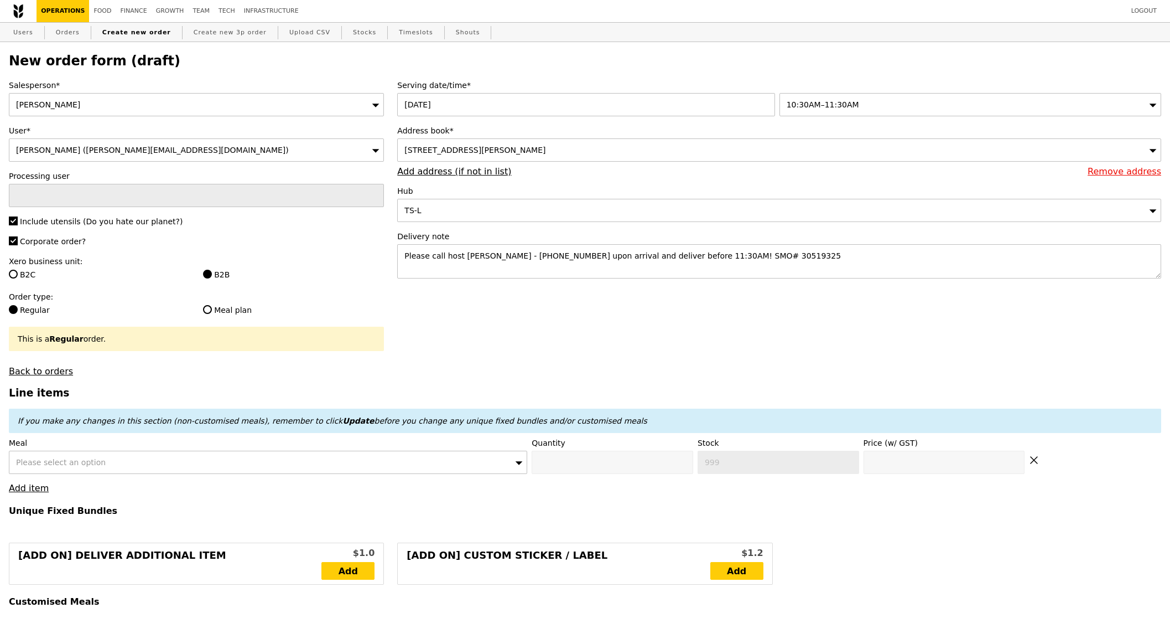
click at [179, 462] on div "Please select an option" at bounding box center [268, 461] width 519 height 23
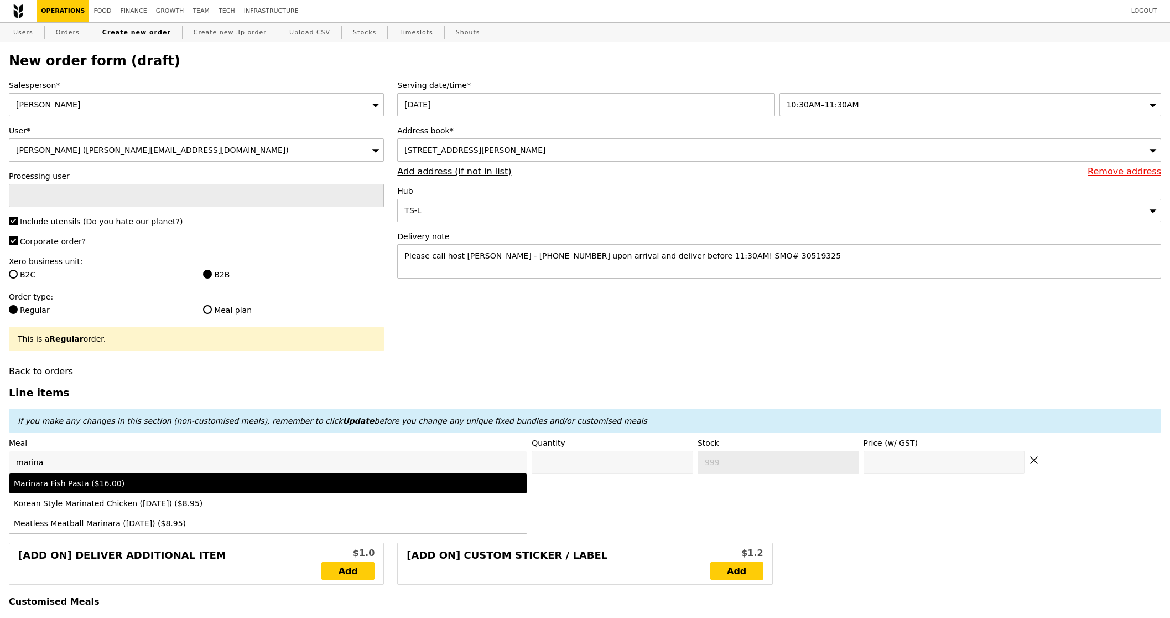
type input "marina"
click at [190, 479] on div "Marinara Fish Pasta ($16.00)" at bounding box center [205, 483] width 382 height 11
type input "Confirm anyway"
type input "0"
type input "493"
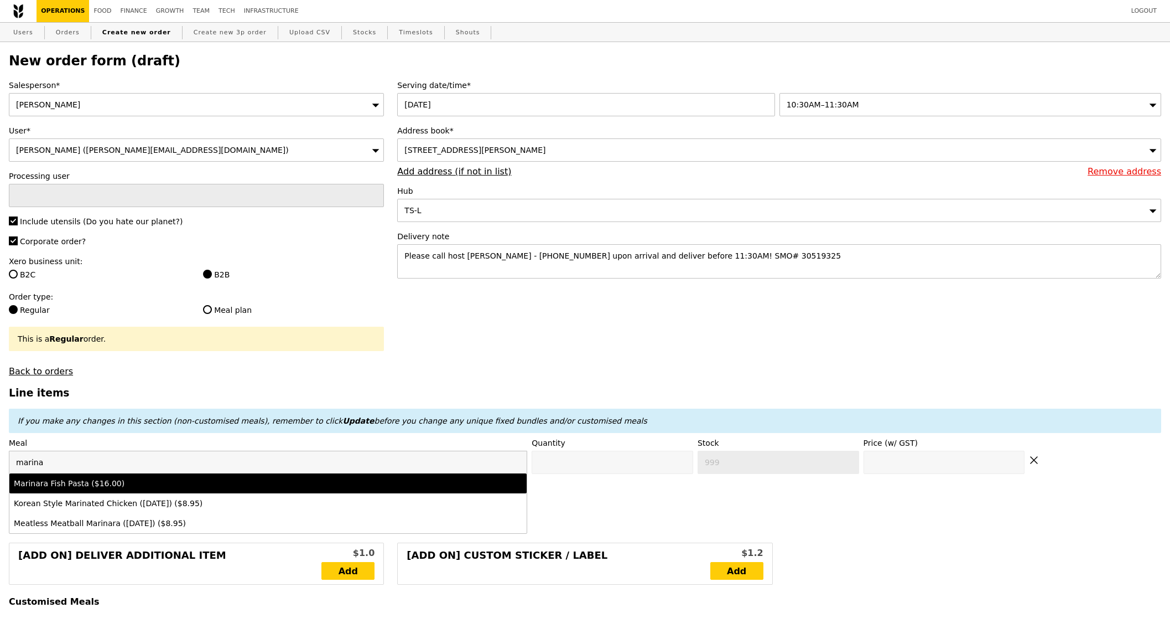
type input "16.0"
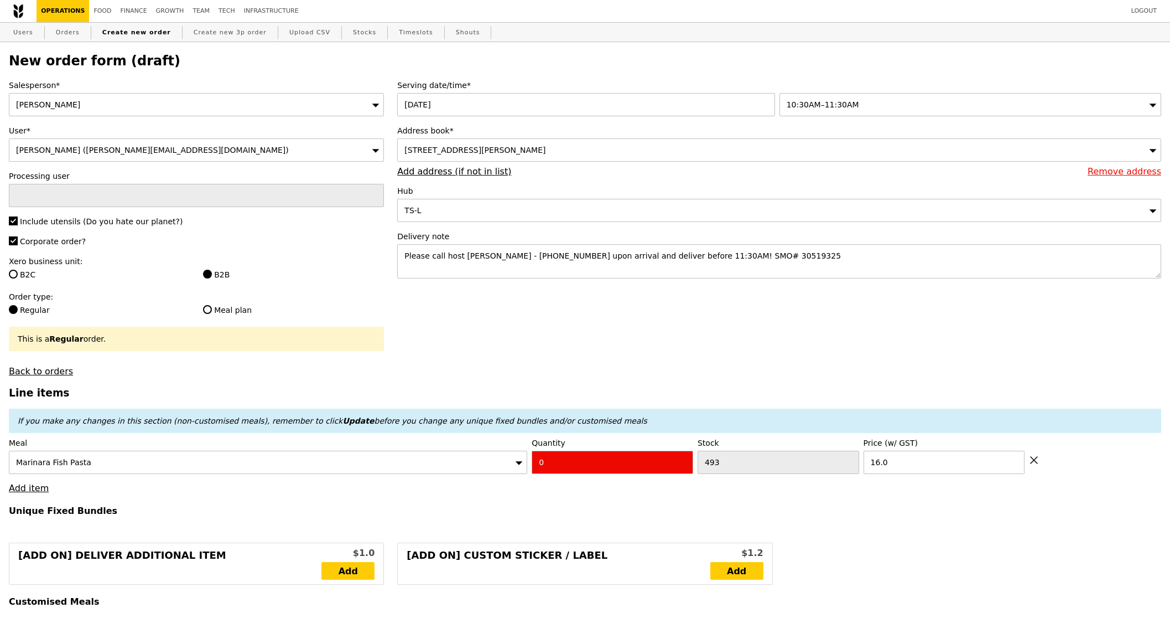
click at [594, 445] on label "Quantity" at bounding box center [613, 442] width 162 height 11
click at [595, 457] on input "0" at bounding box center [613, 461] width 162 height 23
type input "Confirm"
type input "1"
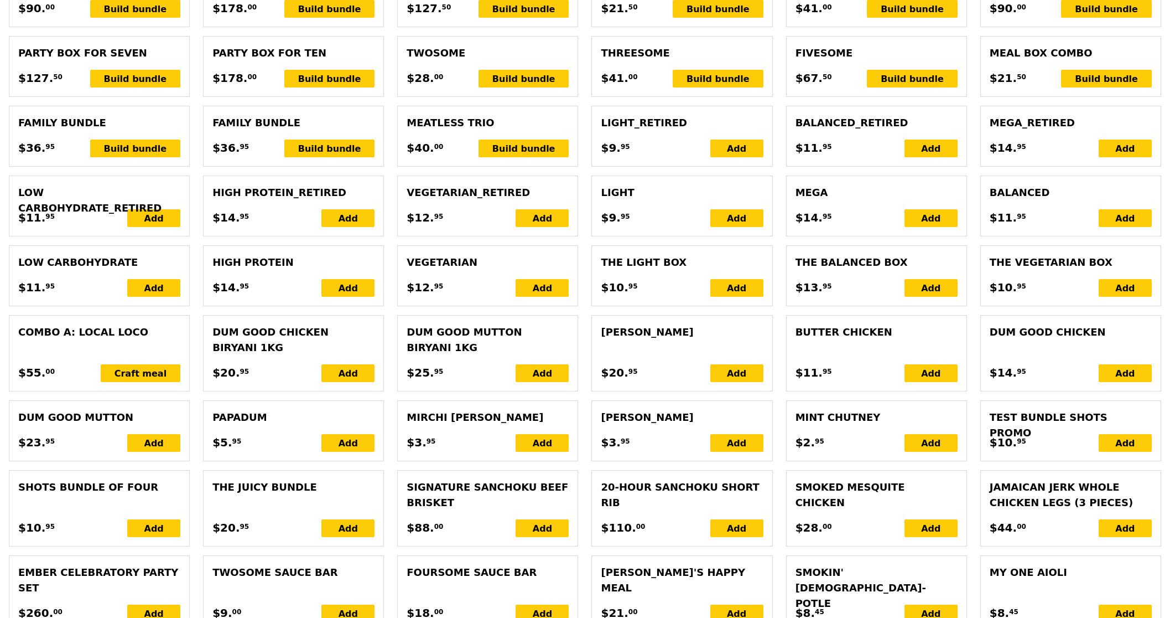
type input "Loading..."
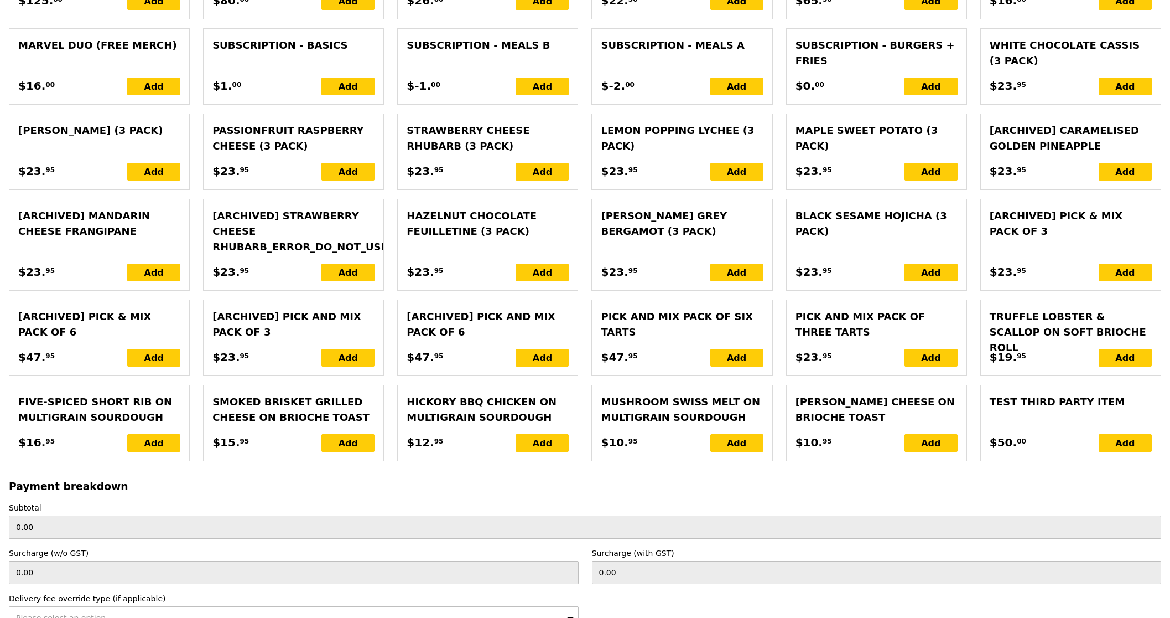
type input "16.00"
type input "1.79"
type input "1.95"
type input "9.45"
type input "10.30"
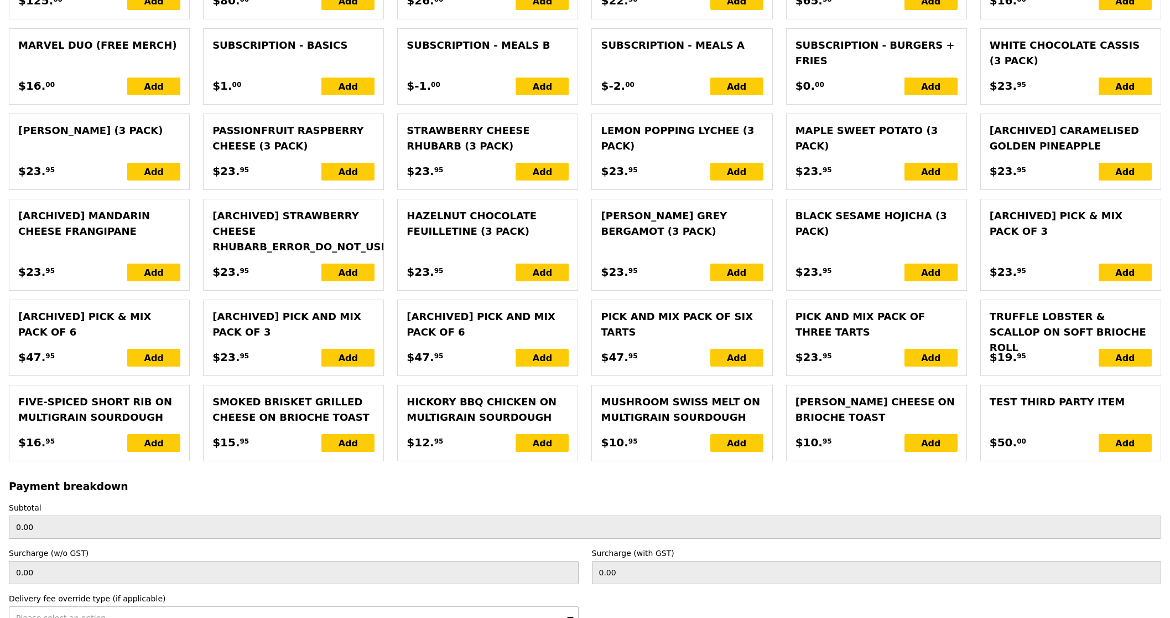
type input "28.25"
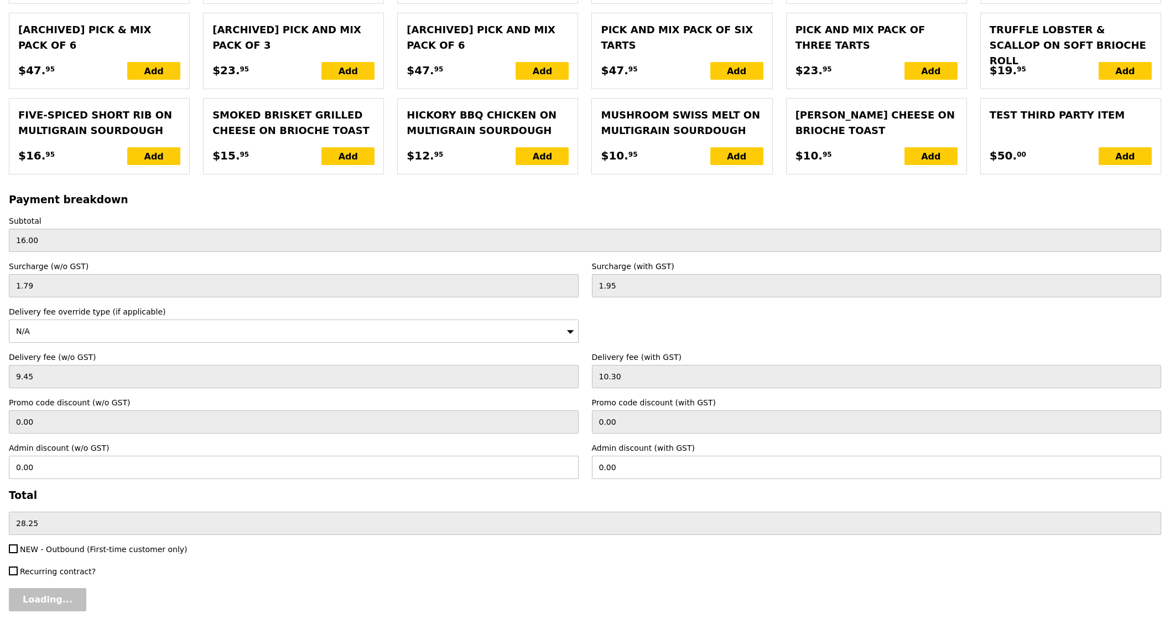
scroll to position [2287, 0]
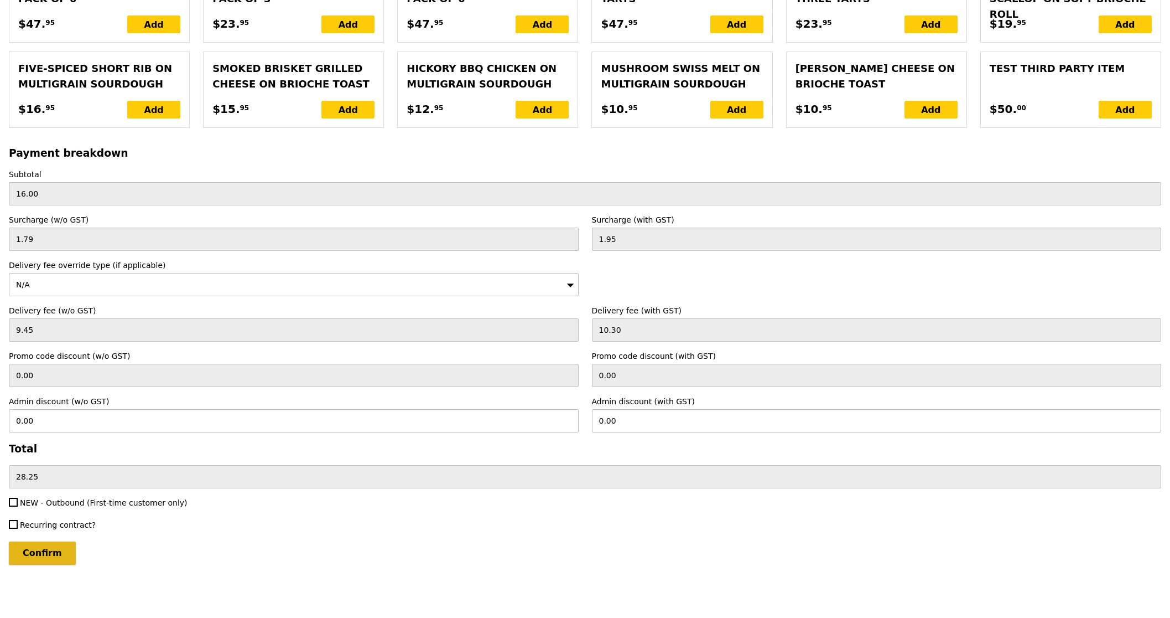
click at [56, 561] on input "Confirm" at bounding box center [42, 552] width 67 height 23
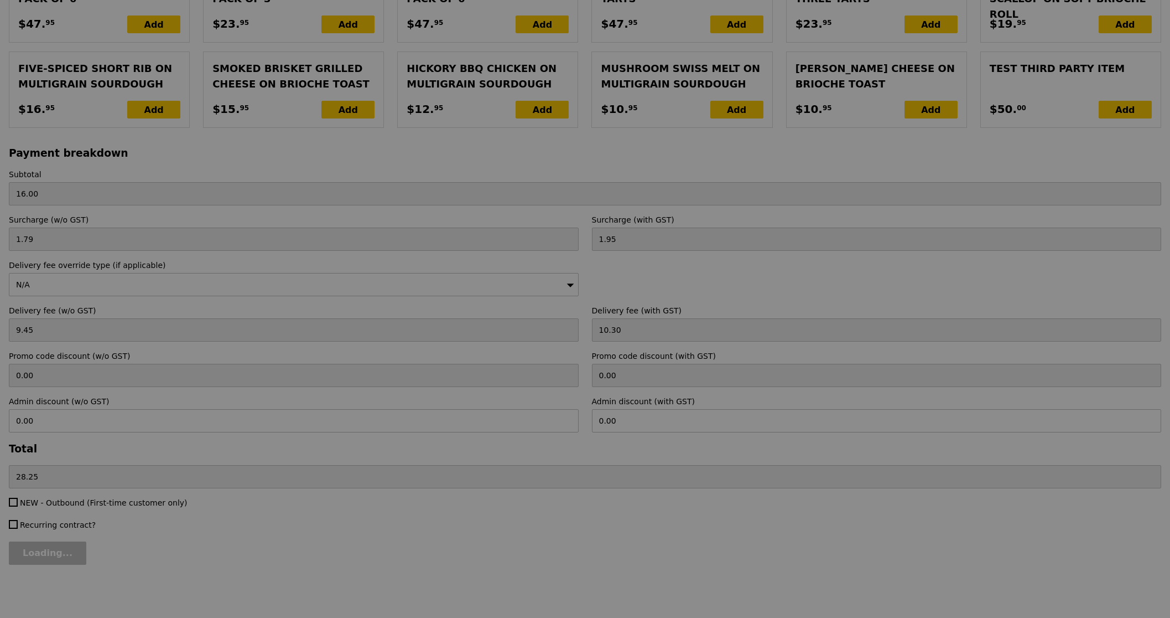
type input "Loading..."
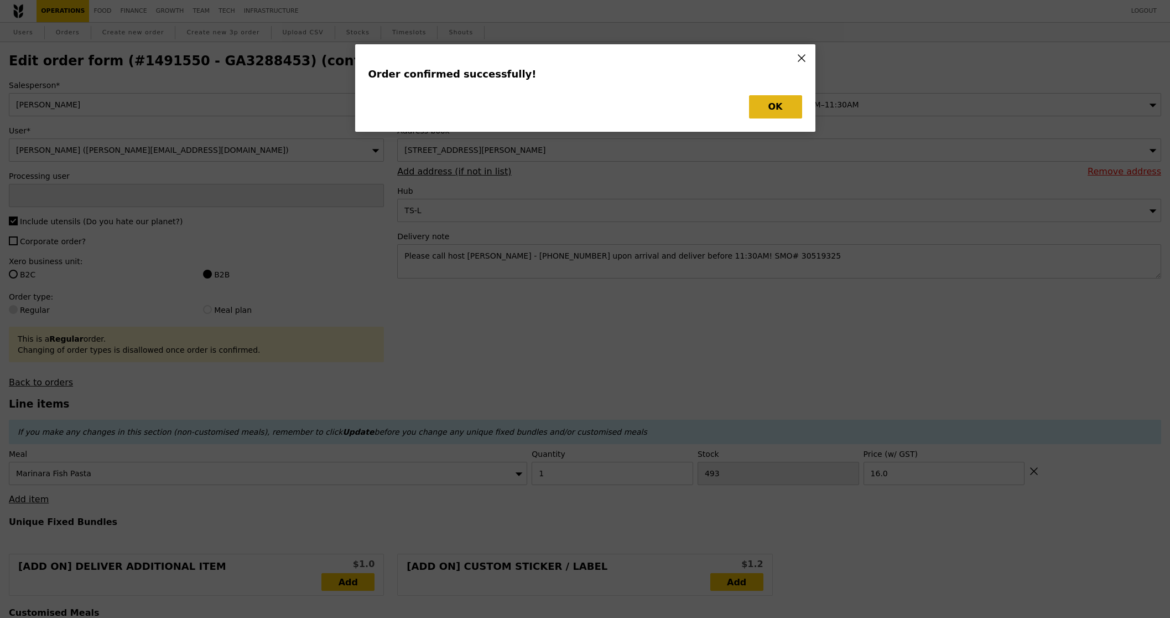
click at [758, 120] on div "Order confirmed successfully! OK" at bounding box center [585, 87] width 460 height 87
type input "Sandy"
type input "Loading..."
checkbox input "false"
type input "16.00"
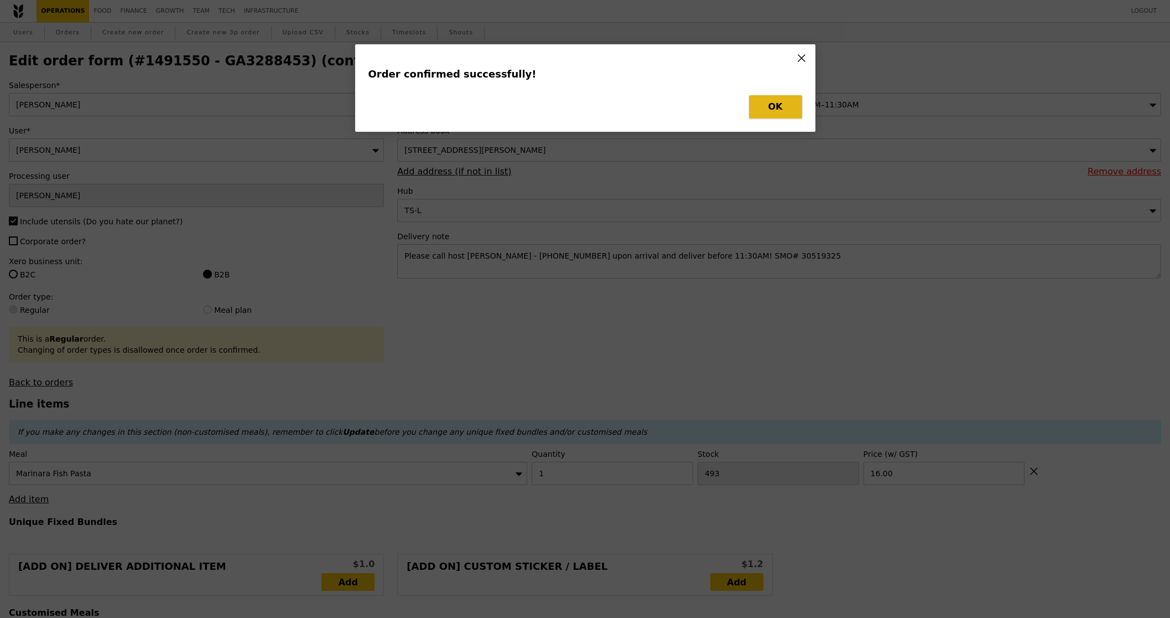
click at [784, 111] on button "OK" at bounding box center [775, 106] width 53 height 23
type input "492"
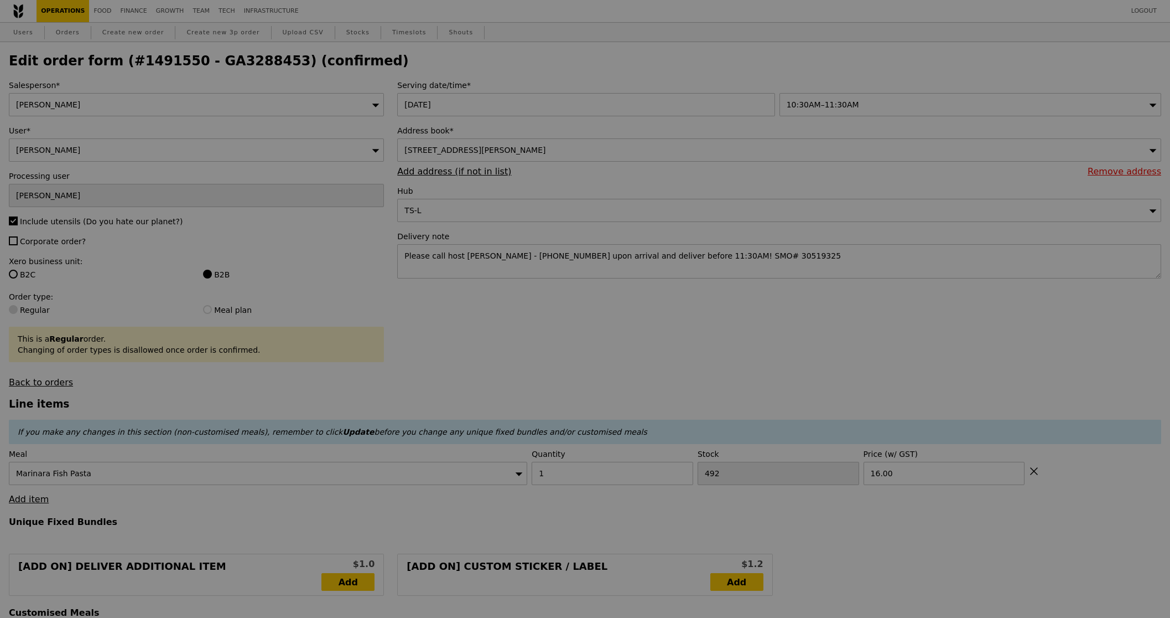
type input "Update"
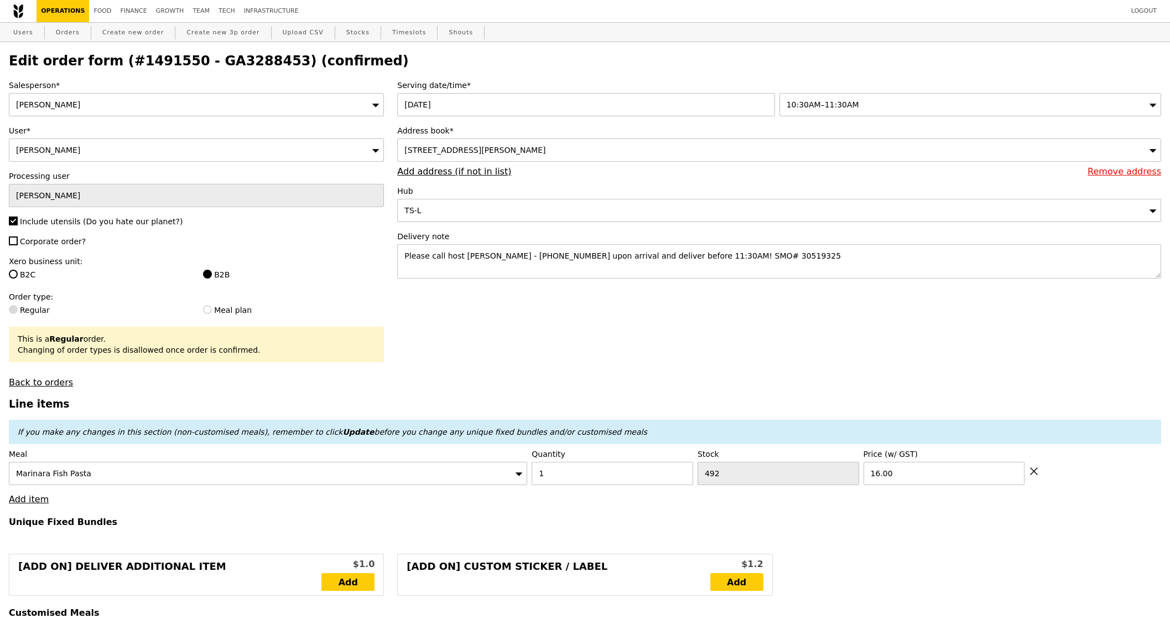
click at [233, 60] on h2 "Edit order form (#1491550 - GA3288453) (confirmed)" at bounding box center [585, 60] width 1153 height 15
click at [231, 67] on h2 "Edit order form (#1491550 - GA3288453) (confirmed)" at bounding box center [585, 60] width 1153 height 15
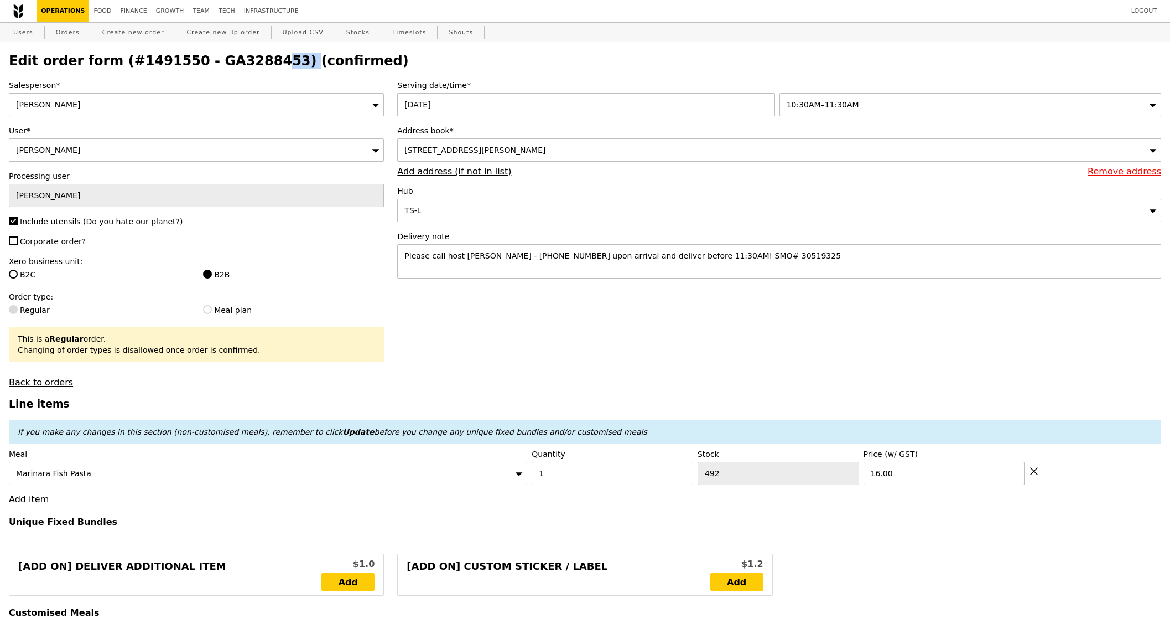
click at [231, 67] on h2 "Edit order form (#1491550 - GA3288453) (confirmed)" at bounding box center [585, 60] width 1153 height 15
copy h2 "GA3288453"
click at [62, 35] on link "Orders" at bounding box center [67, 33] width 33 height 20
select select "100"
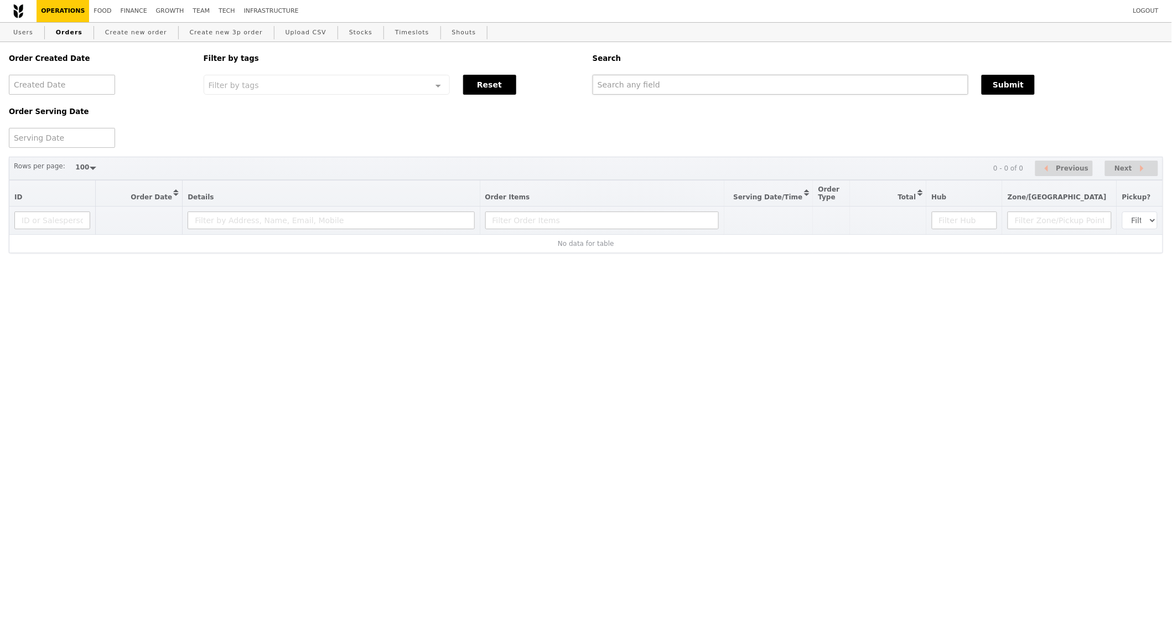
click at [718, 95] on div "Order Created Date Order Serving Date Filter by tags Filter by tags Meal_Plan W…" at bounding box center [586, 95] width 1168 height 106
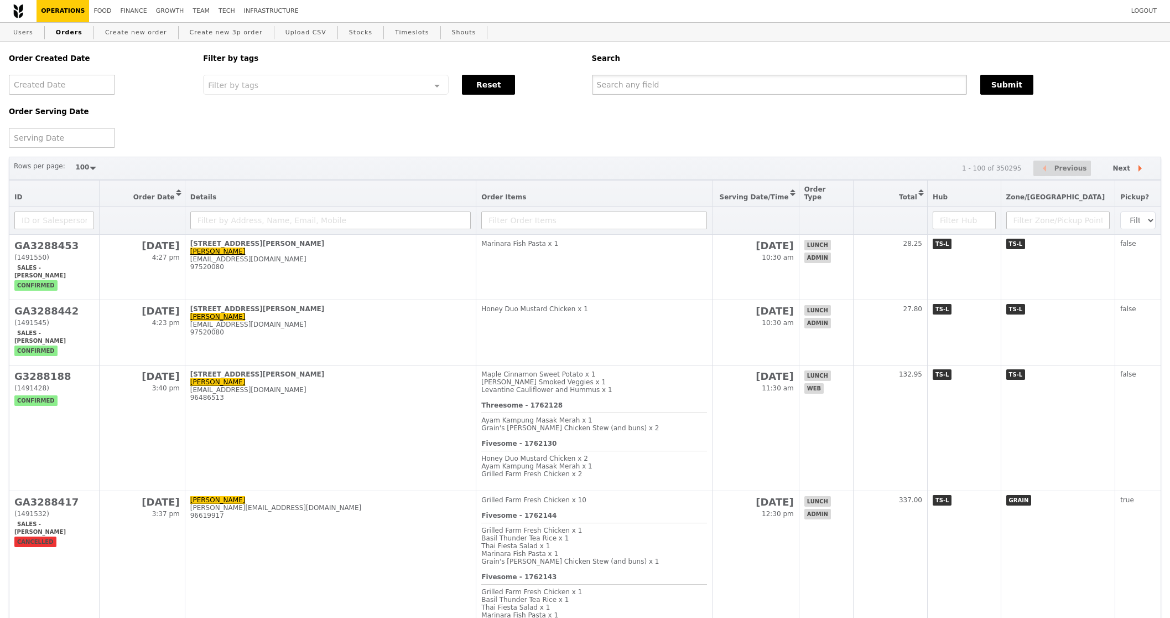
click at [707, 86] on input "text" at bounding box center [779, 85] width 375 height 20
paste input "GA3288453"
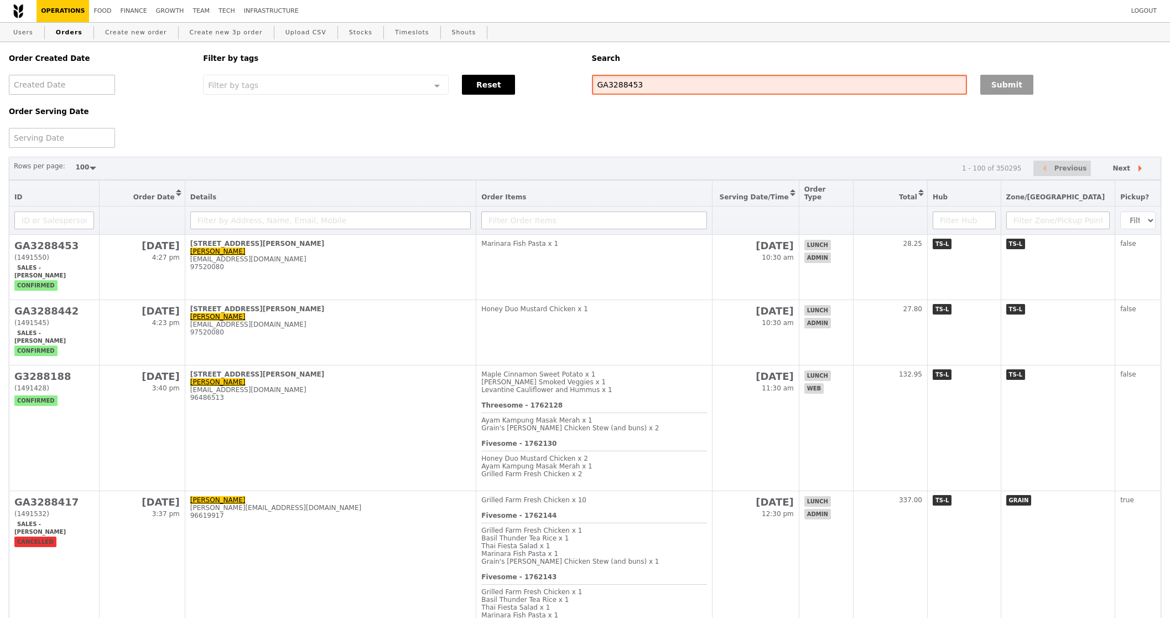
type input "GA3288453"
click at [1015, 84] on button "Submit" at bounding box center [1007, 85] width 53 height 20
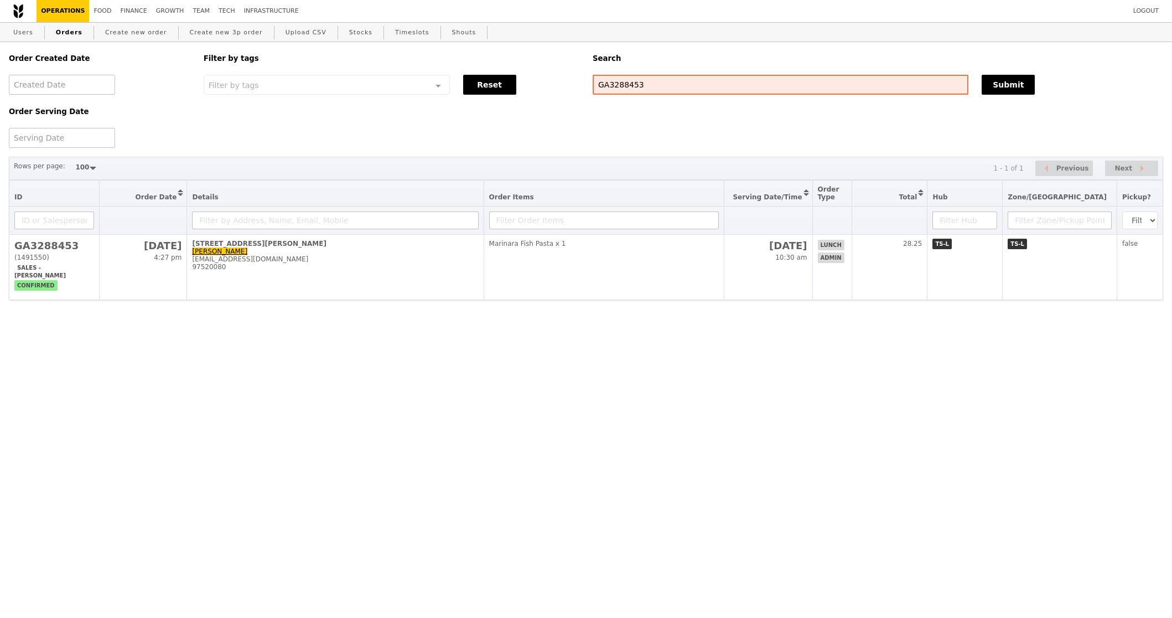
select select "100"
click at [844, 256] on span "admin" at bounding box center [831, 257] width 27 height 11
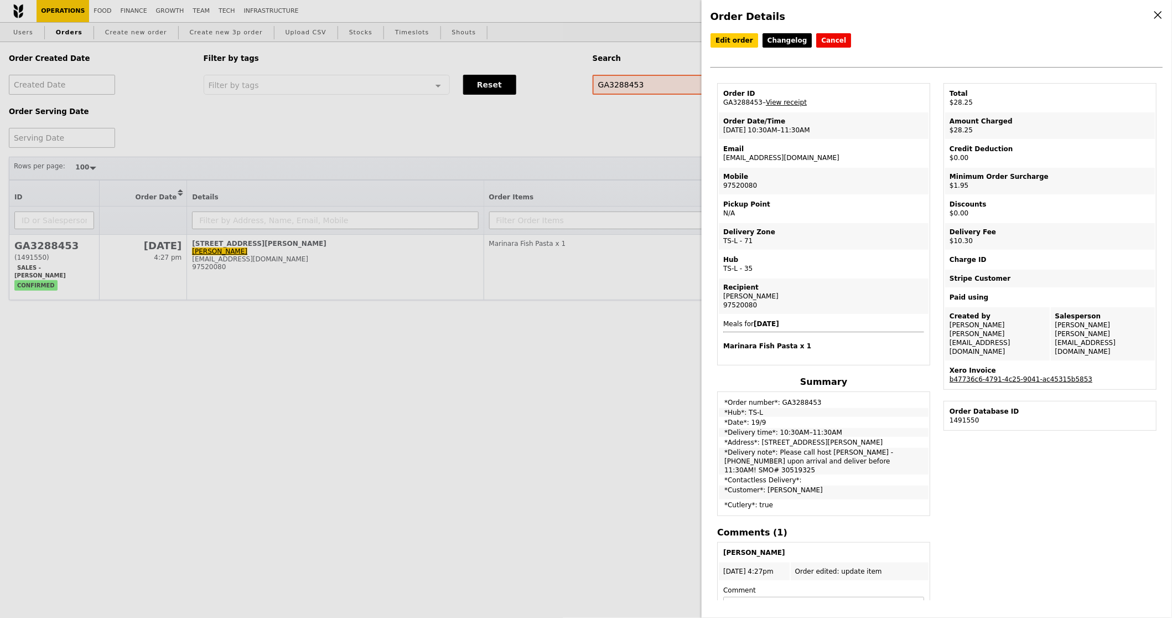
click at [1038, 362] on td "Xero Invoice b47736c6-4791-4c25-9041-ac45315b5853" at bounding box center [1050, 374] width 210 height 27
click at [1038, 375] on link "b47736c6-4791-4c25-9041-ac45315b5853" at bounding box center [1021, 379] width 143 height 8
click at [759, 98] on td "Order ID GA3288453 – View receipt" at bounding box center [824, 98] width 210 height 27
copy td "GA3288453"
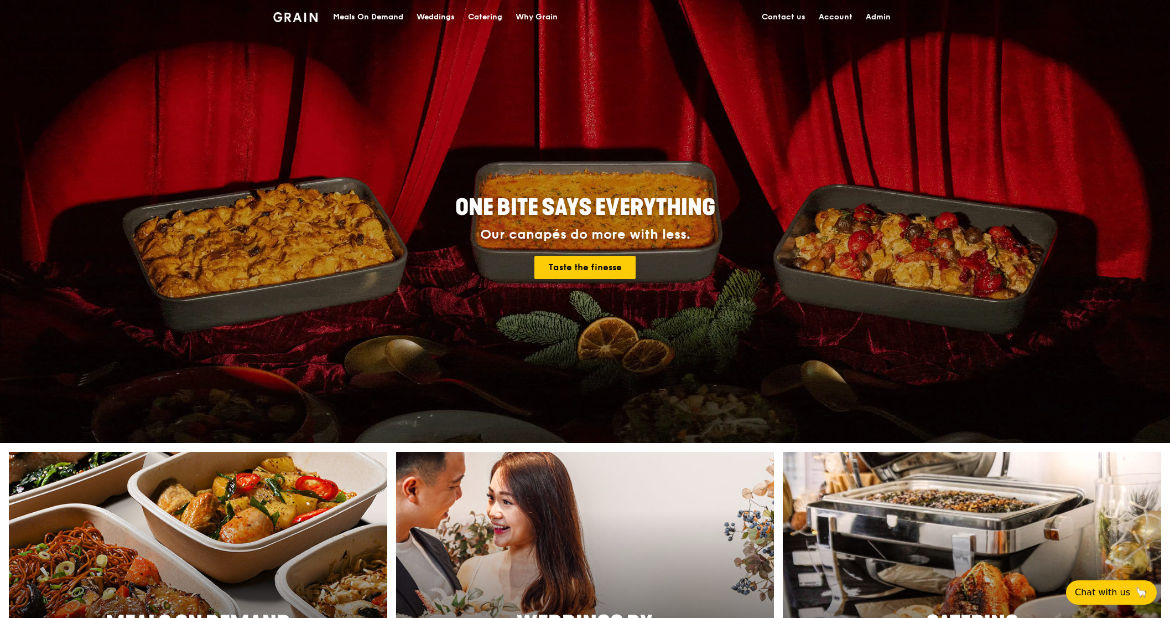
click at [367, 20] on div "Meals On Demand" at bounding box center [368, 17] width 70 height 33
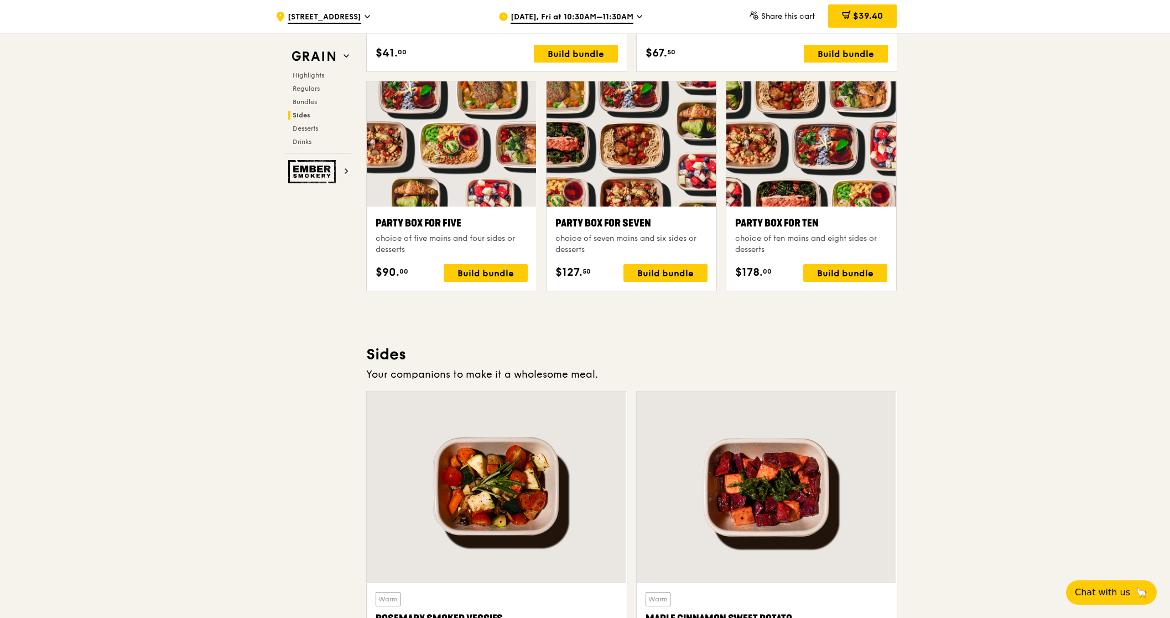
scroll to position [2085, 0]
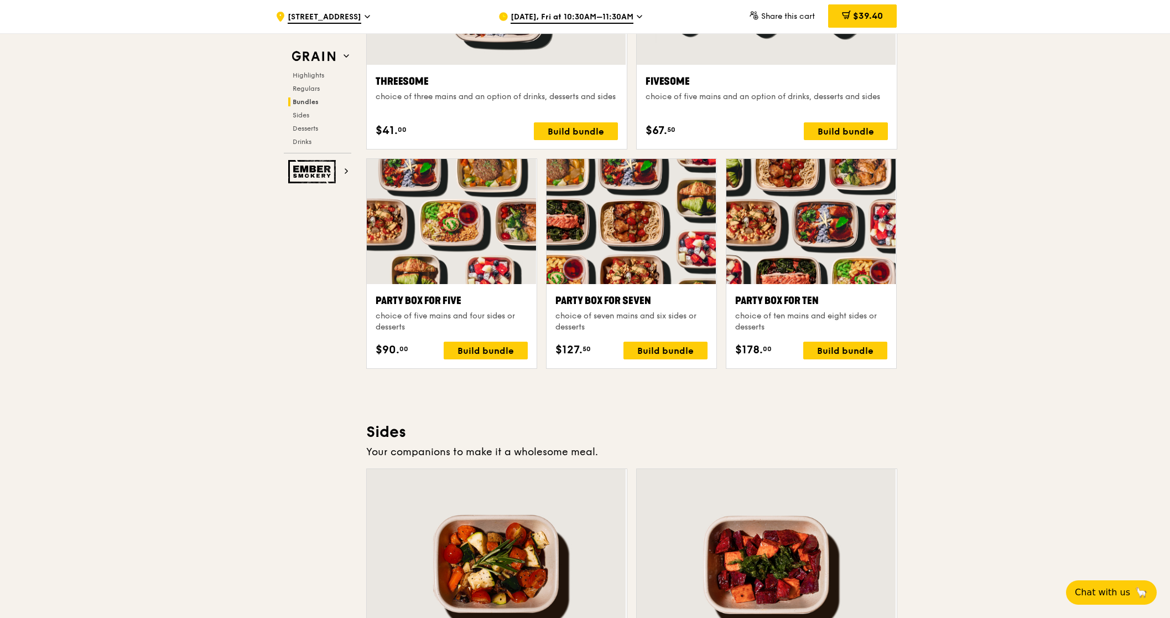
click at [614, 10] on div "[DATE], Fri at 10:30AM–11:30AM" at bounding box center [601, 16] width 205 height 33
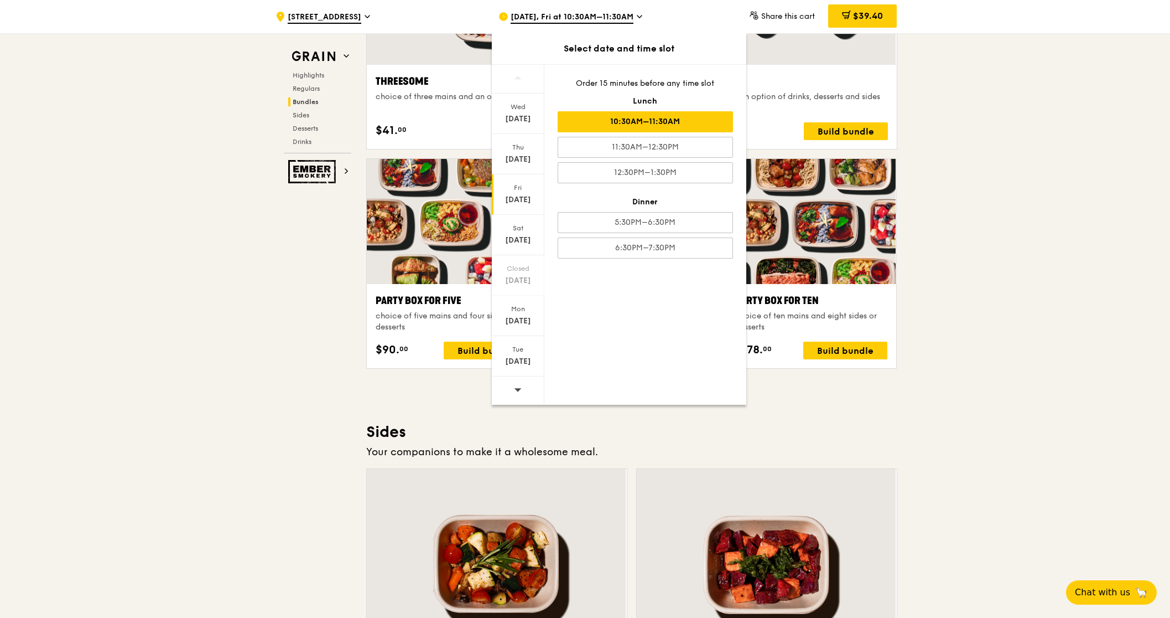
click at [676, 191] on div "Order 15 minutes before any time slot Lunch 10:30AM–11:30AM 11:30AM–12:30PM 12:…" at bounding box center [646, 168] width 202 height 207
click at [998, 174] on div ".cls-1 { fill: none; stroke: #fff; stroke-linecap: round; stroke-linejoin: roun…" at bounding box center [585, 282] width 1170 height 4666
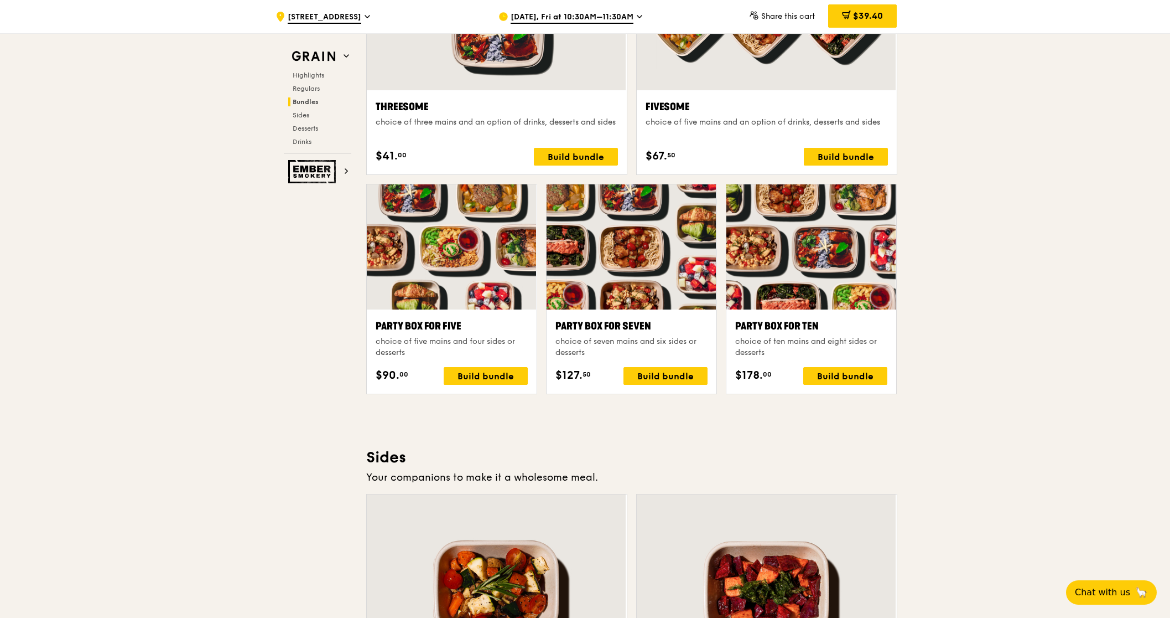
scroll to position [1785, 0]
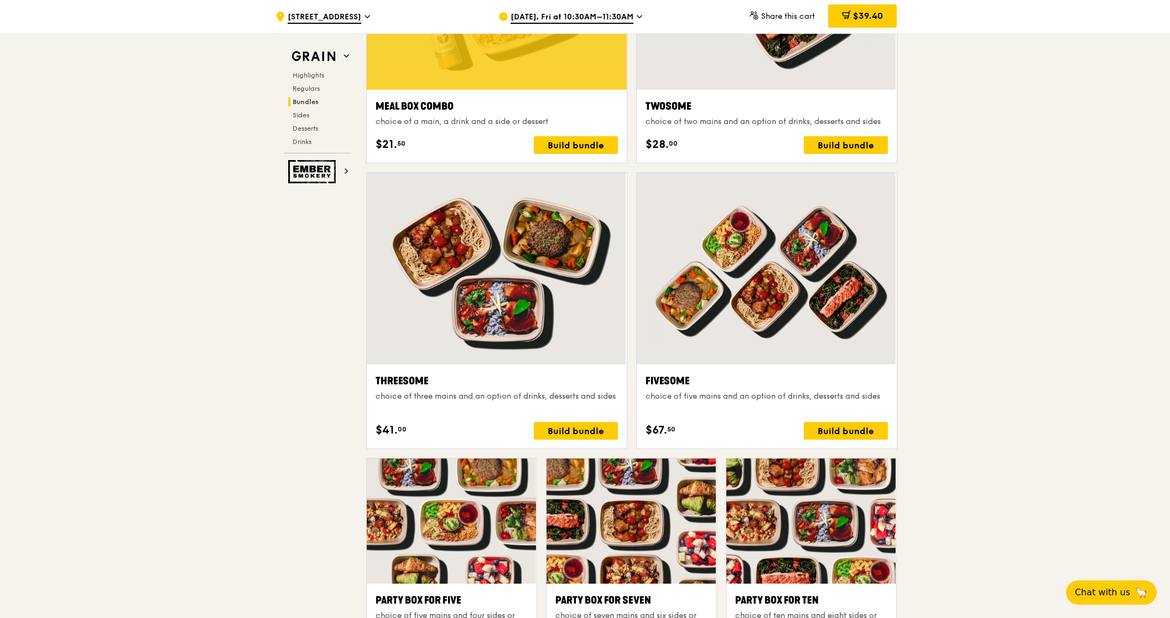
click at [1053, 418] on div ".cls-1 { fill: none; stroke: #fff; stroke-linecap: round; stroke-linejoin: roun…" at bounding box center [585, 581] width 1170 height 4666
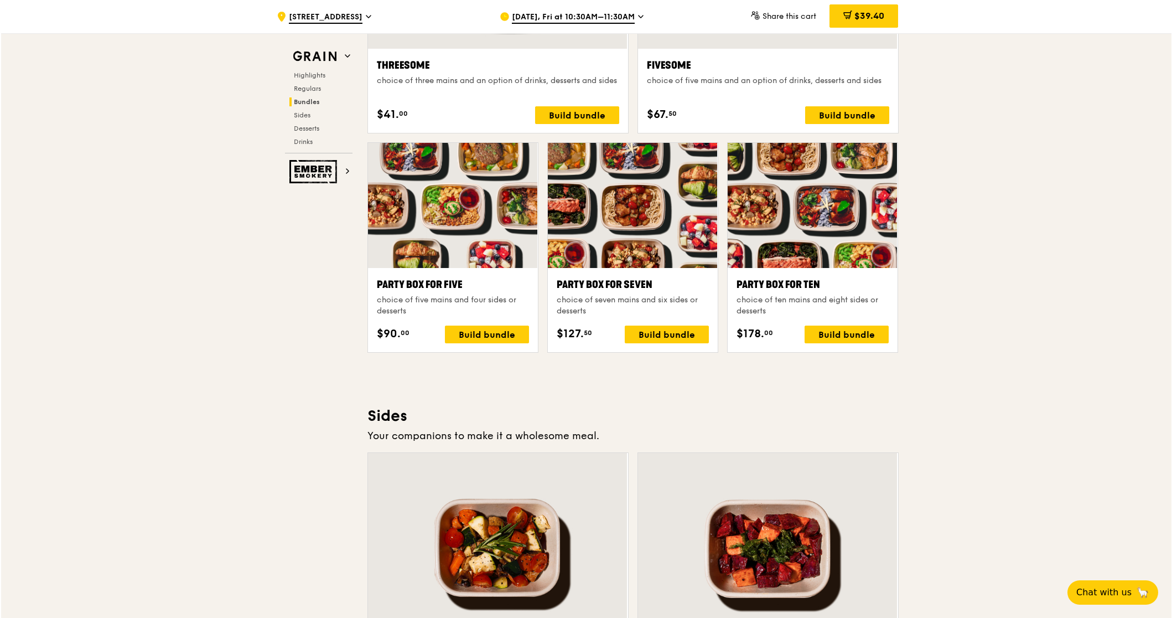
scroll to position [2025, 0]
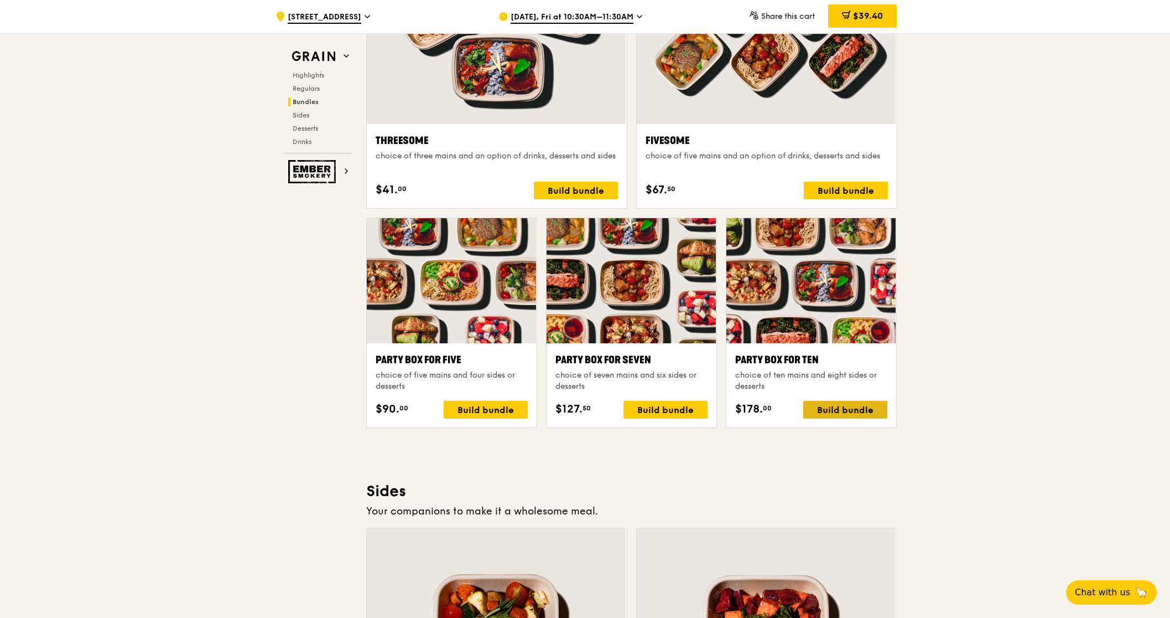
click at [851, 411] on div "Build bundle" at bounding box center [846, 410] width 84 height 18
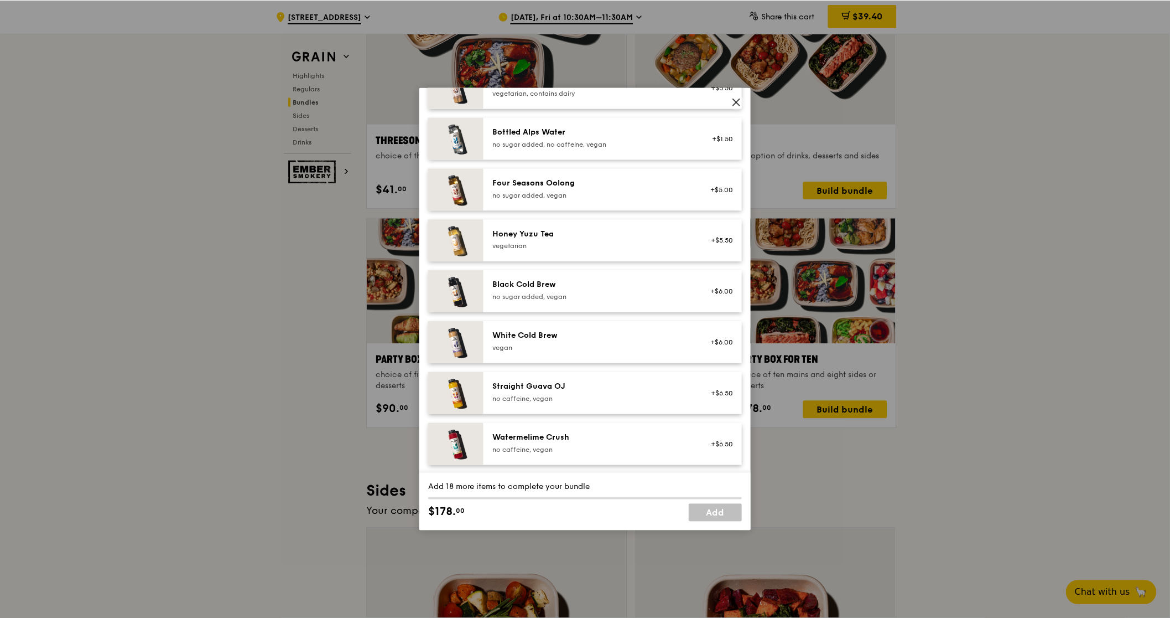
scroll to position [0, 0]
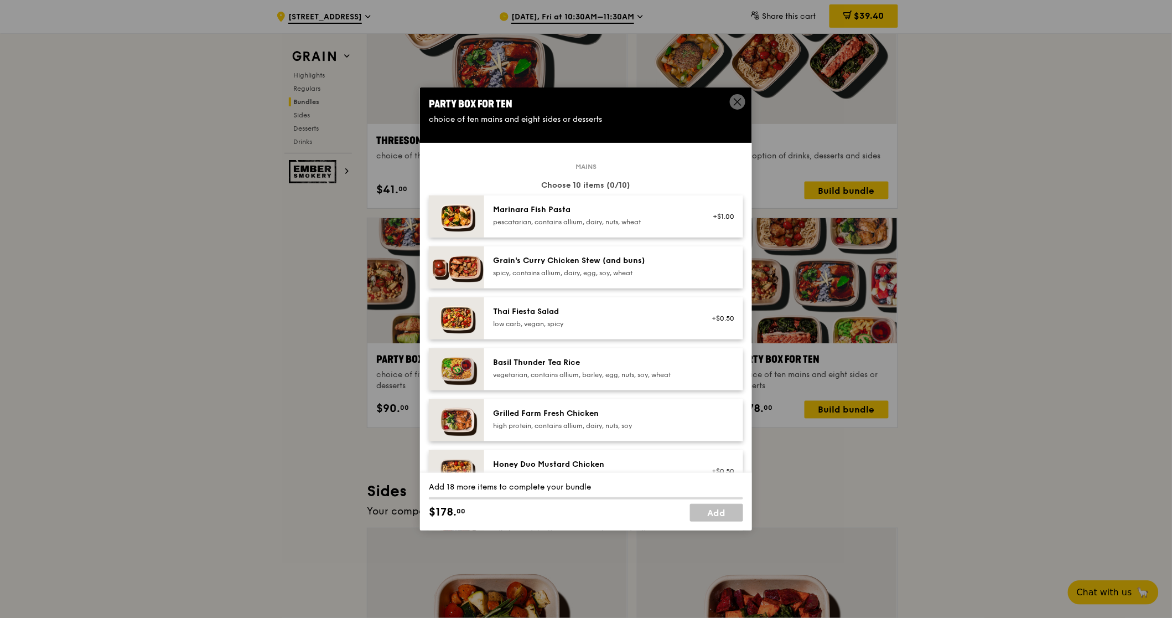
click at [735, 103] on icon at bounding box center [737, 102] width 7 height 7
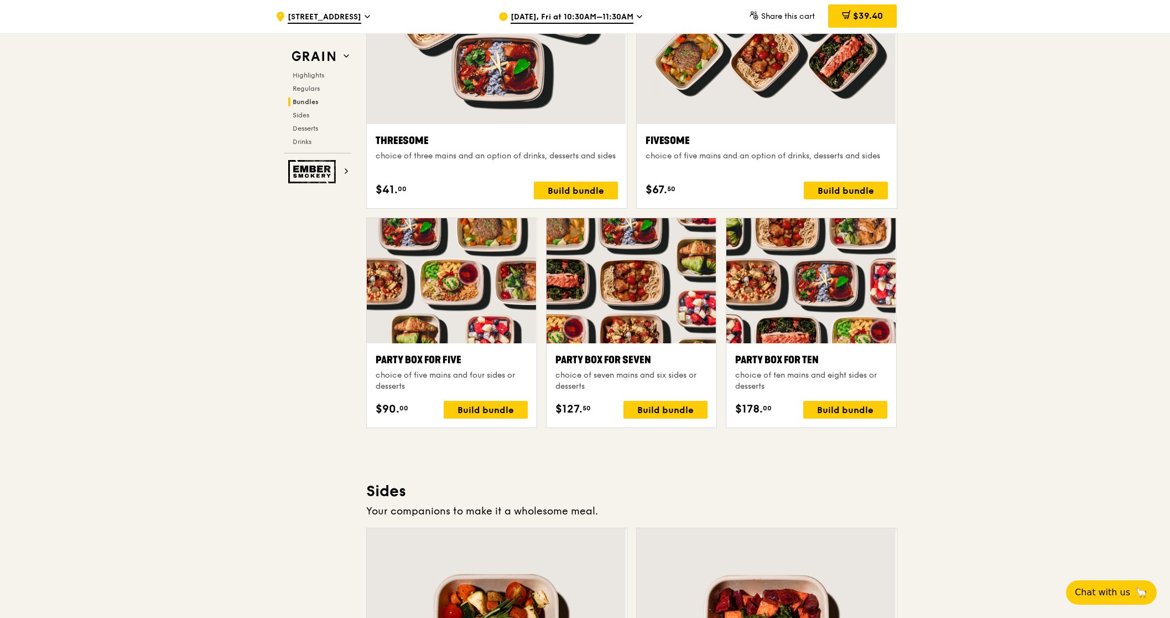
click at [930, 444] on div ".cls-1 { fill: none; stroke: #fff; stroke-linecap: round; stroke-linejoin: roun…" at bounding box center [585, 341] width 1170 height 4666
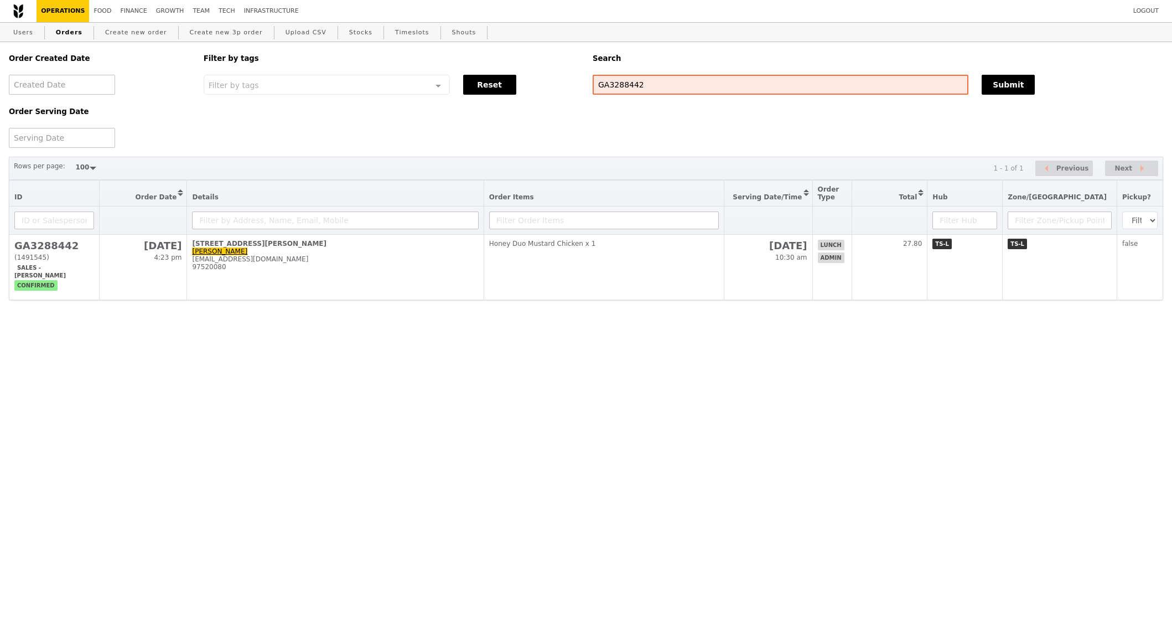
select select "100"
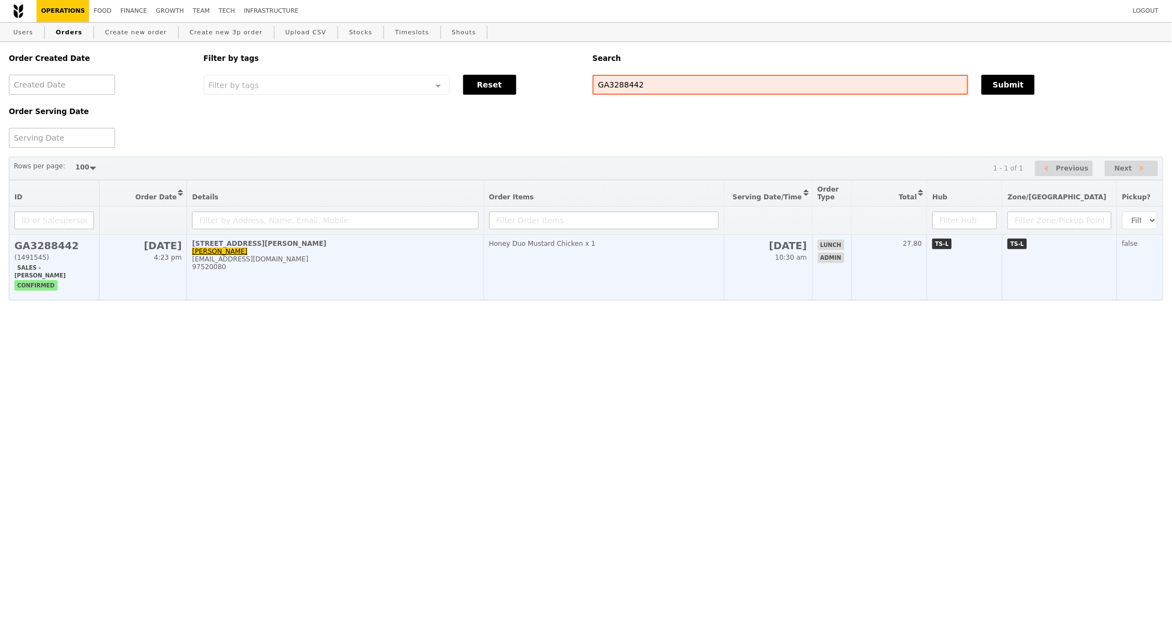
click at [653, 261] on td "Honey Duo Mustard Chicken x 1" at bounding box center [604, 267] width 240 height 65
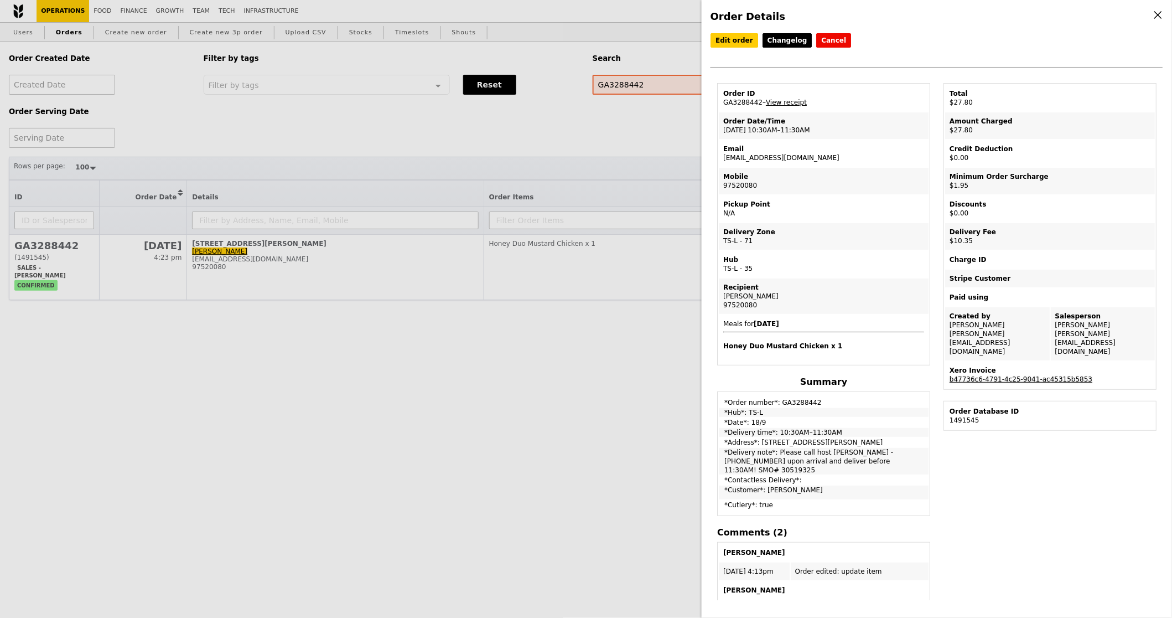
click at [999, 375] on link "b47736c6-4791-4c25-9041-ac45315b5853" at bounding box center [1021, 379] width 143 height 8
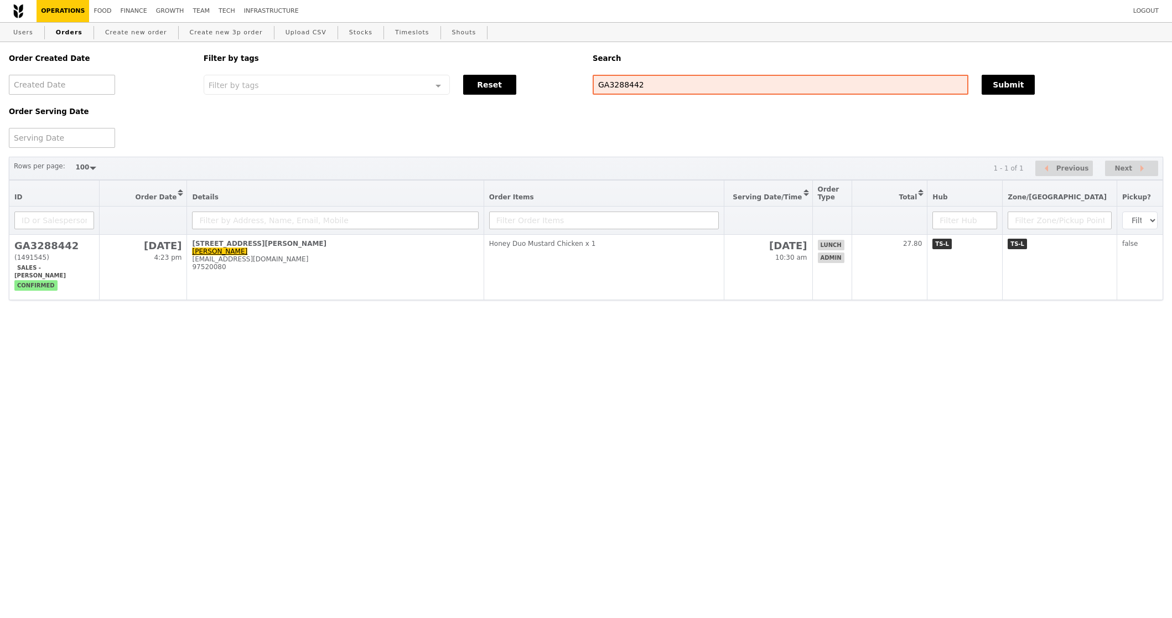
select select "100"
click at [26, 27] on link "Users" at bounding box center [23, 33] width 29 height 20
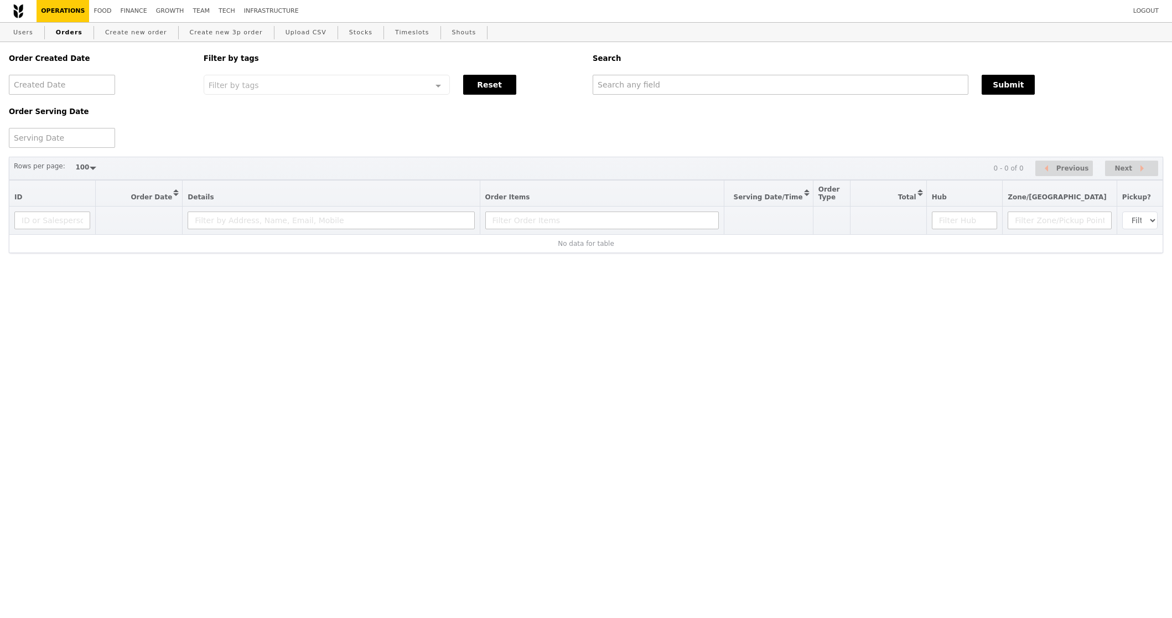
select select "100"
